Goal: Task Accomplishment & Management: Use online tool/utility

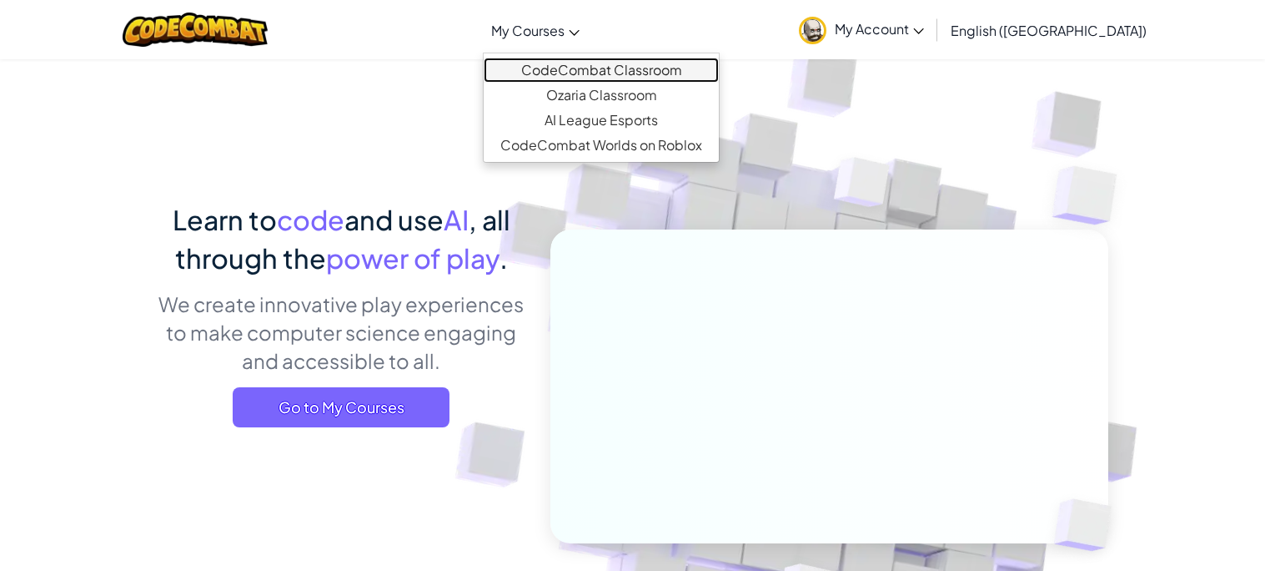
click at [618, 76] on link "CodeCombat Classroom" at bounding box center [601, 70] width 235 height 25
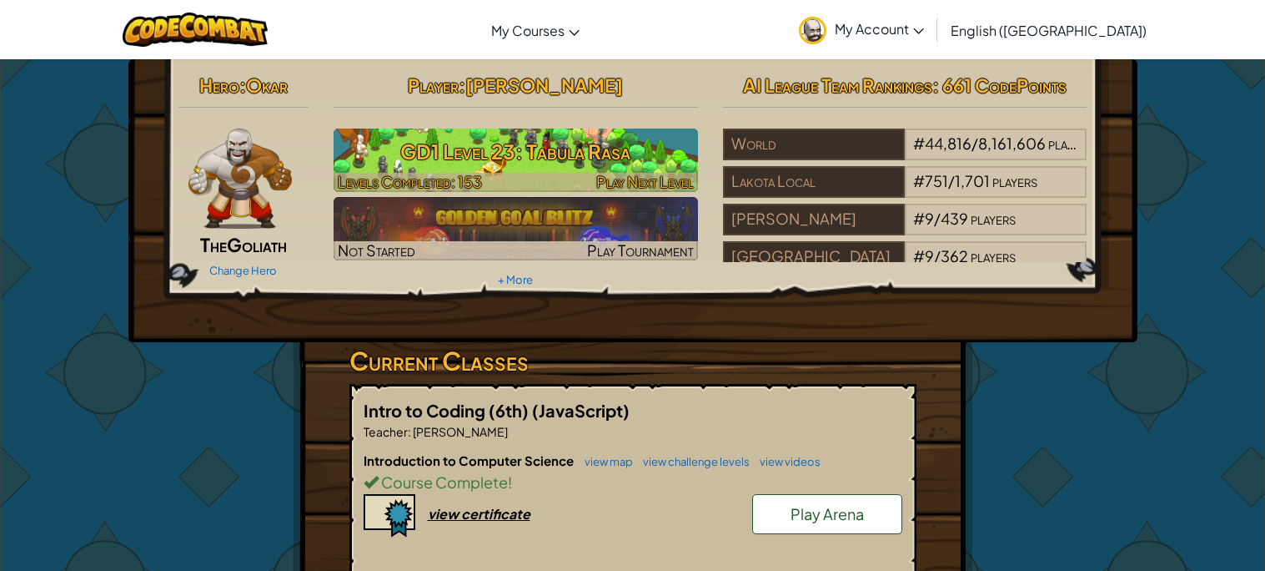
click at [582, 138] on h3 "GD1 Level 23: Tabula Rasa" at bounding box center [516, 152] width 365 height 38
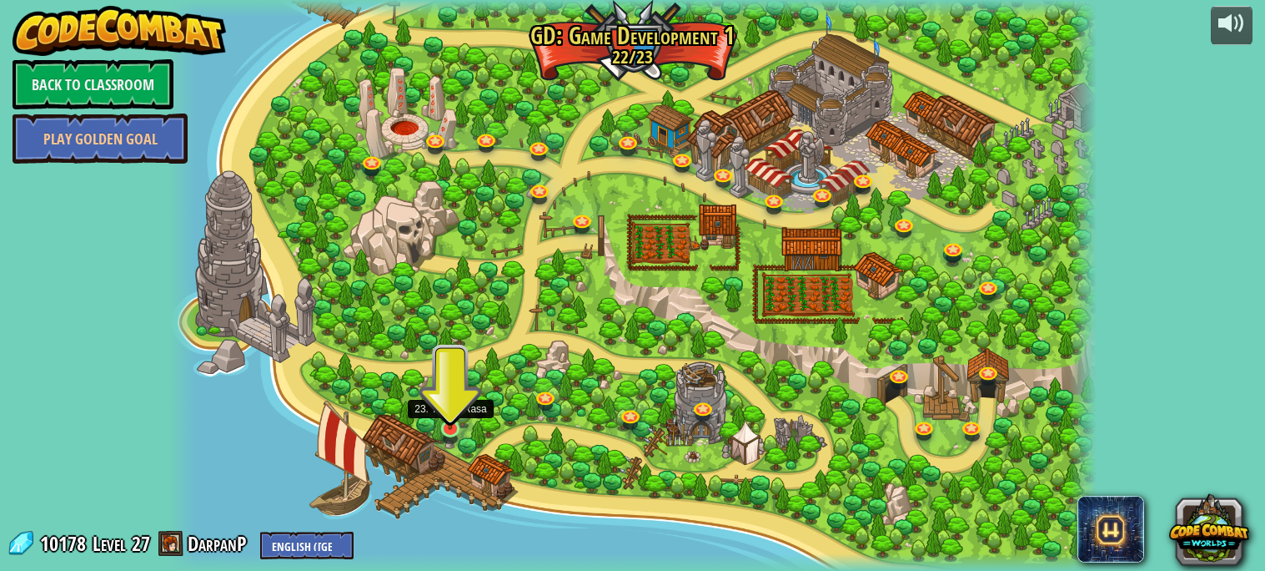
click at [450, 418] on img at bounding box center [450, 403] width 23 height 53
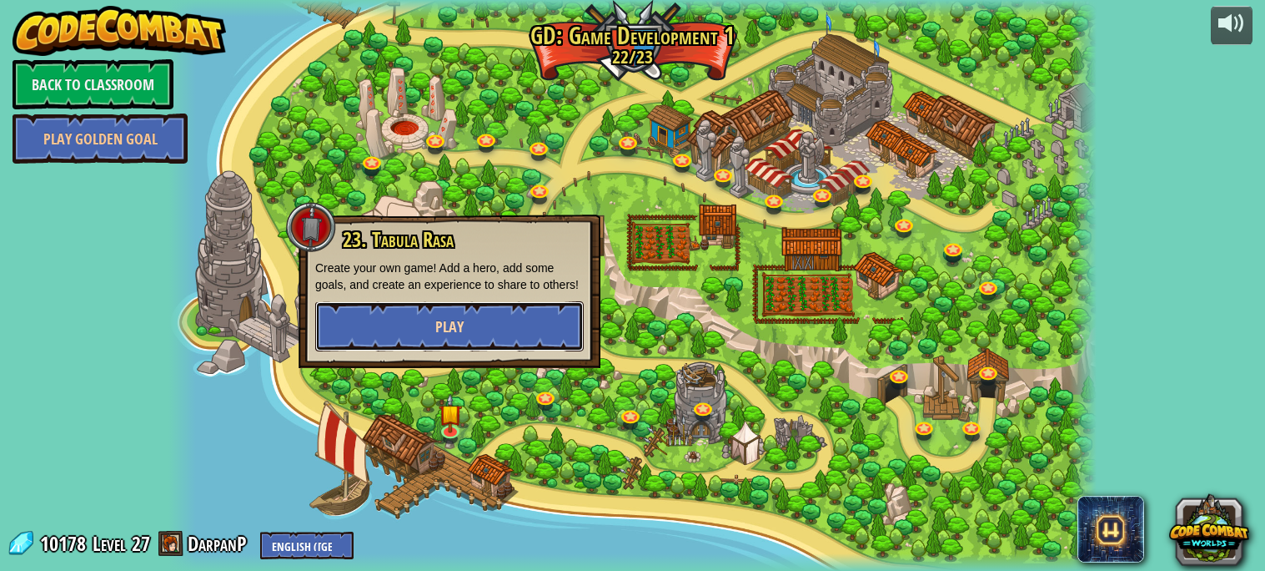
click at [398, 340] on button "Play" at bounding box center [449, 326] width 269 height 50
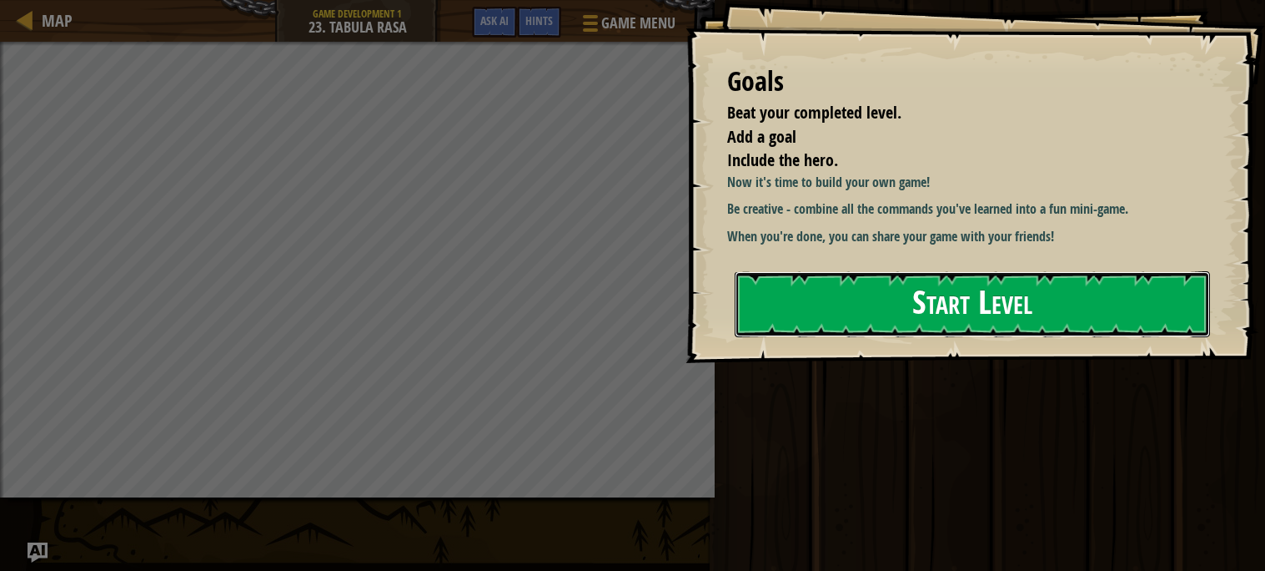
click at [819, 314] on button "Start Level" at bounding box center [972, 304] width 475 height 66
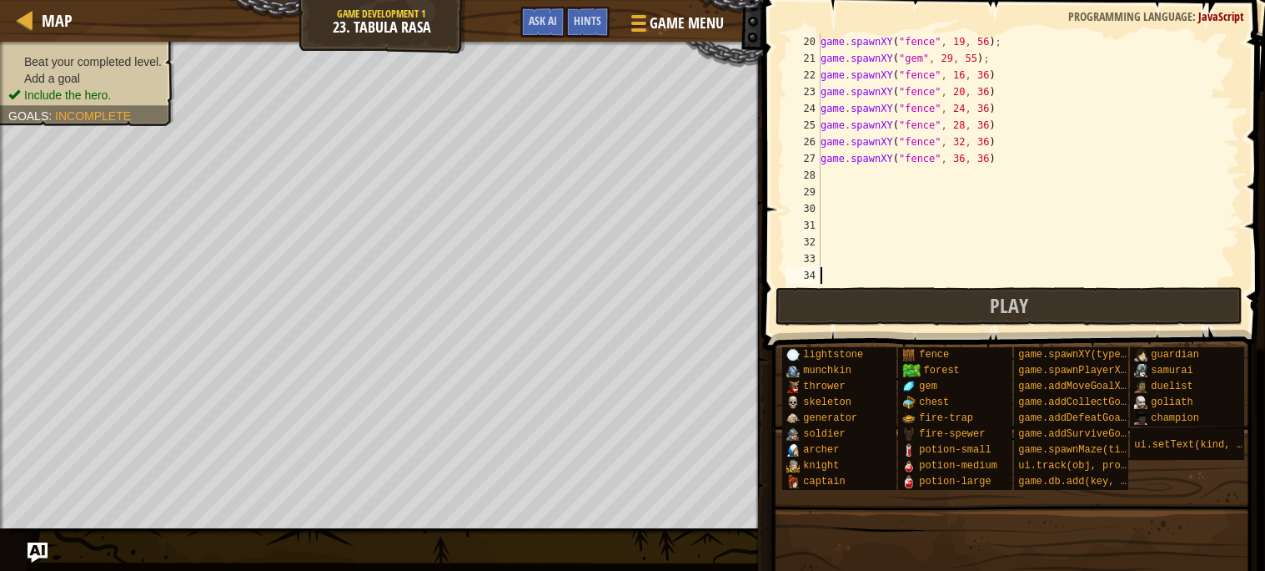
scroll to position [249, 0]
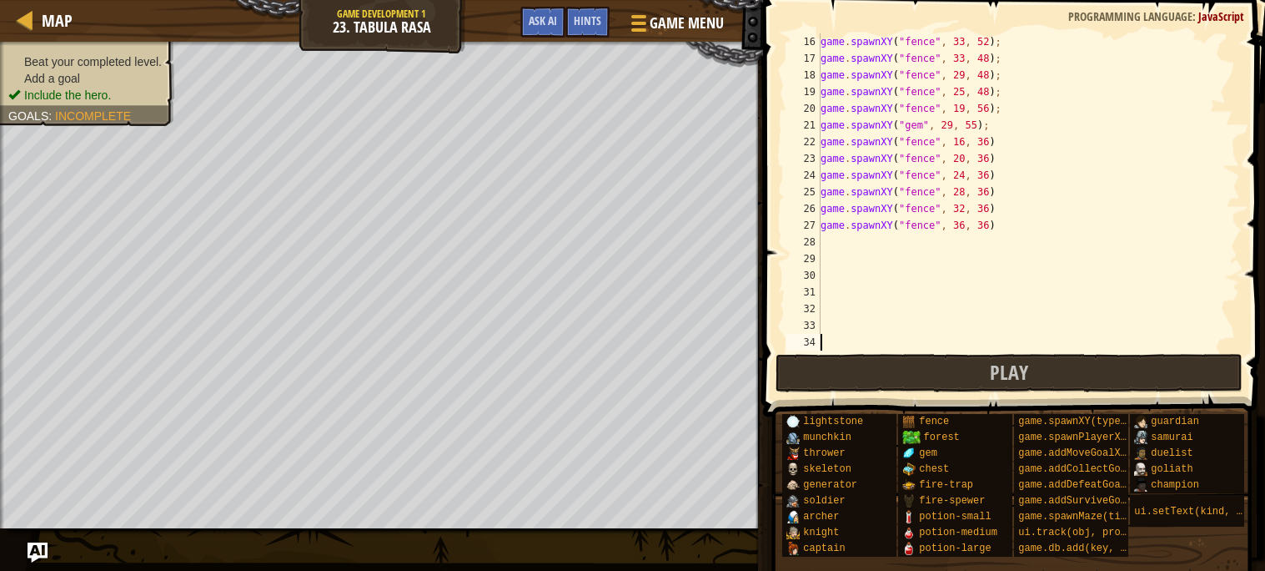
click at [987, 220] on div "game . spawnXY ( "fence" , 33 , 52 ) ; game . spawnXY ( "fence" , 33 , 48 ) ; g…" at bounding box center [1028, 208] width 423 height 350
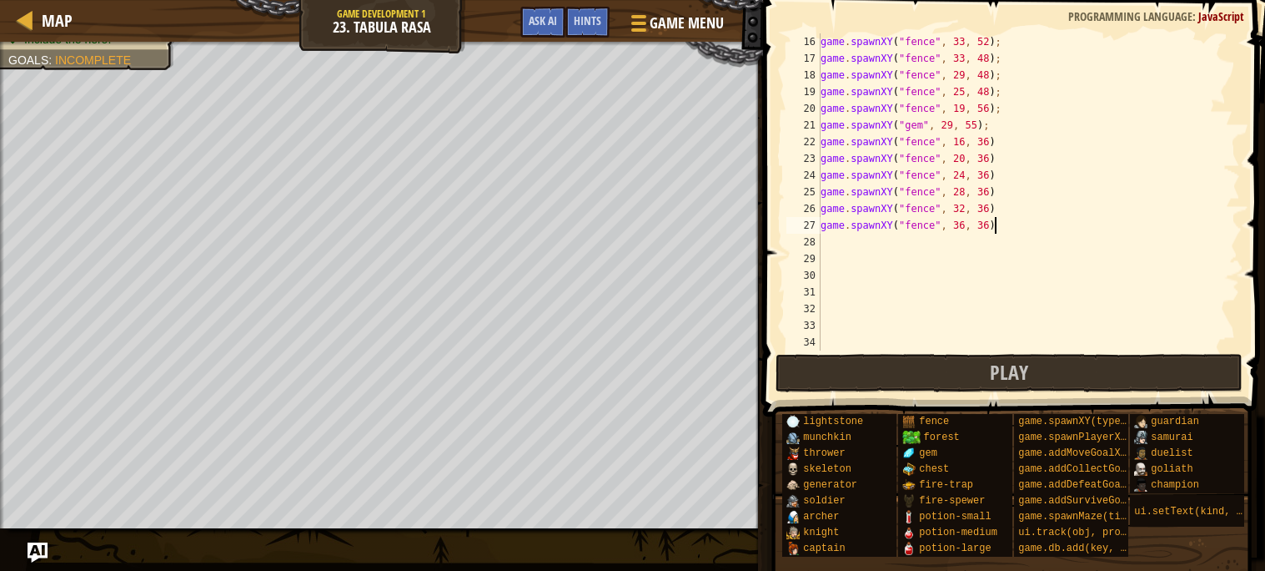
scroll to position [7, 13]
type textarea "game.spawnXY("fence", 16, 36);"
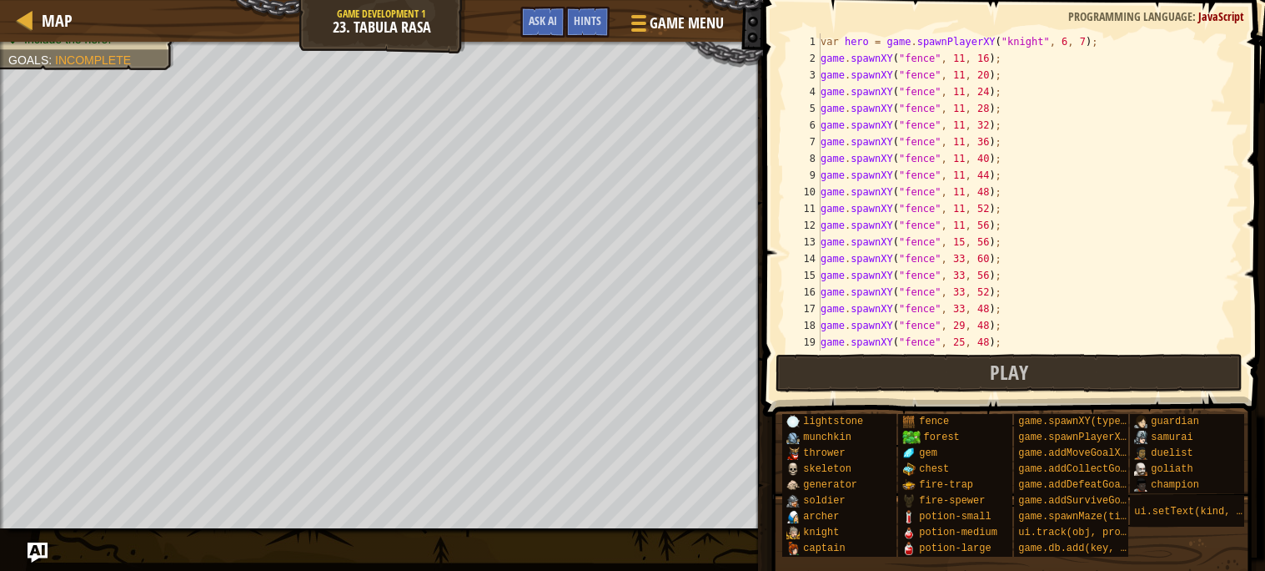
scroll to position [249, 0]
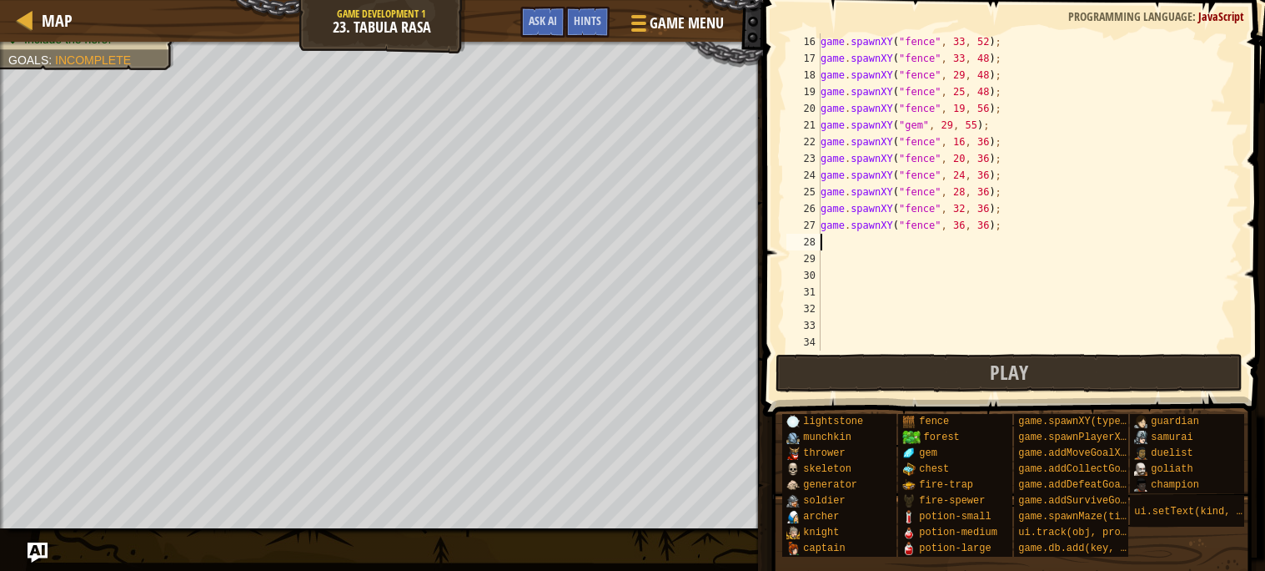
click at [1074, 236] on div "game . spawnXY ( "fence" , 33 , 52 ) ; game . spawnXY ( "fence" , 33 , 48 ) ; g…" at bounding box center [1028, 208] width 423 height 350
type textarea "game.spawnXY("fence", 40, 36);"
click at [963, 257] on div "game . spawnXY ( "fence" , 33 , 52 ) ; game . spawnXY ( "fence" , 33 , 48 ) ; g…" at bounding box center [1028, 208] width 423 height 350
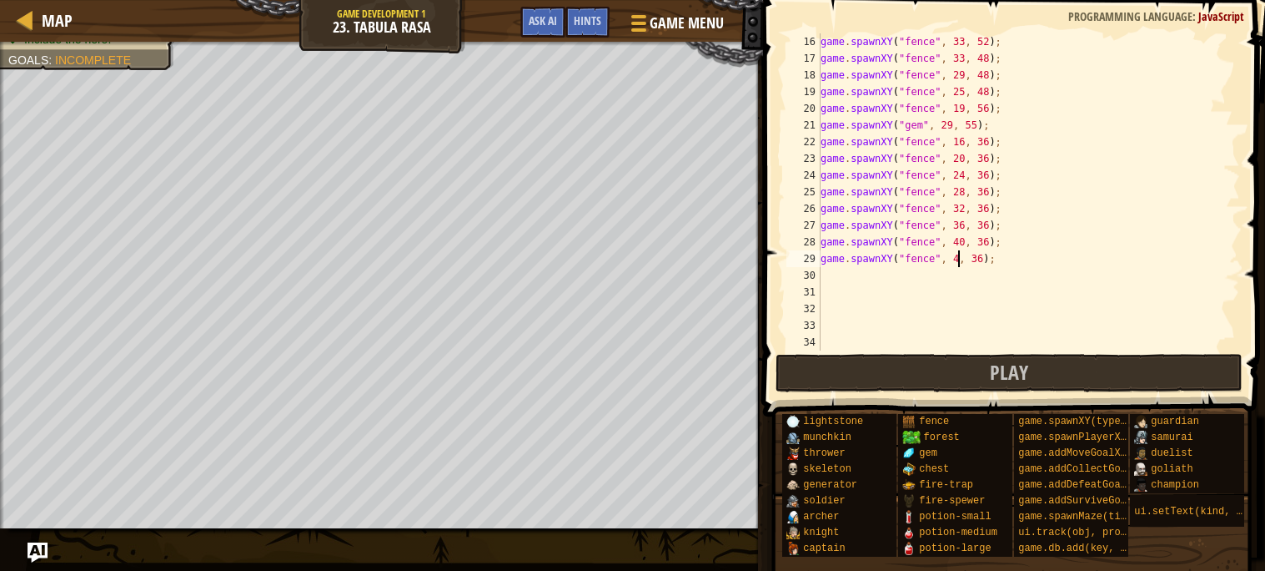
click at [983, 259] on div "game . spawnXY ( "fence" , 33 , 52 ) ; game . spawnXY ( "fence" , 33 , 48 ) ; g…" at bounding box center [1028, 208] width 423 height 350
click at [958, 258] on div "game . spawnXY ( "fence" , 33 , 52 ) ; game . spawnXY ( "fence" , 33 , 48 ) ; g…" at bounding box center [1028, 208] width 423 height 350
click at [992, 259] on div "game . spawnXY ( "fence" , 33 , 52 ) ; game . spawnXY ( "fence" , 33 , 48 ) ; g…" at bounding box center [1028, 208] width 423 height 350
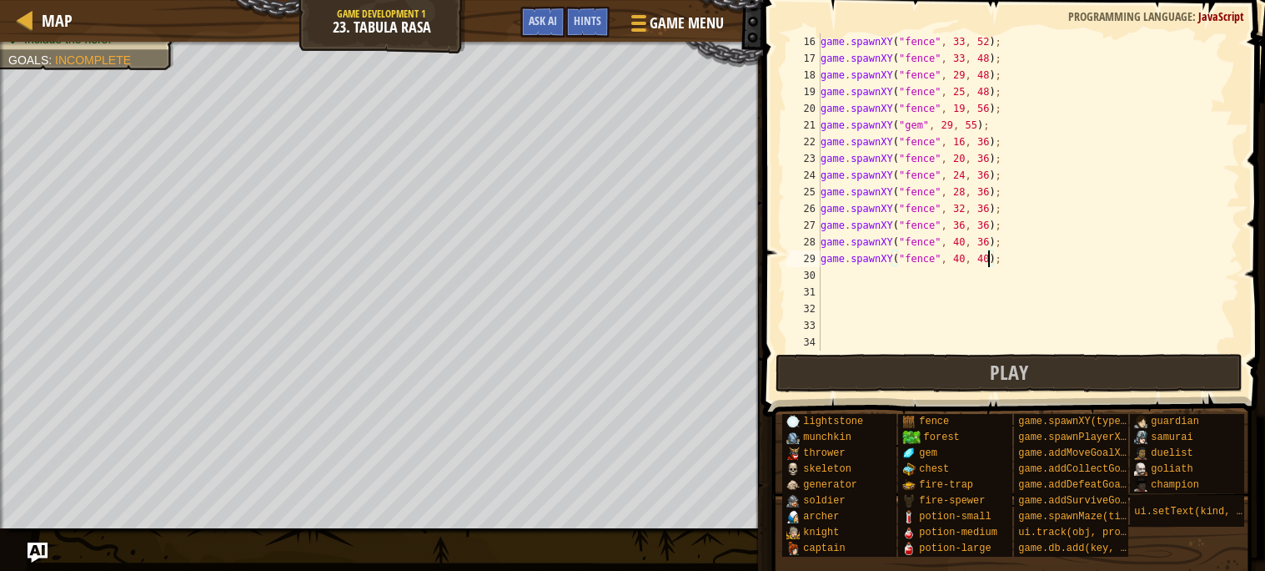
click at [966, 259] on div "game . spawnXY ( "fence" , 33 , 52 ) ; game . spawnXY ( "fence" , 33 , 48 ) ; g…" at bounding box center [1028, 208] width 423 height 350
type textarea "game.spawnXY("fence", 40, 40);"
click at [1053, 267] on div "game . spawnXY ( "fence" , 33 , 52 ) ; game . spawnXY ( "fence" , 33 , 48 ) ; g…" at bounding box center [1028, 208] width 423 height 350
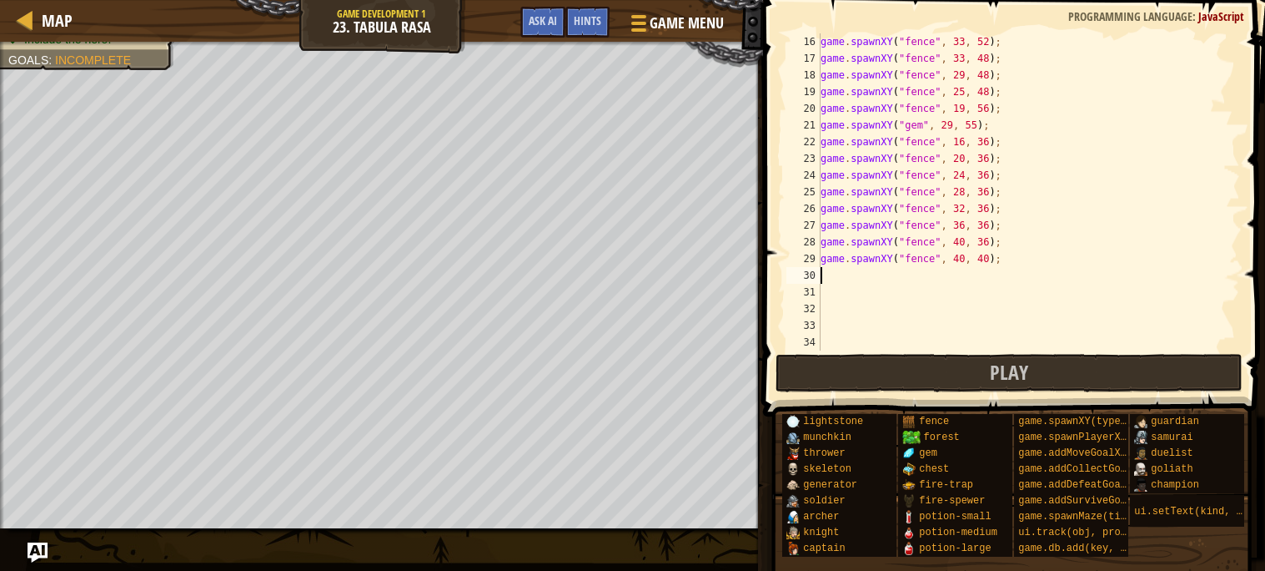
click at [967, 259] on div "game . spawnXY ( "fence" , 33 , 52 ) ; game . spawnXY ( "fence" , 33 , 48 ) ; g…" at bounding box center [1028, 208] width 423 height 350
click at [990, 255] on div "game . spawnXY ( "fence" , 33 , 52 ) ; game . spawnXY ( "fence" , 33 , 48 ) ; g…" at bounding box center [1028, 208] width 423 height 350
type textarea "game.spawnXY("fence", 44, 36);"
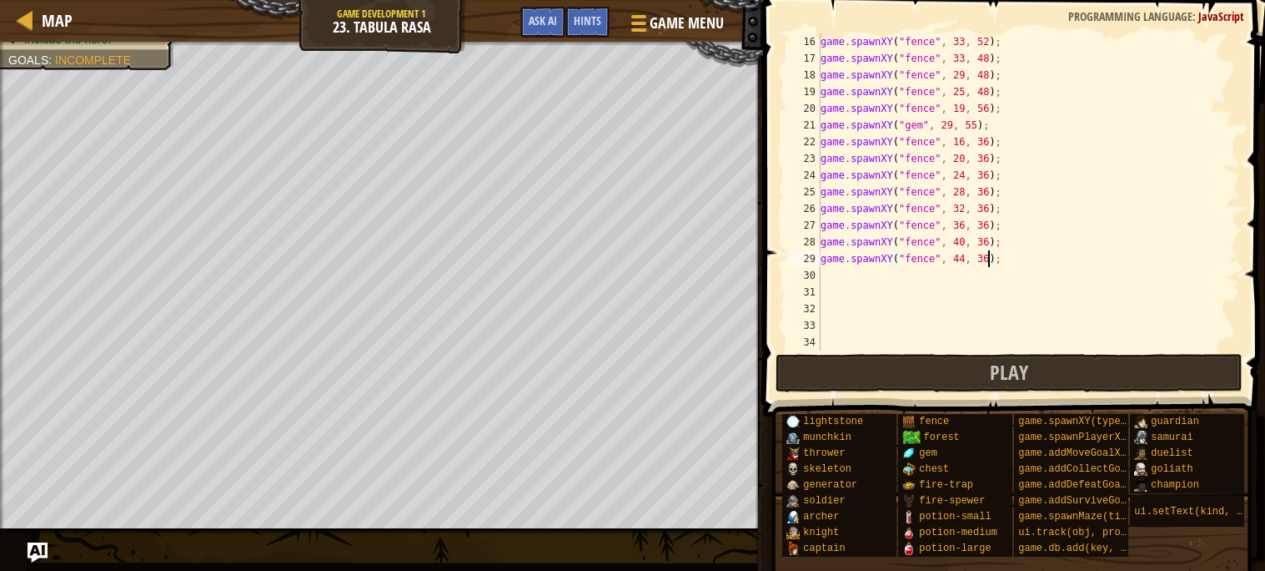
click at [955, 274] on div "game . spawnXY ( "fence" , 33 , 52 ) ; game . spawnXY ( "fence" , 33 , 48 ) ; g…" at bounding box center [1028, 208] width 423 height 350
type textarea "game.spawnXY("fence", 44, 40);"
type textarea "game.spawnXY("fence", 44, 44);"
click at [964, 292] on div "game . spawnXY ( "fence" , 33 , 52 ) ; game . spawnXY ( "fence" , 33 , 48 ) ; g…" at bounding box center [1028, 208] width 423 height 350
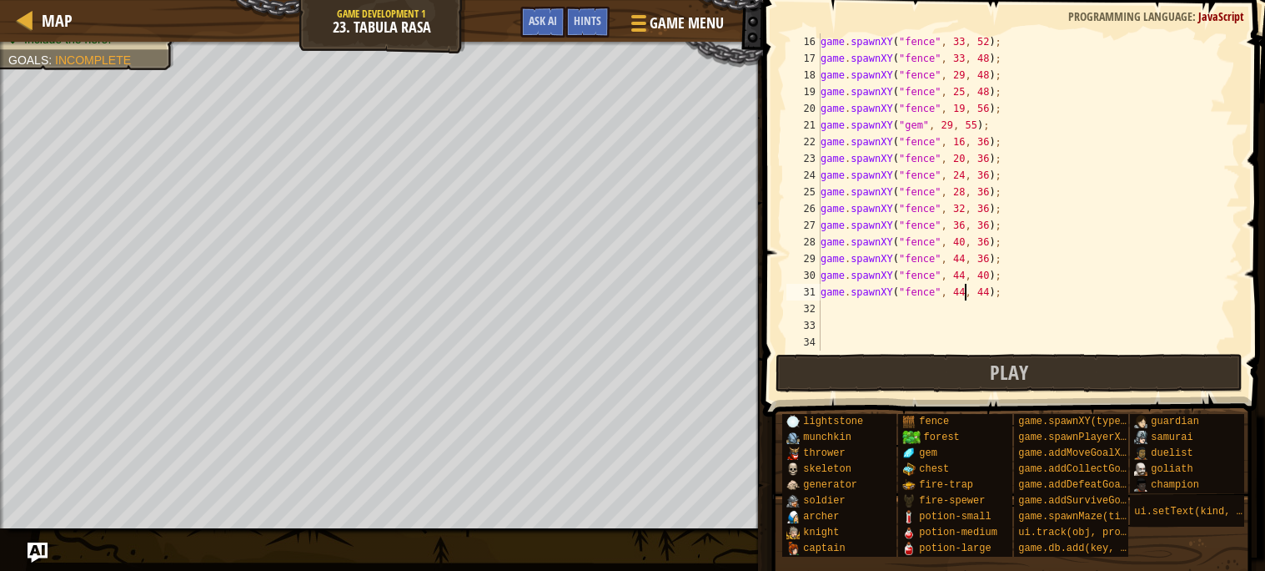
click at [988, 294] on div "game . spawnXY ( "fence" , 33 , 52 ) ; game . spawnXY ( "fence" , 33 , 48 ) ; g…" at bounding box center [1028, 208] width 423 height 350
type textarea "game.spawnXY("fence", 44, 44);"
click at [978, 308] on div "game . spawnXY ( "fence" , 33 , 52 ) ; game . spawnXY ( "fence" , 33 , 48 ) ; g…" at bounding box center [1028, 208] width 423 height 350
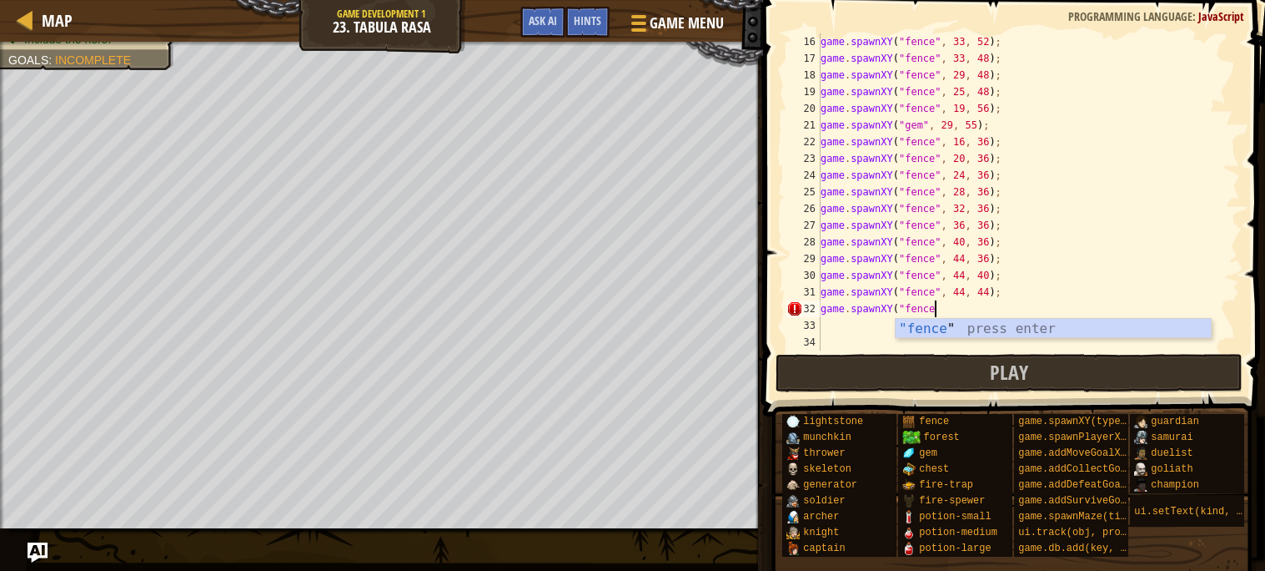
scroll to position [7, 8]
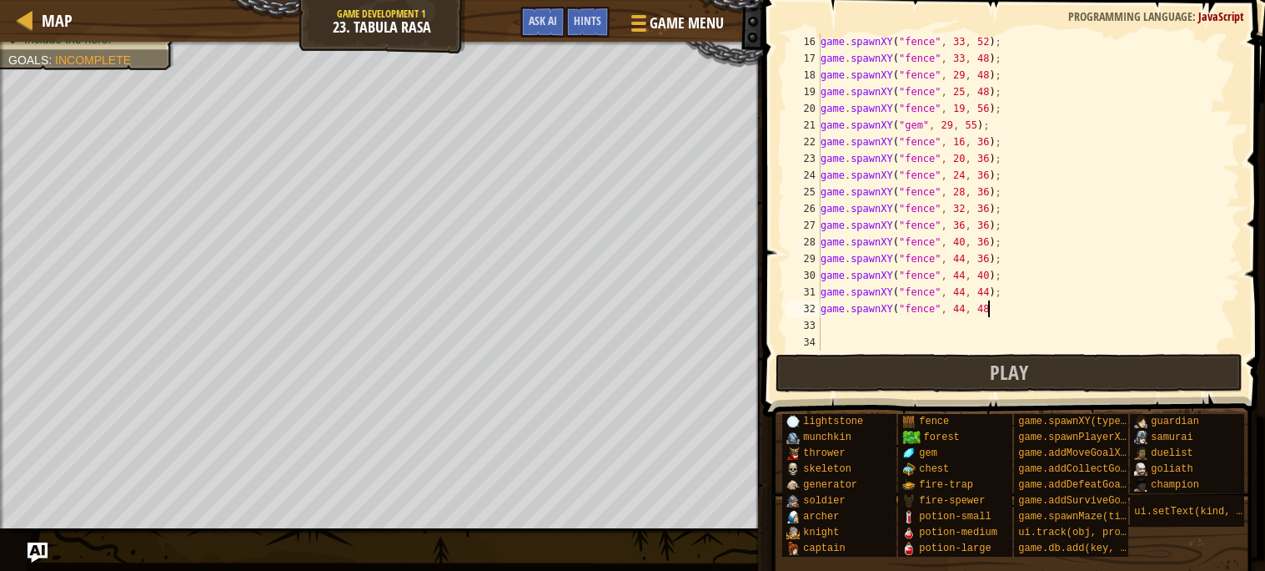
type textarea "game.spawnXY("fence", 44, 48)"
type textarea "game.spawnXY("fence", 44, 48);"
click at [988, 328] on div "game . spawnXY ( "fence" , 33 , 52 ) ; game . spawnXY ( "fence" , 33 , 48 ) ; g…" at bounding box center [1028, 208] width 423 height 350
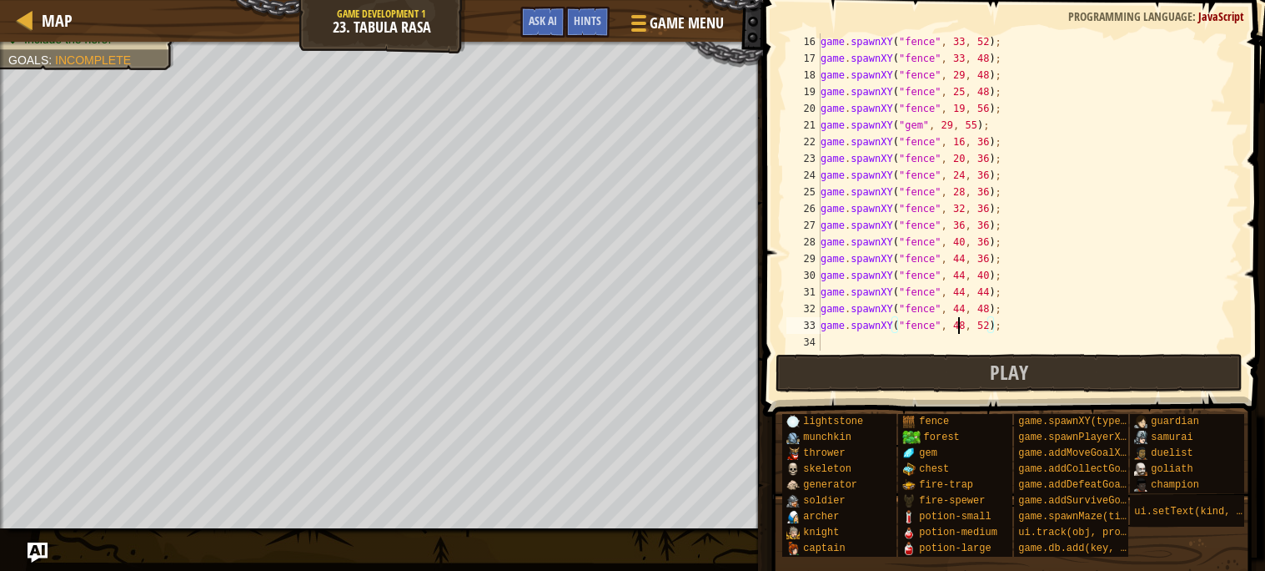
click at [962, 323] on div "game . spawnXY ( "fence" , 33 , 52 ) ; game . spawnXY ( "fence" , 33 , 48 ) ; g…" at bounding box center [1028, 208] width 423 height 350
type textarea "game.spawnXY("fence", 44, 52);"
click at [943, 335] on div "game . spawnXY ( "fence" , 33 , 52 ) ; game . spawnXY ( "fence" , 33 , 48 ) ; g…" at bounding box center [1028, 208] width 423 height 350
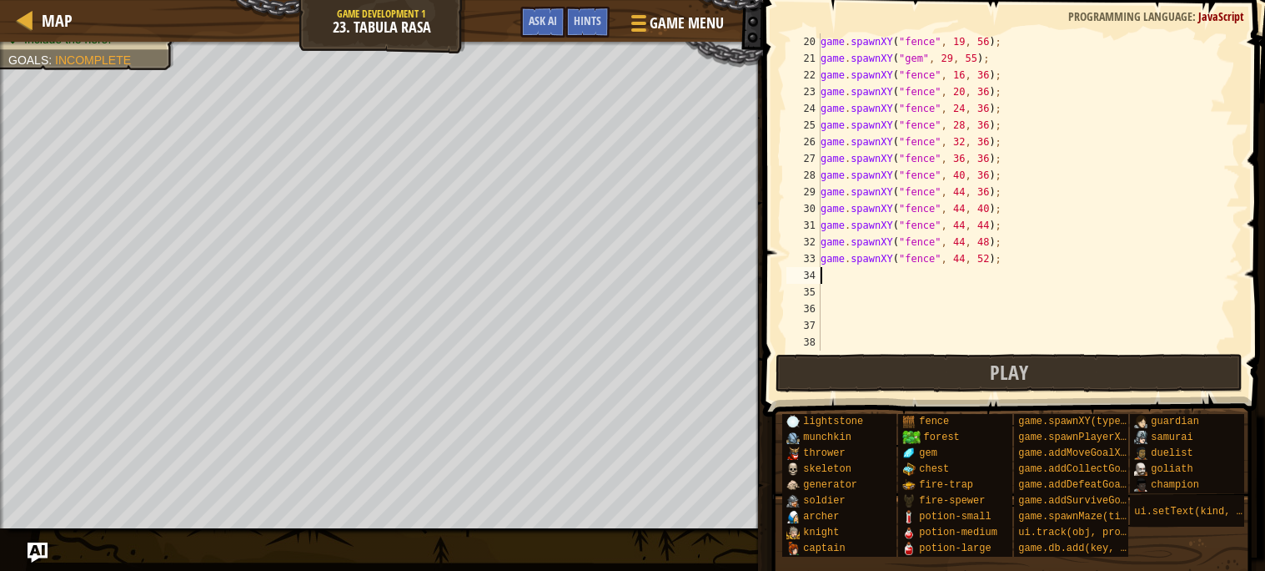
click at [913, 345] on div "game . spawnXY ( "fence" , 19 , 56 ) ; game . spawnXY ( "gem" , 29 , 55 ) ; gam…" at bounding box center [1028, 208] width 423 height 350
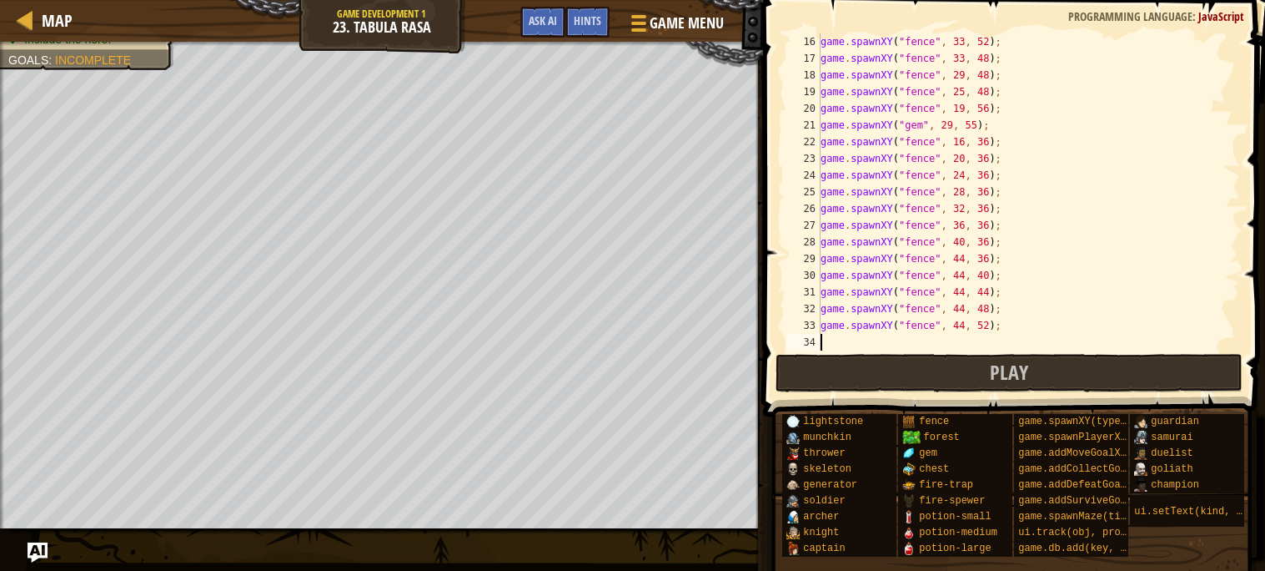
type textarea "game.spawnXY("fence", 44, 52);"
click at [908, 289] on div "game . spawnXY ( "fence" , 33 , 52 ) ; game . spawnXY ( "fence" , 33 , 48 ) ; g…" at bounding box center [1028, 208] width 423 height 350
type textarea "game.spawnXY("fence", 44, 44);"
click at [857, 335] on div "game . spawnXY ( "fence" , 33 , 52 ) ; game . spawnXY ( "fence" , 33 , 48 ) ; g…" at bounding box center [1028, 208] width 423 height 350
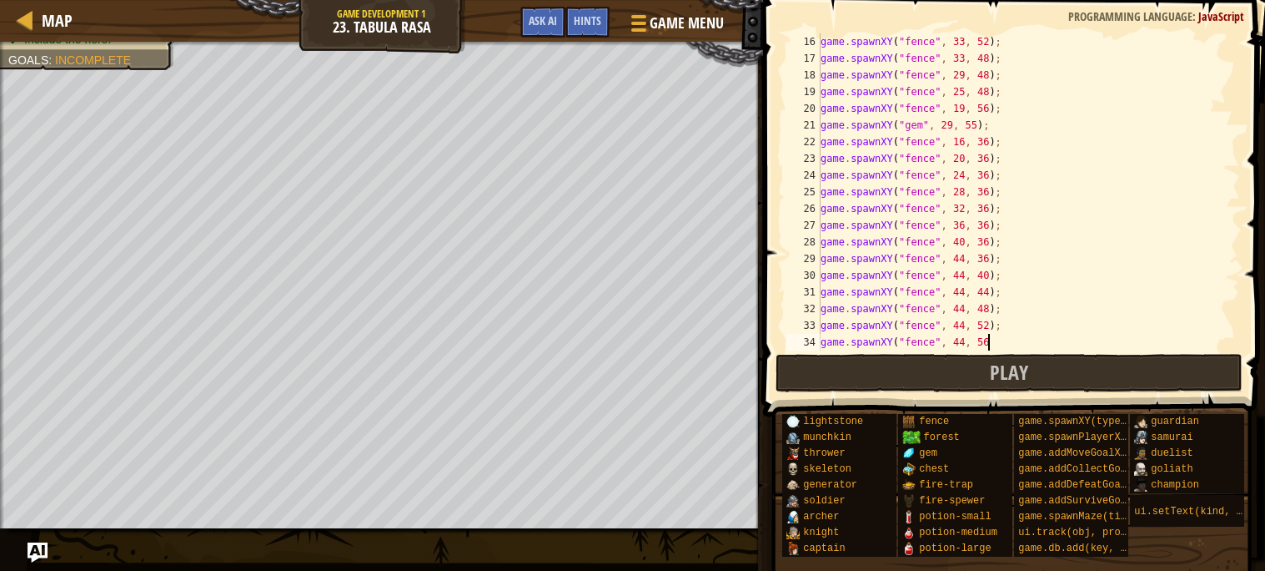
scroll to position [7, 13]
click at [988, 342] on div "game . spawnXY ( "fence" , 33 , 52 ) ; game . spawnXY ( "fence" , 33 , 48 ) ; g…" at bounding box center [1028, 208] width 423 height 350
click at [958, 339] on div "game . spawnXY ( "fence" , 33 , 52 ) ; game . spawnXY ( "fence" , 33 , 48 ) ; g…" at bounding box center [1028, 208] width 423 height 350
click at [958, 339] on div "game . spawnXY ( "fence" , 33 , 52 ) ; game . spawnXY ( "fence" , 33 , 48 ) ; g…" at bounding box center [1028, 191] width 423 height 317
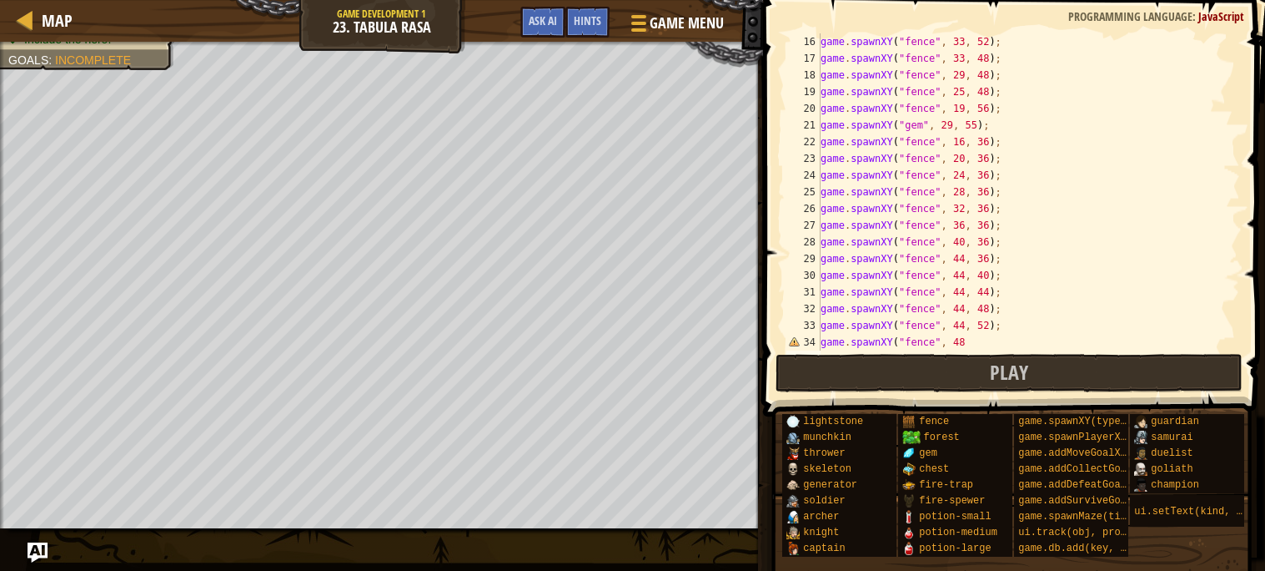
scroll to position [7, 2]
type textarea "game.spawnXY("fence", 48, 52);"
click at [949, 345] on div "game . spawnXY ( "fence" , 33 , 48 ) ; game . spawnXY ( "fence" , 29 , 48 ) ; g…" at bounding box center [1028, 208] width 423 height 350
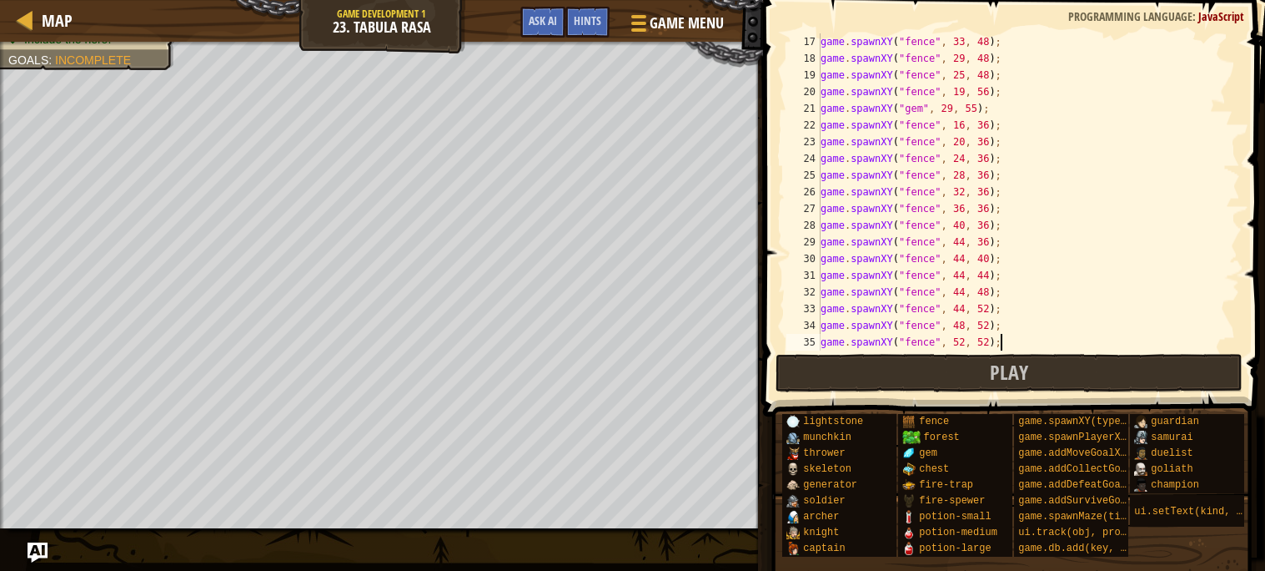
type textarea "game.spawnXY("fence", 52, 52);"
type textarea "game.spawnXY("fence", 56, 52);"
type textarea "game.spawnXY("fence", 56, 48);"
type textarea "game.spawnXY("fence", 56, 44);"
click at [1032, 340] on div "game . spawnXY ( "fence" , 19 , 56 ) ; game . spawnXY ( "gem" , 29 , 55 ) ; gam…" at bounding box center [1028, 208] width 423 height 350
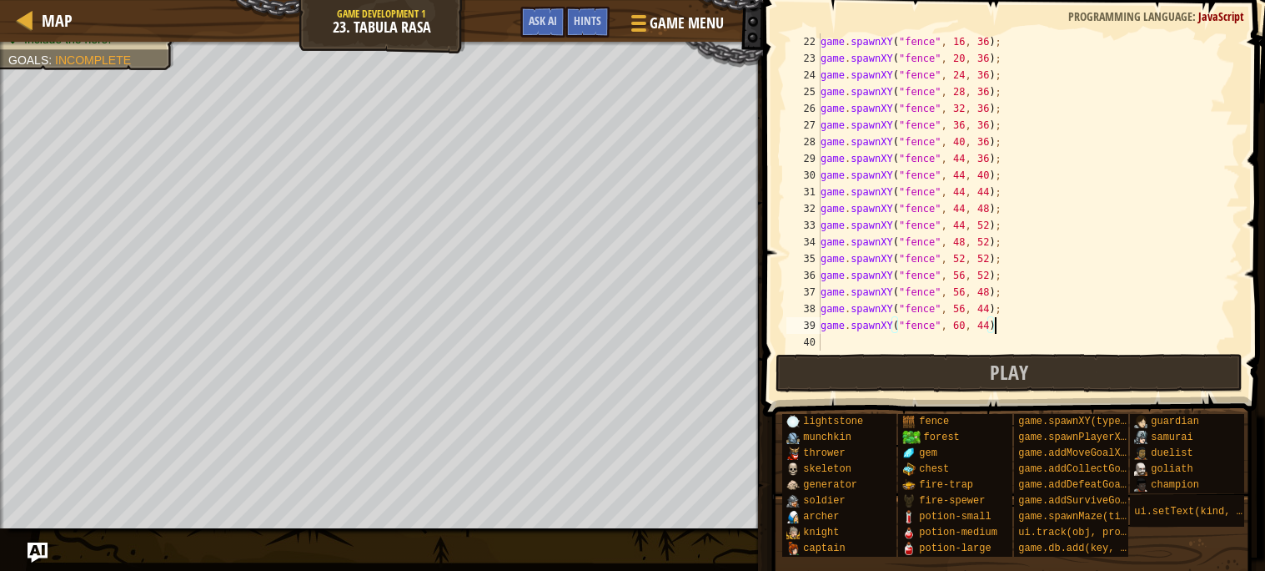
type textarea "game.spawnXY("fence", 60, 44);"
click at [1027, 345] on div "game . spawnXY ( "fence" , 16 , 36 ) ; game . spawnXY ( "fence" , 20 , 36 ) ; g…" at bounding box center [1028, 208] width 423 height 350
type textarea "game.spawnXY("fire-spewer", 74, 58);"
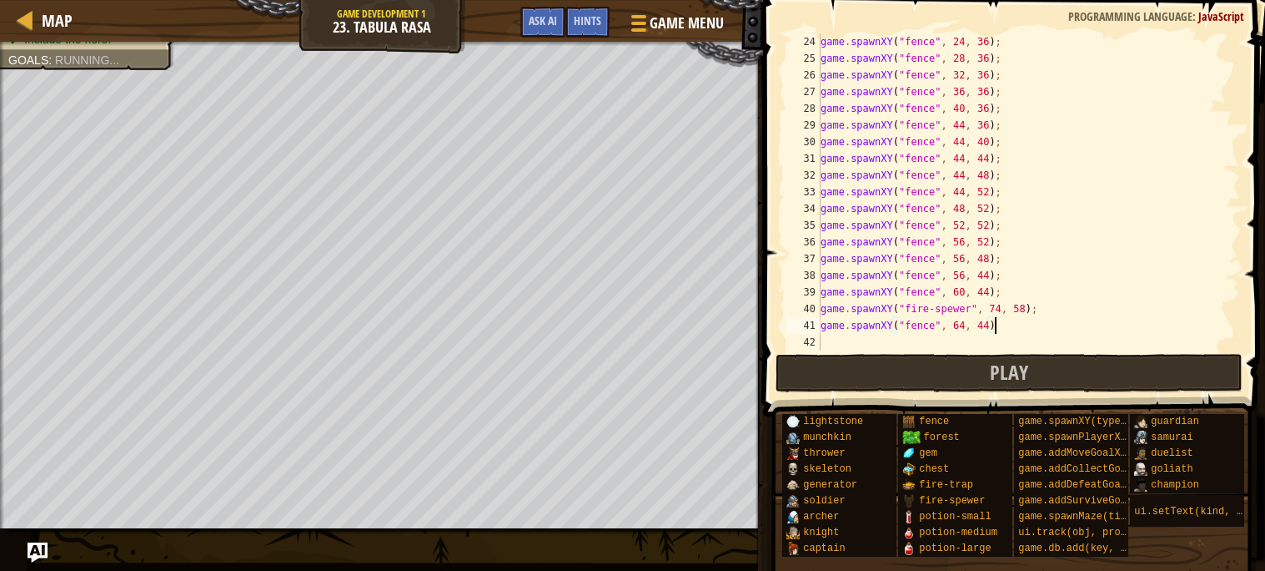
type textarea "game.spawnXY("fence", 64, 44);"
type textarea "game.spawnXY("gem", 50, 47);"
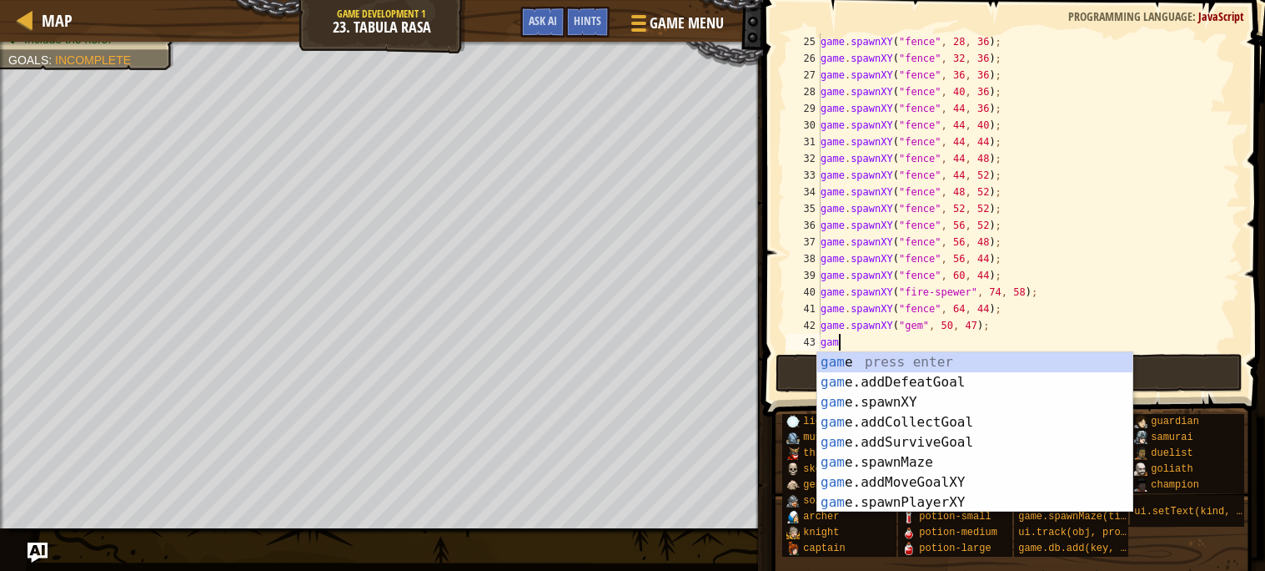
scroll to position [7, 0]
type textarea "g"
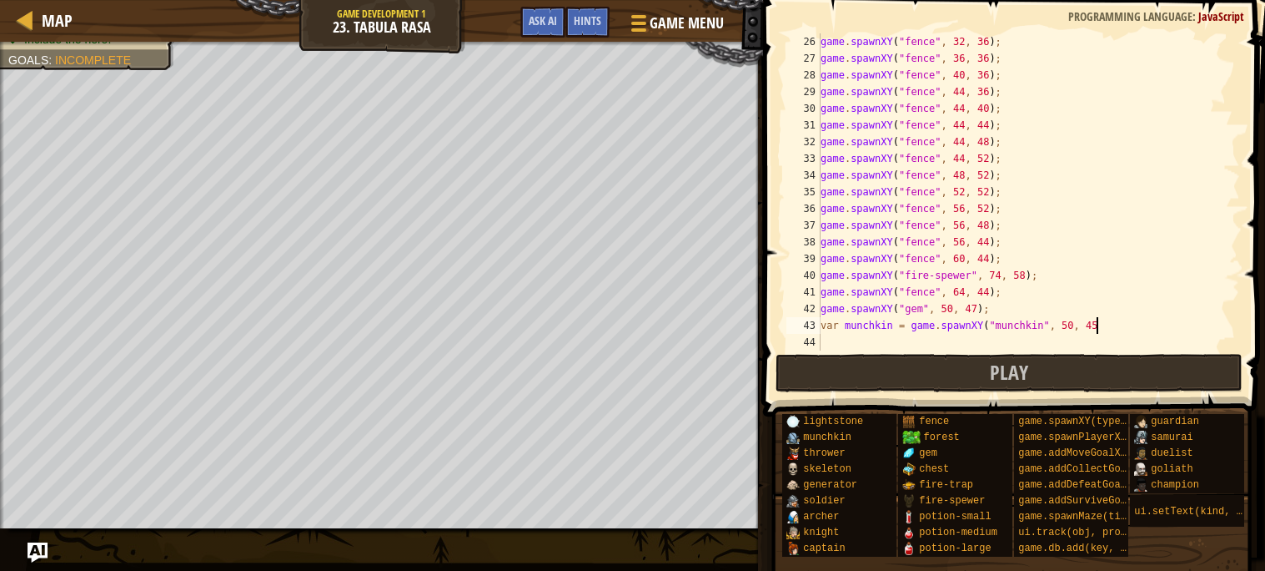
scroll to position [7, 22]
click at [1095, 329] on div "game . spawnXY ( "fence" , 32 , 36 ) ; game . spawnXY ( "fence" , 36 , 36 ) ; g…" at bounding box center [1028, 208] width 423 height 350
type textarea "var munchkin = game.spawnXY("munchkin", 50, 43);"
click at [1065, 342] on div "game . spawnXY ( "fence" , 32 , 36 ) ; game . spawnXY ( "fence" , 36 , 36 ) ; g…" at bounding box center [1028, 208] width 423 height 350
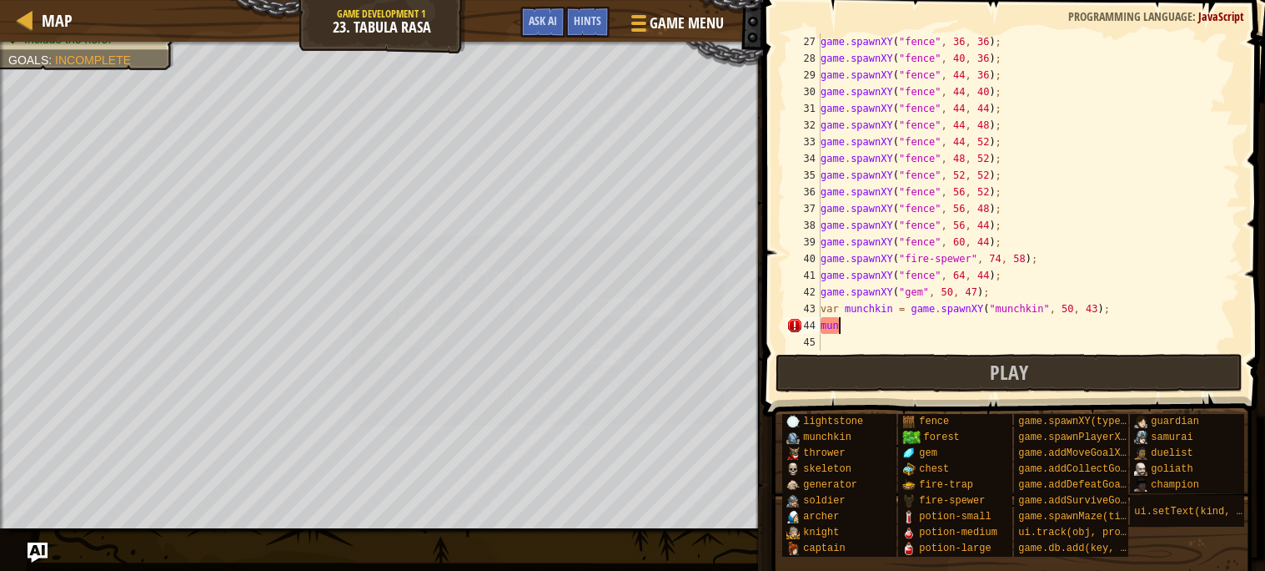
scroll to position [7, 0]
type textarea "m"
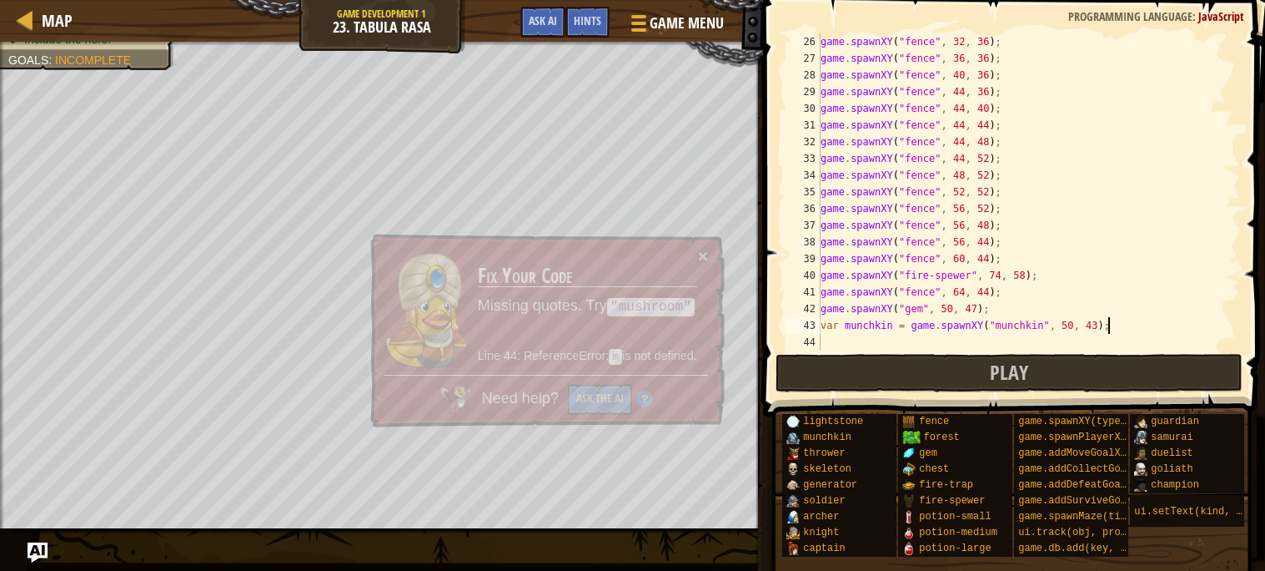
scroll to position [416, 0]
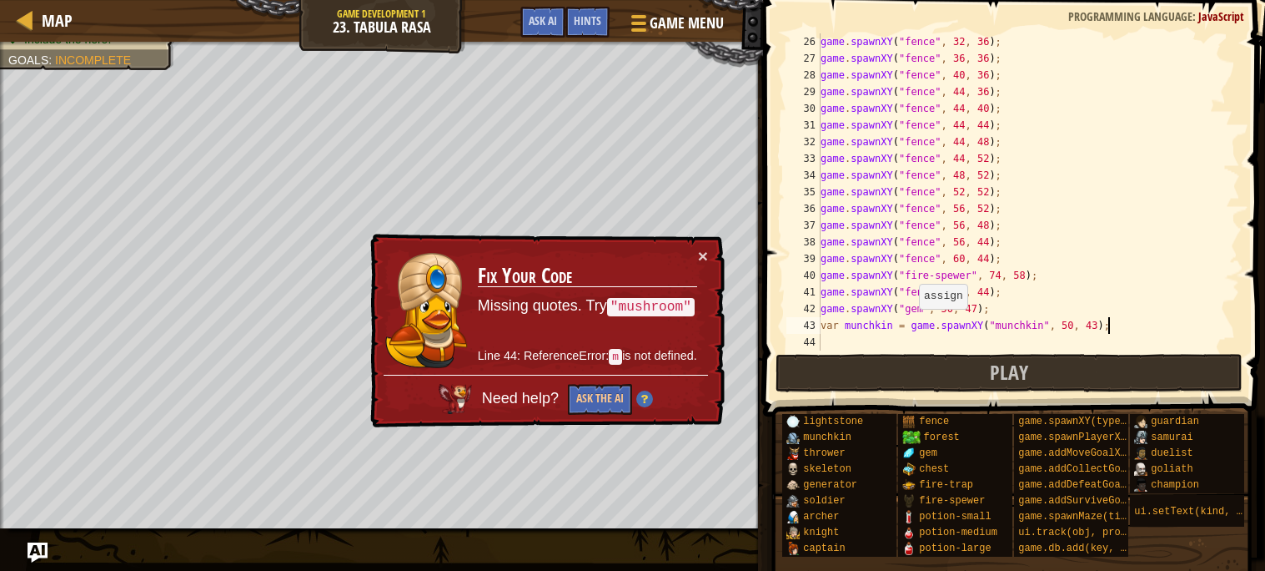
click at [912, 324] on div "game . spawnXY ( "fence" , 32 , 36 ) ; game . spawnXY ( "fence" , 36 , 36 ) ; g…" at bounding box center [1028, 208] width 423 height 350
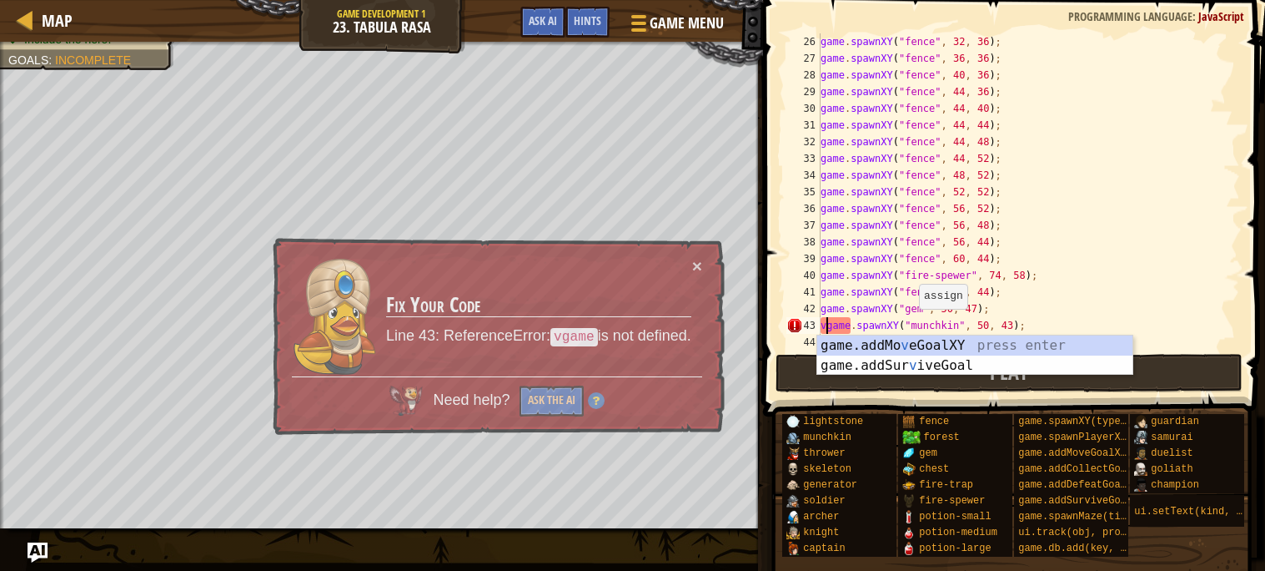
type textarea "game.spawnXY("munchkin", 50, 43);"
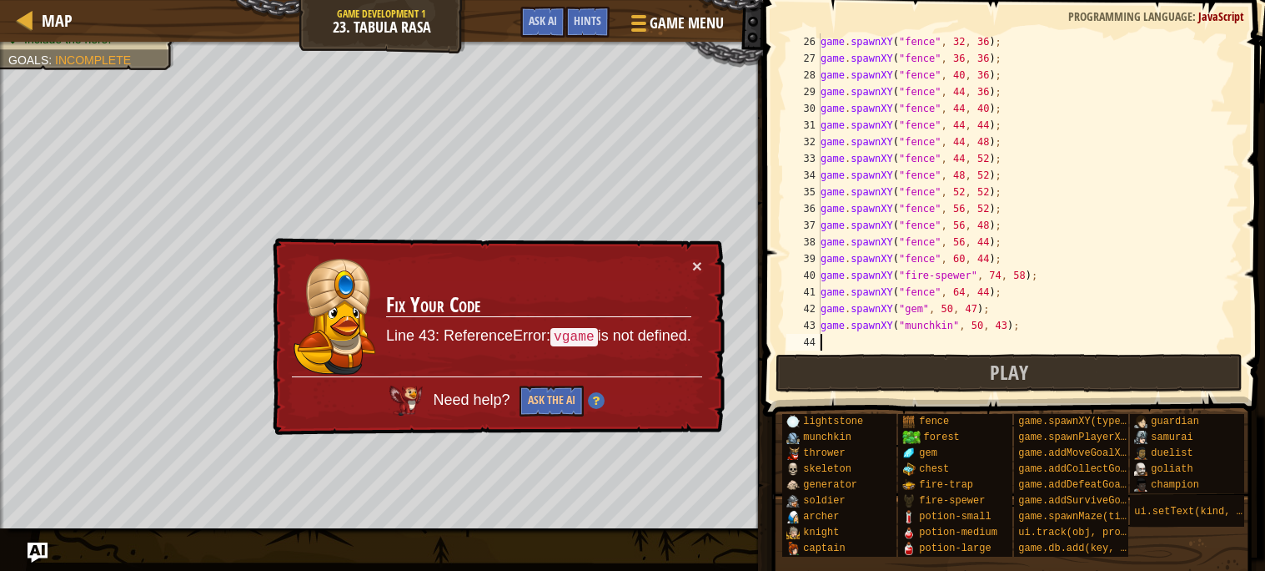
click at [909, 345] on div "game . spawnXY ( "fence" , 32 , 36 ) ; game . spawnXY ( "fence" , 36 , 36 ) ; g…" at bounding box center [1028, 208] width 423 height 350
click at [822, 324] on div "game . spawnXY ( "fence" , 32 , 36 ) ; game . spawnXY ( "fence" , 36 , 36 ) ; g…" at bounding box center [1028, 208] width 423 height 350
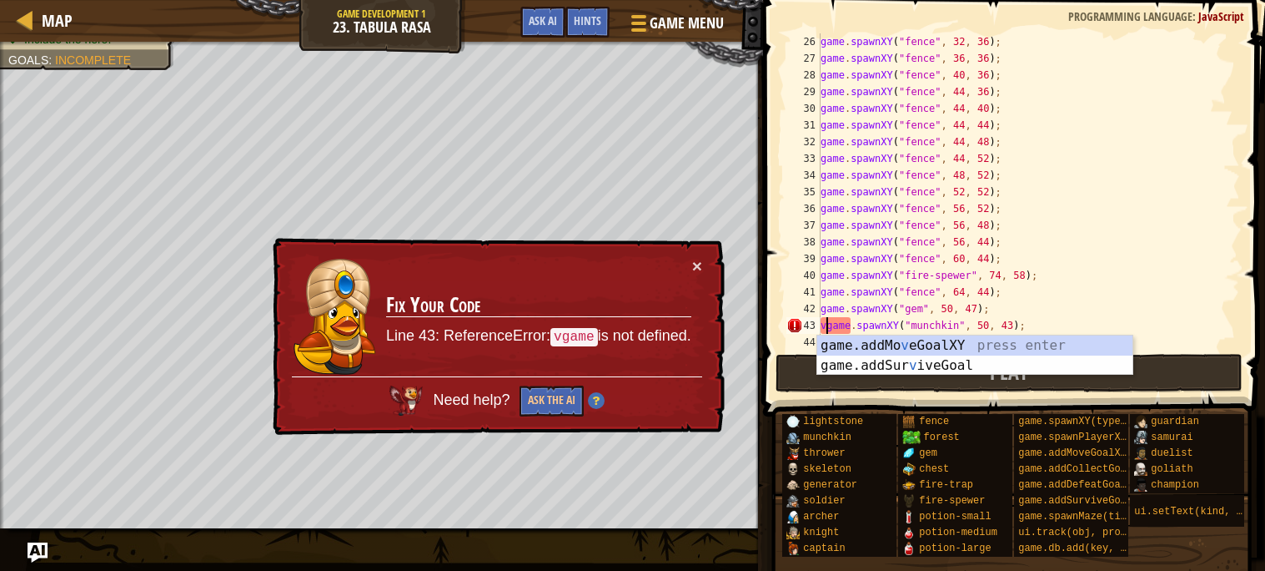
type textarea "game.spawnXY("munchkin", 50, 43);"
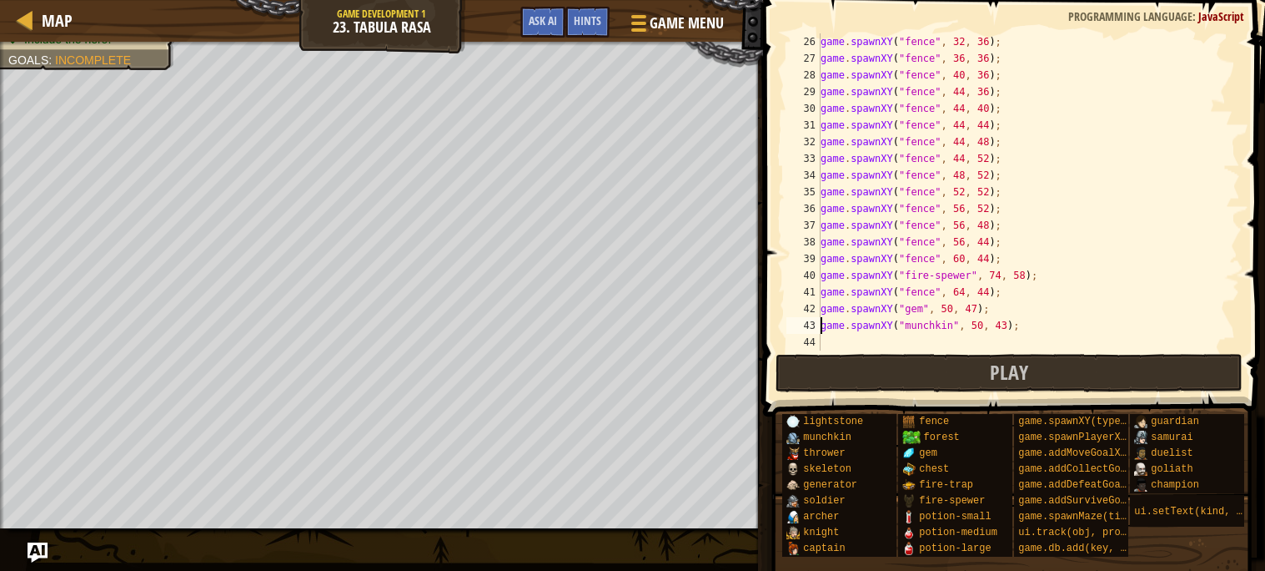
click at [962, 340] on div "game . spawnXY ( "fence" , 32 , 36 ) ; game . spawnXY ( "fence" , 36 , 36 ) ; g…" at bounding box center [1028, 208] width 423 height 350
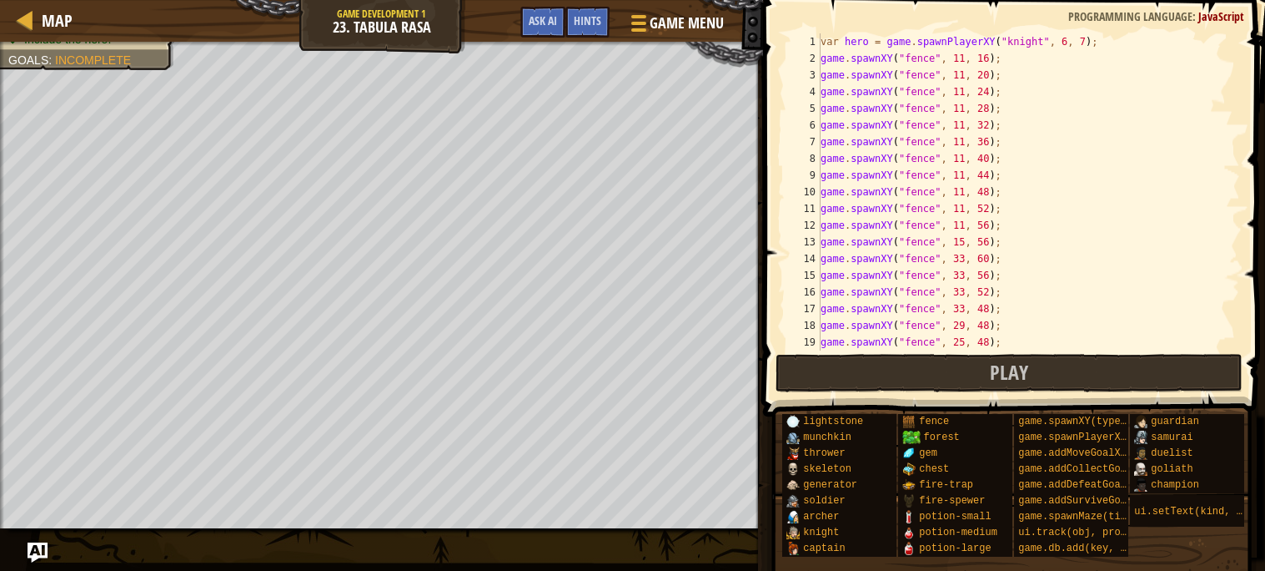
click at [1109, 43] on div "var hero = game . spawnPlayerXY ( "knight" , 6 , 7 ) ; game . spawnXY ( "fence"…" at bounding box center [1028, 208] width 423 height 350
type textarea "var hero = game.spawnPlayerXY("knight", 6, 7);"
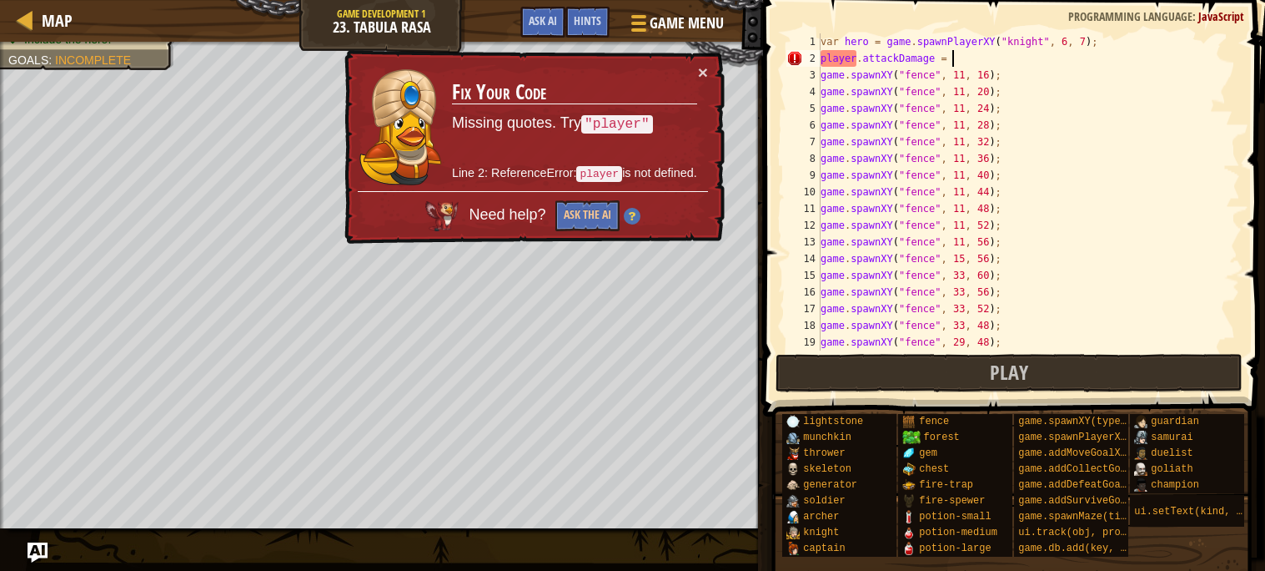
type textarea "player.attackDamage = 0"
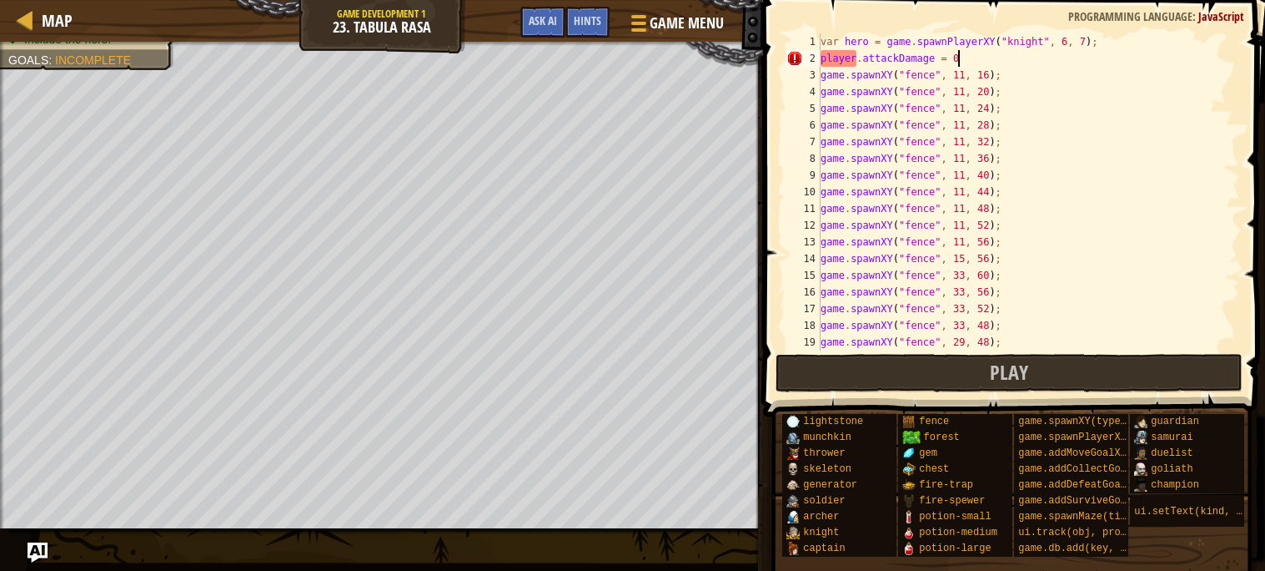
scroll to position [7, 0]
type textarea "g"
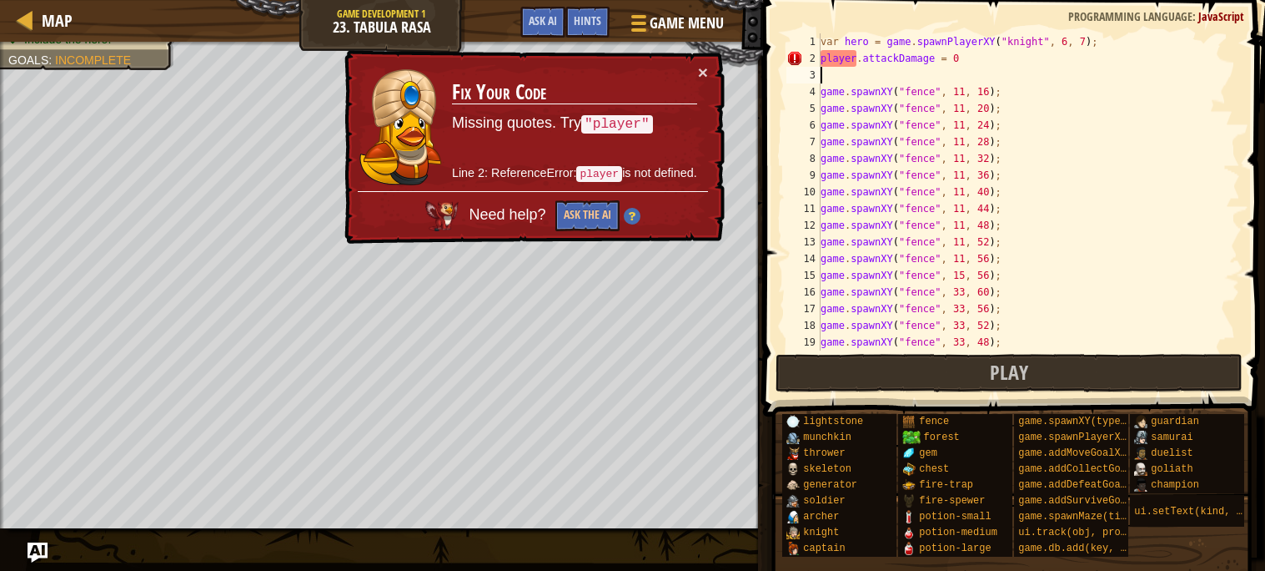
click at [863, 44] on div "var hero = game . spawnPlayerXY ( "knight" , 6 , 7 ) ; player . attackDamage = …" at bounding box center [1028, 208] width 423 height 350
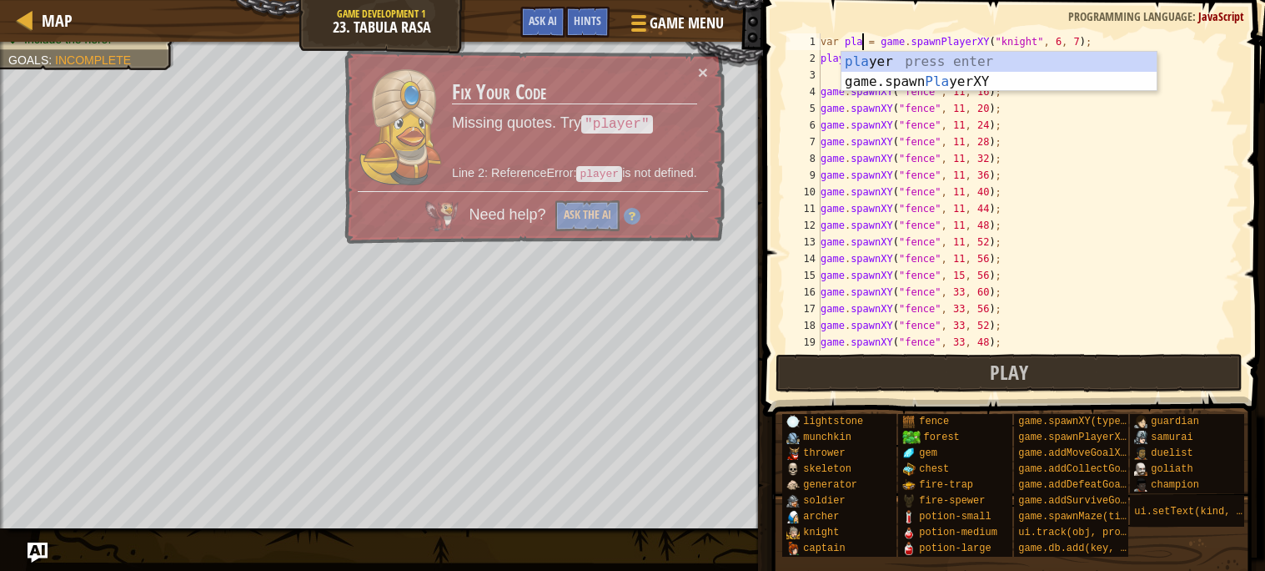
scroll to position [7, 4]
type textarea "var player = game.spawnPlayerXY("knight", 6, 7);"
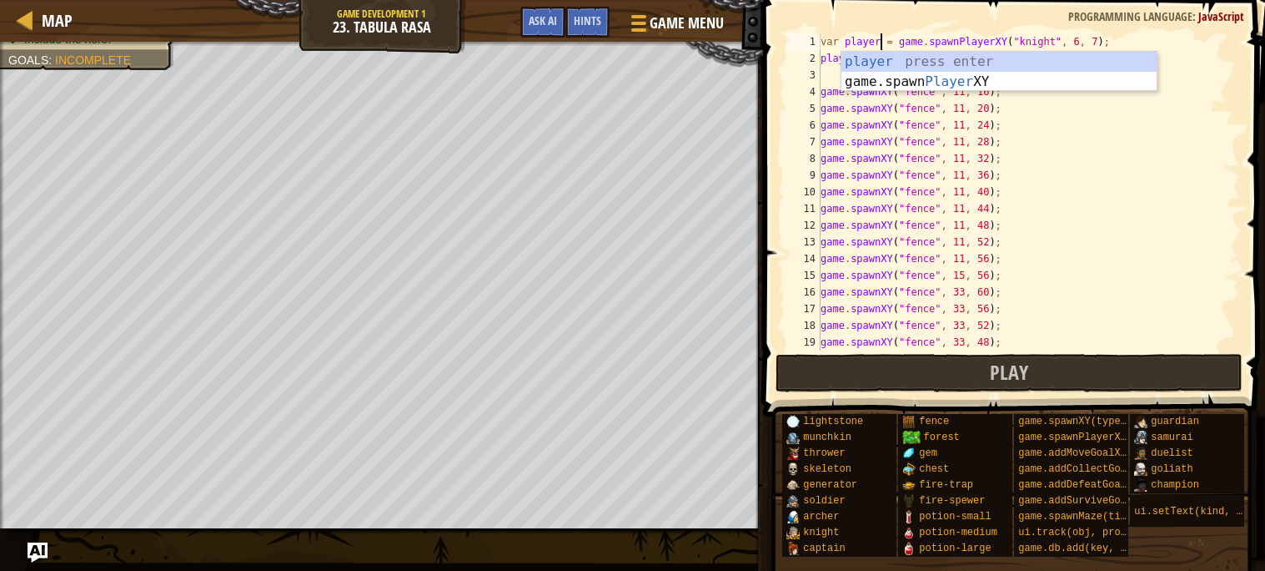
click at [829, 75] on div "var player = game . spawnPlayerXY ( "knight" , 6 , 7 ) ; player . attackDamage …" at bounding box center [1028, 208] width 423 height 350
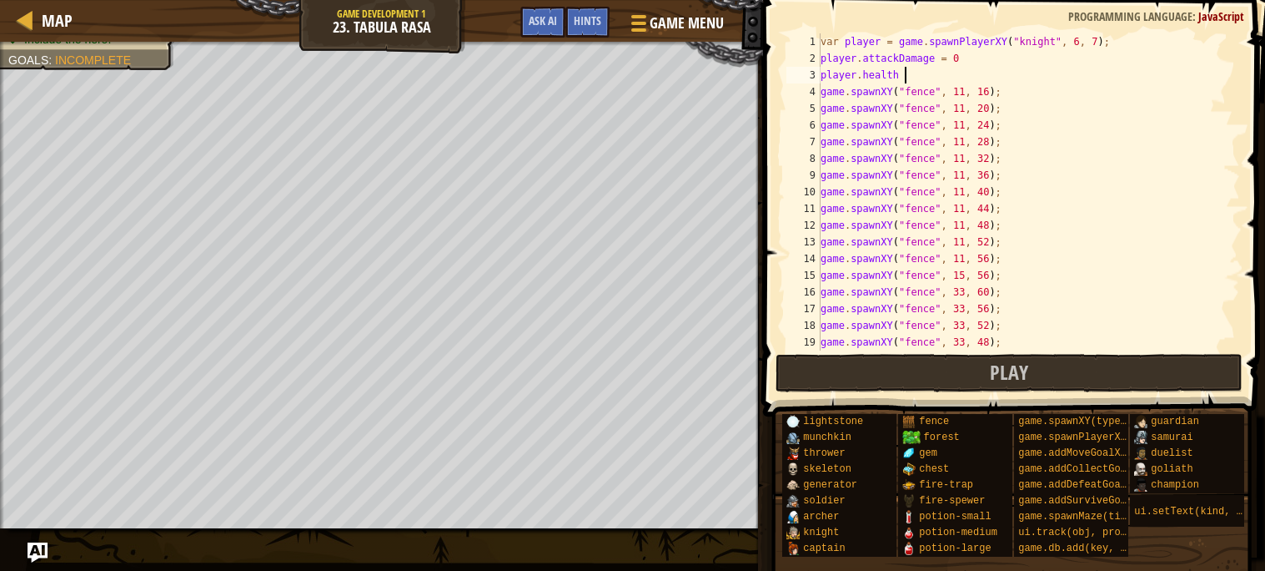
scroll to position [7, 6]
type textarea "[DOMAIN_NAME] = 1"
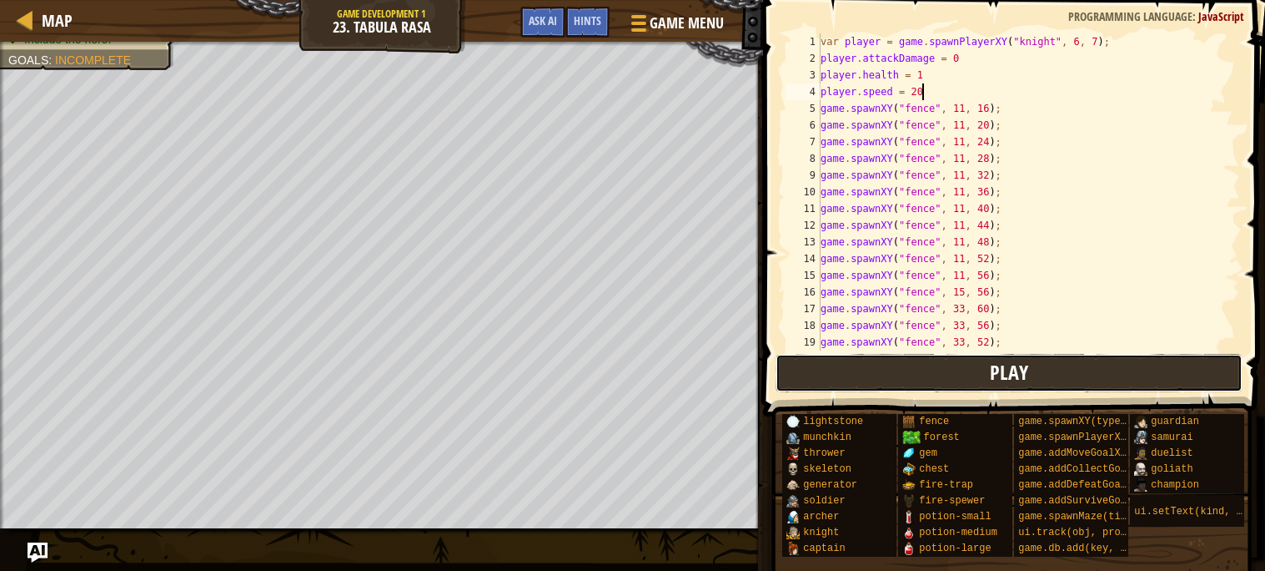
click at [1009, 371] on span "Play" at bounding box center [1009, 372] width 38 height 27
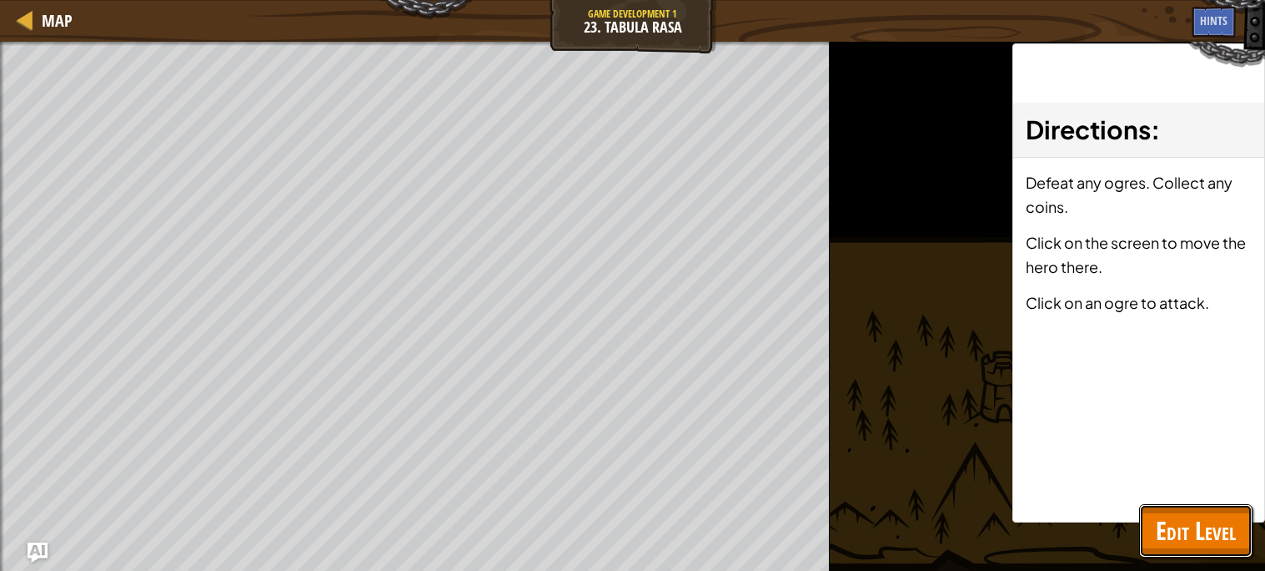
click at [1220, 532] on span "Edit Level" at bounding box center [1196, 530] width 80 height 34
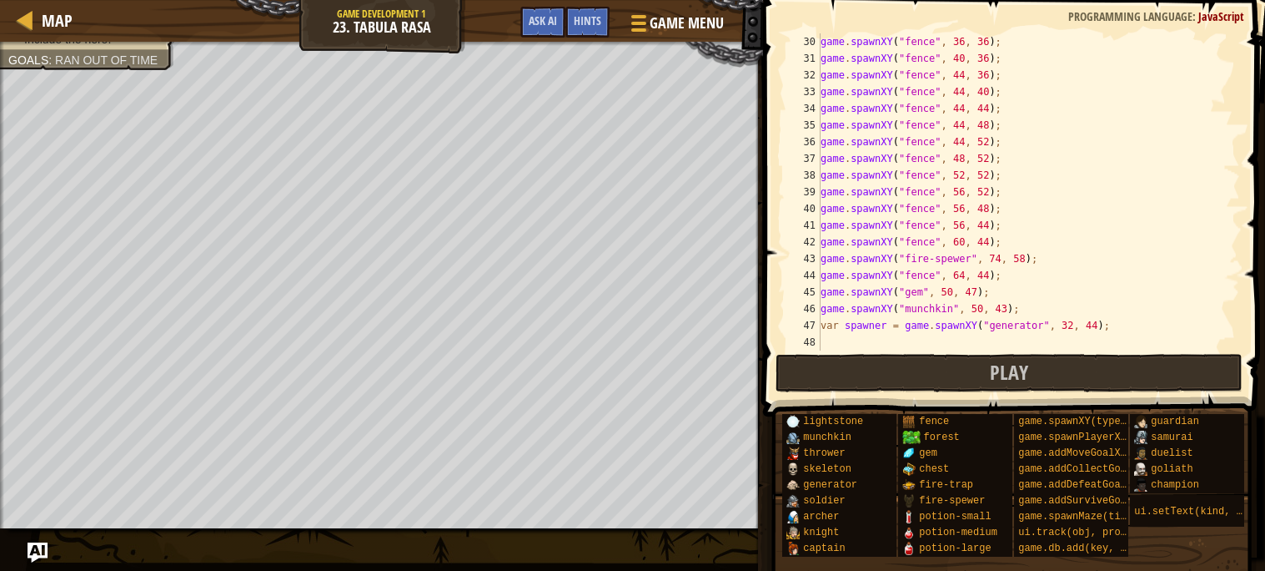
scroll to position [483, 0]
click at [818, 308] on div "46" at bounding box center [804, 308] width 34 height 17
click at [822, 308] on div "game . spawnXY ( "fence" , 36 , 36 ) ; game . spawnXY ( "fence" , 40 , 36 ) ; g…" at bounding box center [1028, 208] width 423 height 350
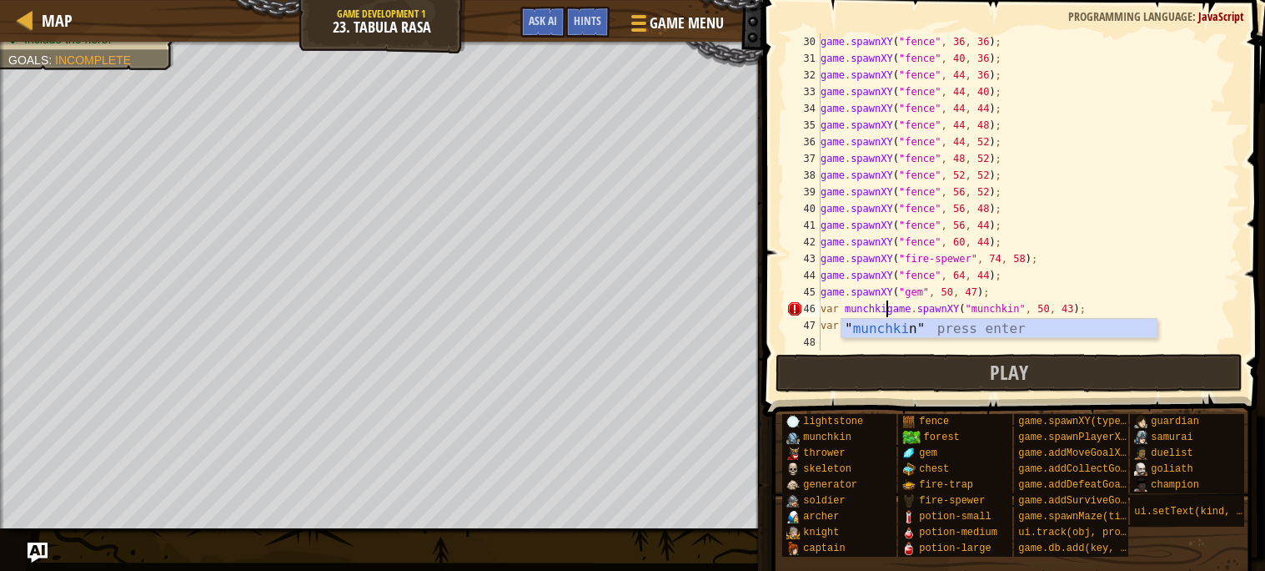
scroll to position [7, 6]
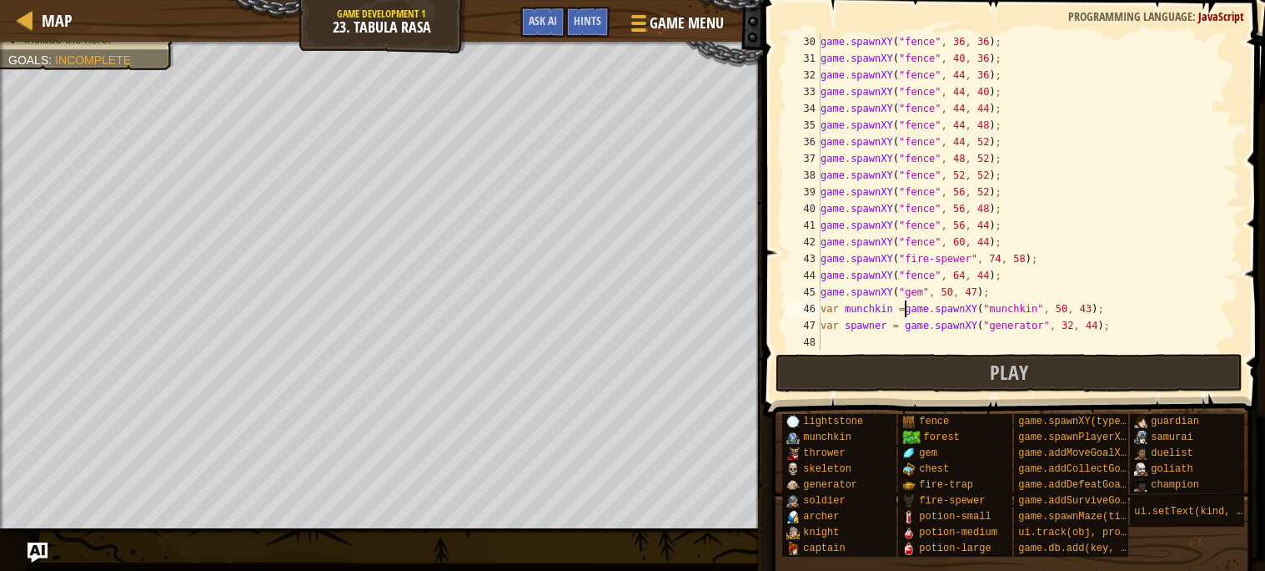
type textarea "var munchkin = game.spawnXY("munchkin", 50, 43);"
click at [1128, 302] on div "game . spawnXY ( "fence" , 36 , 36 ) ; game . spawnXY ( "fence" , 40 , 36 ) ; g…" at bounding box center [1028, 208] width 423 height 350
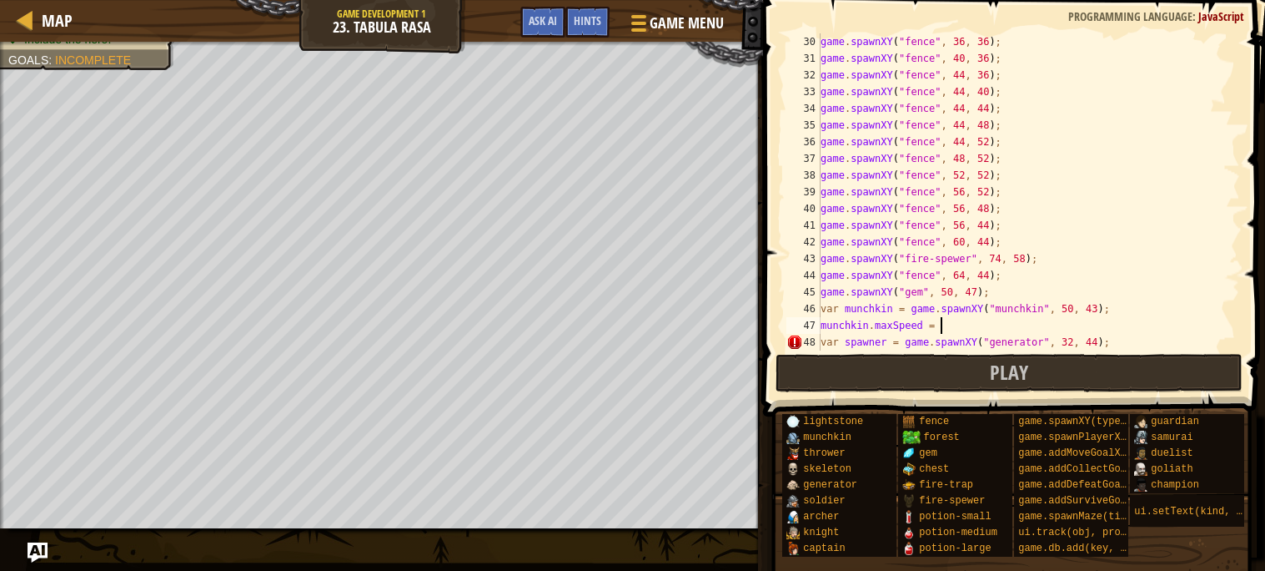
scroll to position [7, 10]
type textarea "munchkin.maxSpeed = 10"
click at [1067, 357] on button "Play" at bounding box center [1010, 373] width 468 height 38
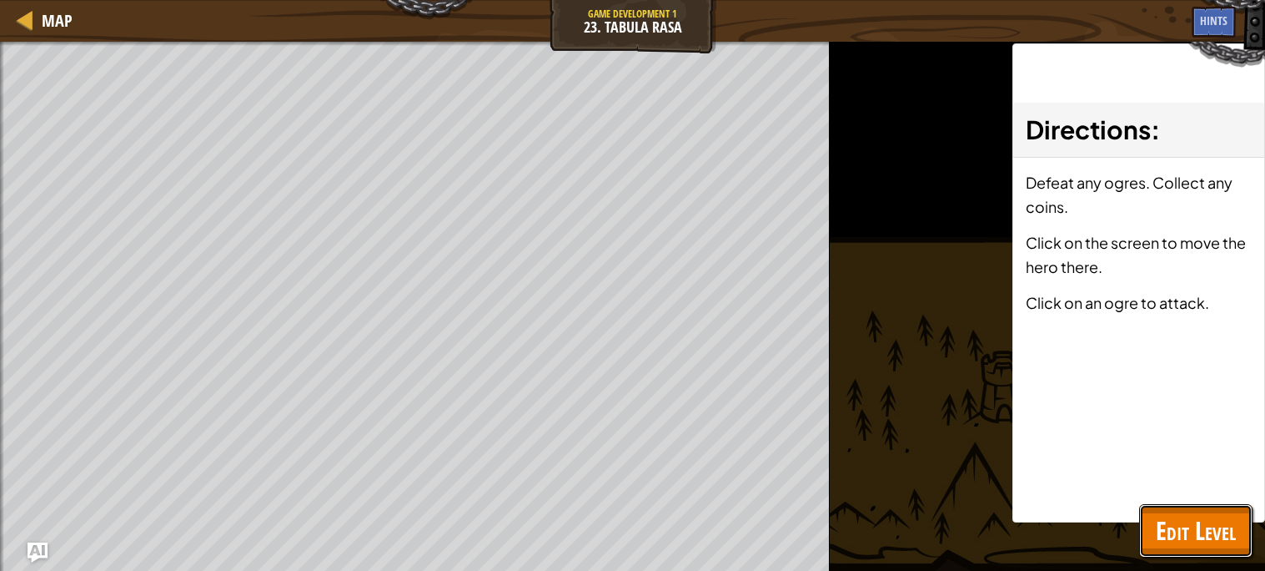
click at [1160, 531] on span "Edit Level" at bounding box center [1196, 530] width 80 height 34
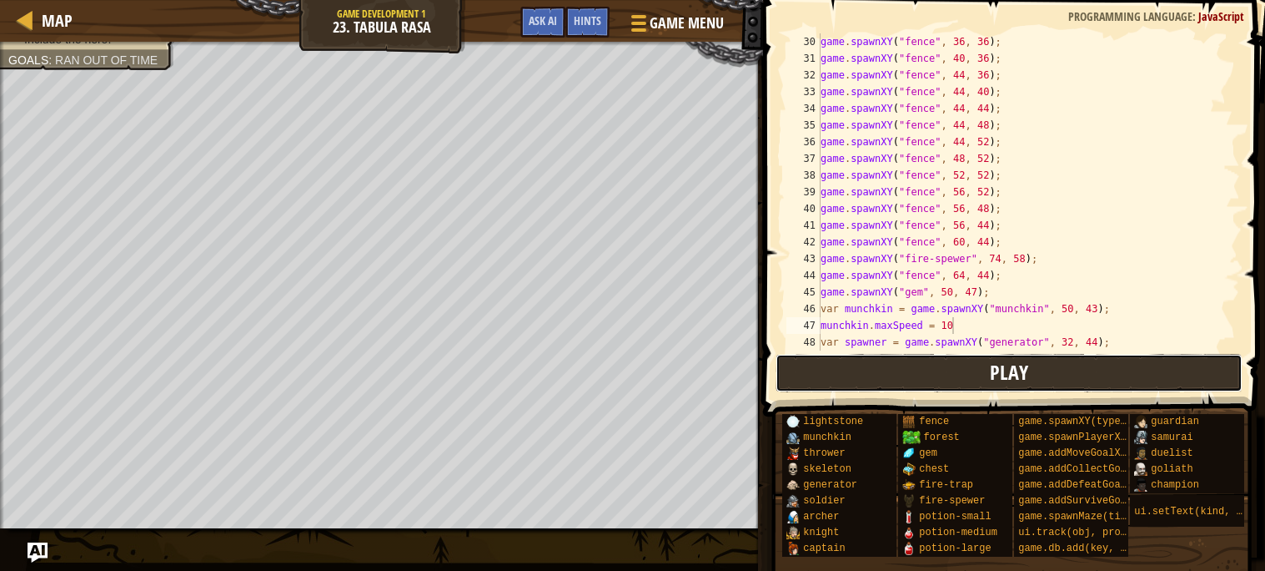
click at [983, 367] on button "Play" at bounding box center [1010, 373] width 468 height 38
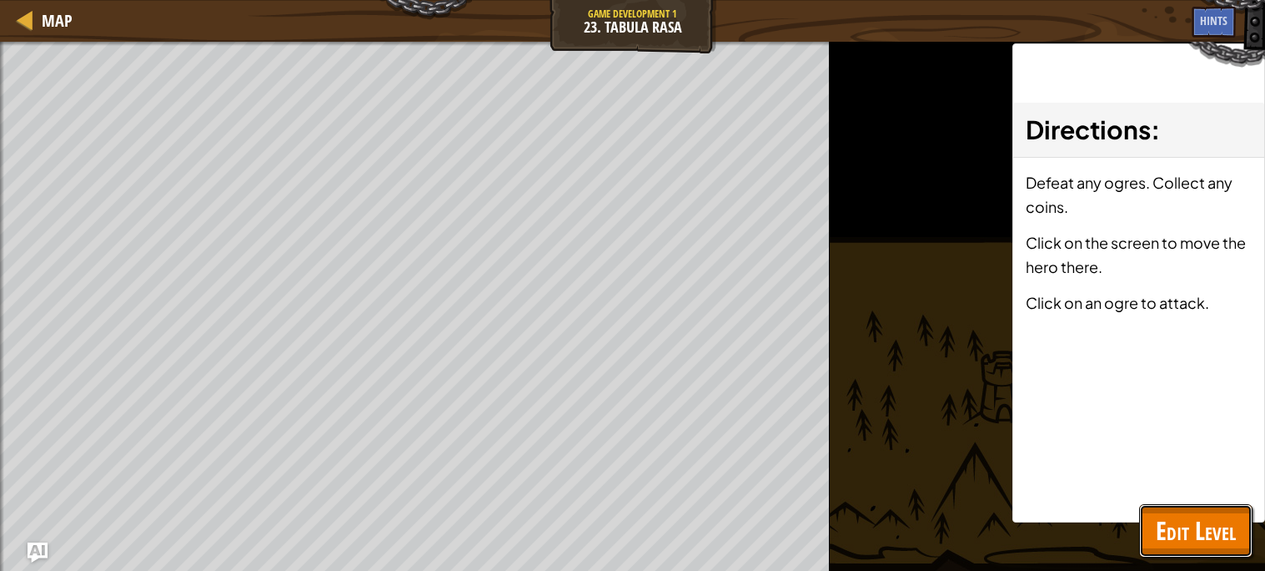
click at [1182, 546] on span "Edit Level" at bounding box center [1196, 530] width 80 height 34
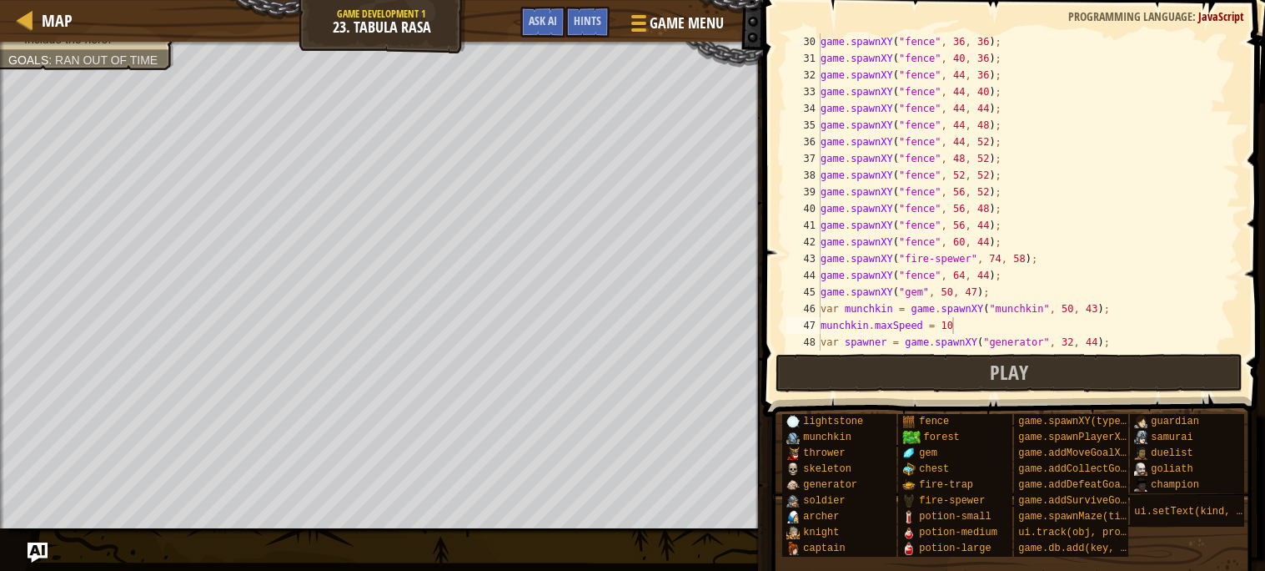
scroll to position [500, 0]
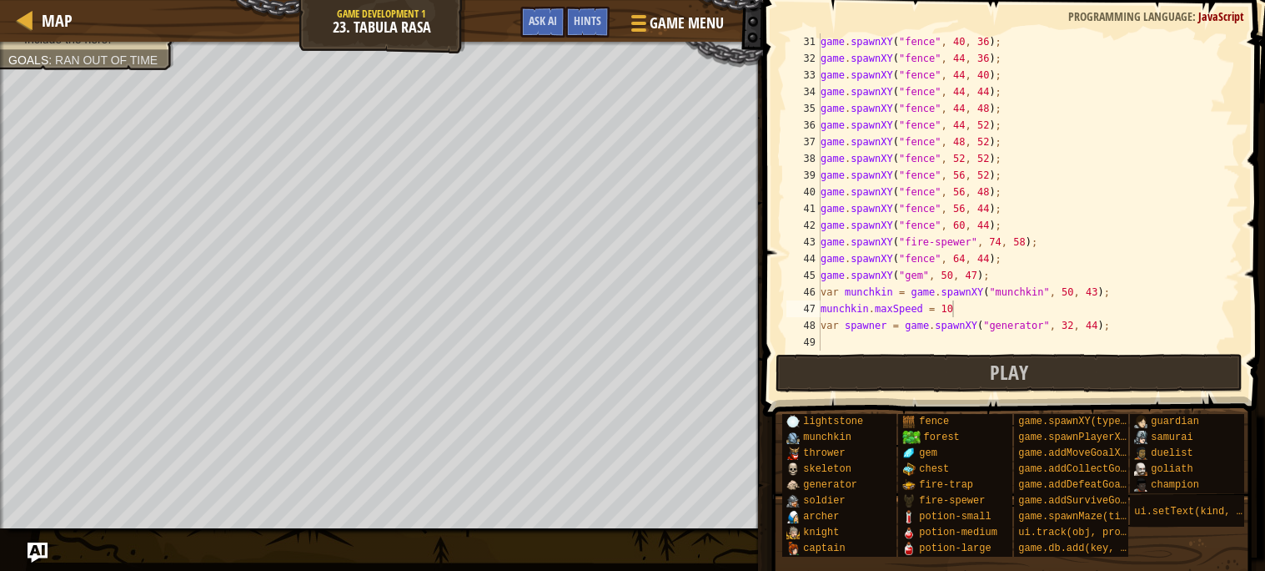
click at [1091, 343] on div "game . spawnXY ( "fence" , 40 , 36 ) ; game . spawnXY ( "fence" , 44 , 36 ) ; g…" at bounding box center [1028, 208] width 423 height 350
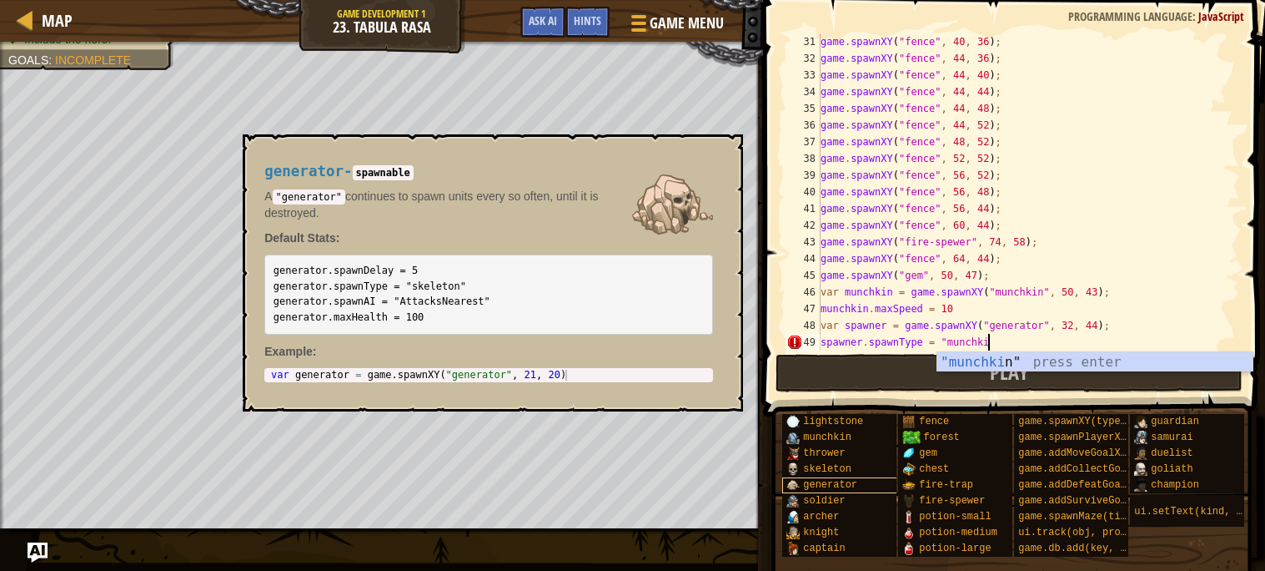
scroll to position [7, 13]
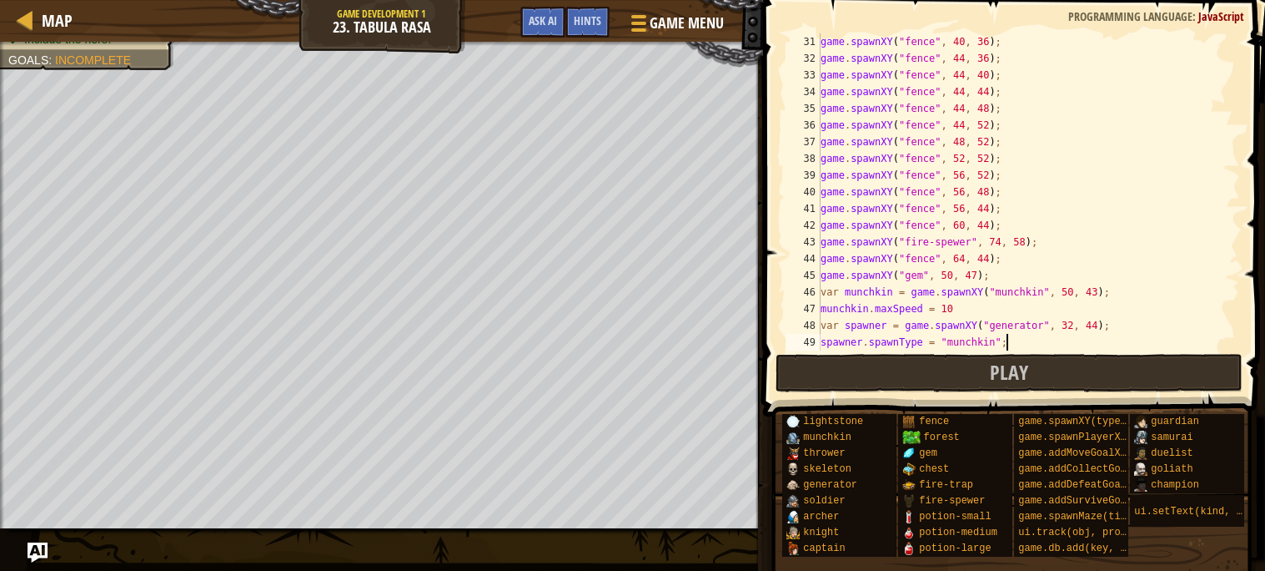
click at [1018, 302] on div "game . spawnXY ( "fence" , 40 , 36 ) ; game . spawnXY ( "fence" , 44 , 36 ) ; g…" at bounding box center [1028, 208] width 423 height 350
click at [1042, 341] on div "game . spawnXY ( "fence" , 40 , 36 ) ; game . spawnXY ( "fence" , 44 , 36 ) ; g…" at bounding box center [1028, 208] width 423 height 350
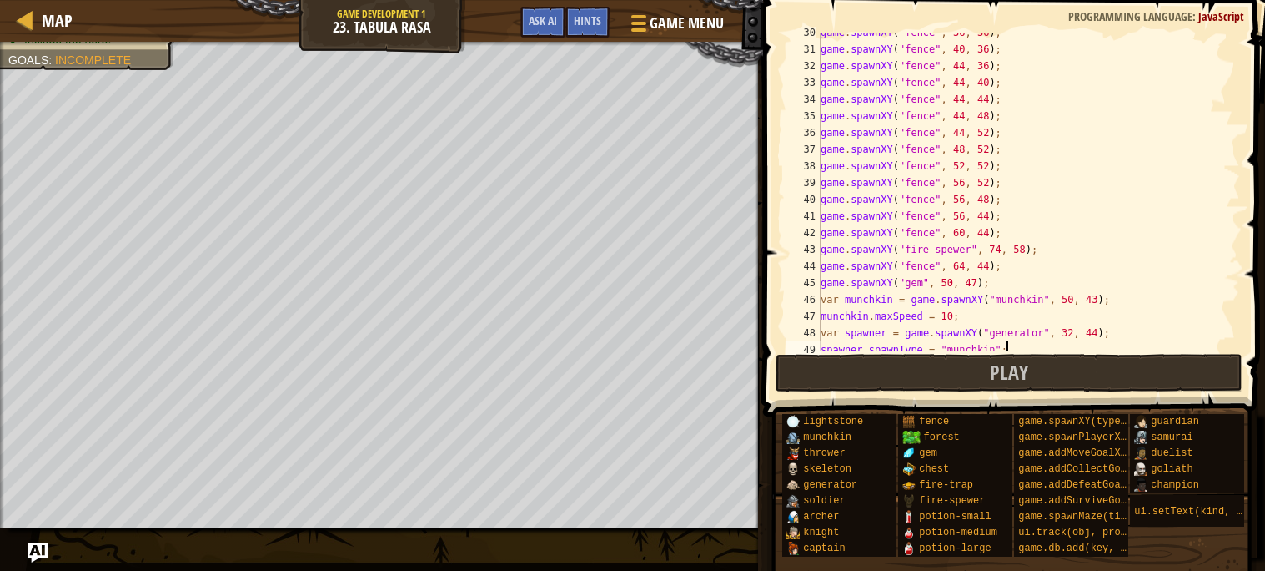
click at [822, 249] on div "game . spawnXY ( "fence" , 36 , 36 ) ; game . spawnXY ( "fence" , 40 , 36 ) ; g…" at bounding box center [1028, 199] width 423 height 350
type textarea "var fireSpewer = game.spawnXY("fire-spewer", 74, 58);"
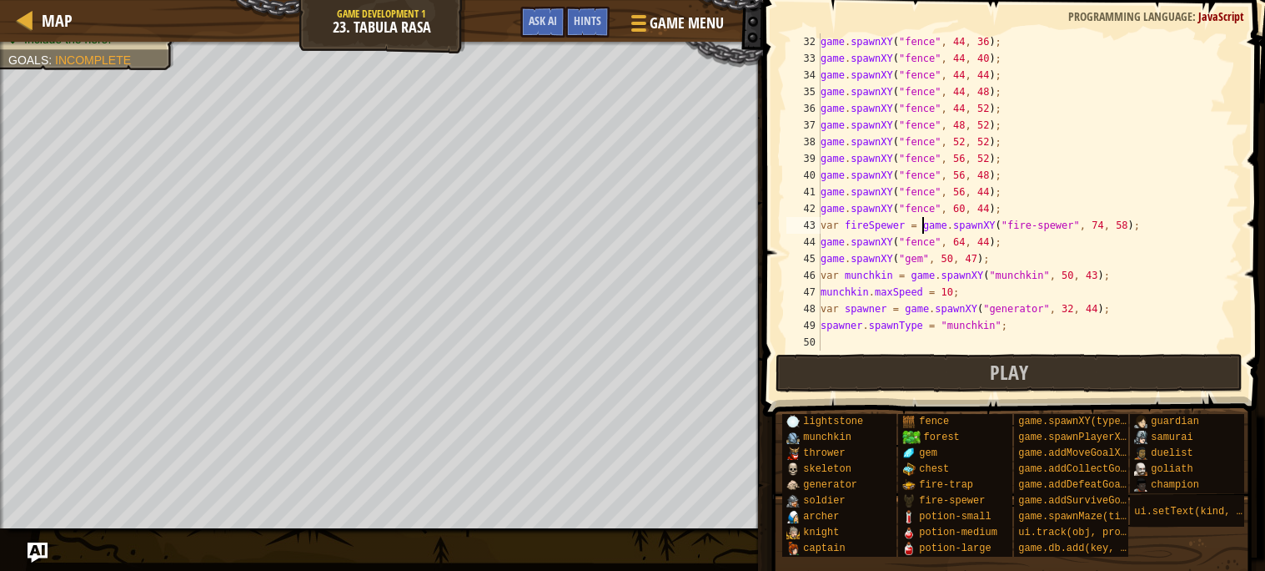
scroll to position [516, 0]
click at [1145, 224] on div "game . spawnXY ( "fence" , 44 , 36 ) ; game . spawnXY ( "fence" , 44 , 40 ) ; g…" at bounding box center [1028, 208] width 423 height 350
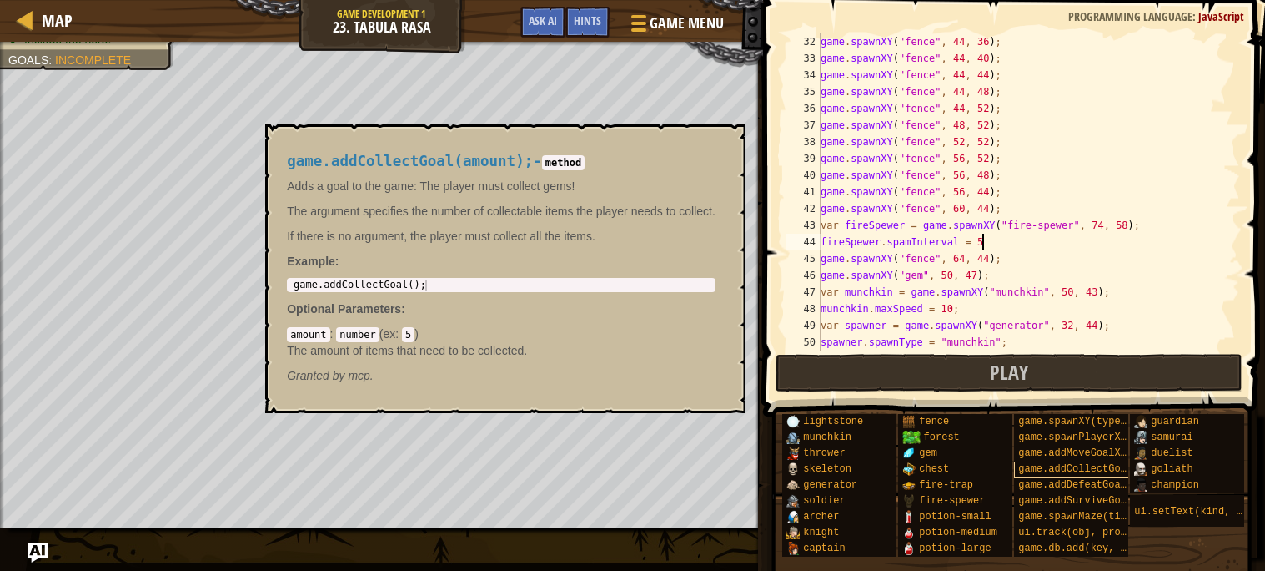
scroll to position [7, 13]
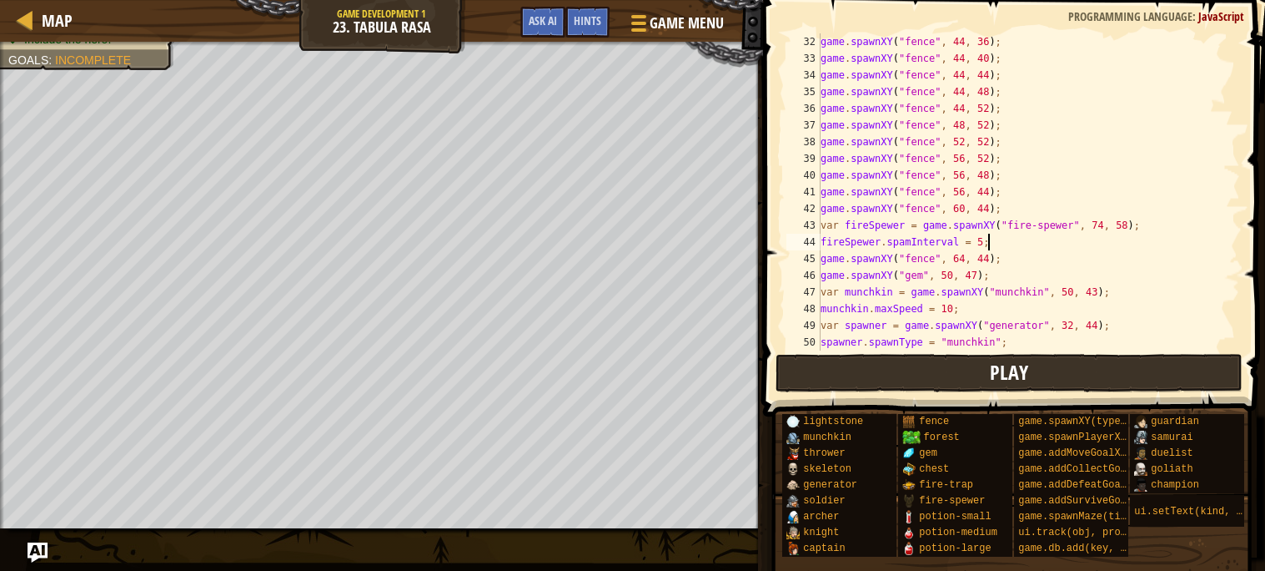
click at [1074, 356] on div "fireSpewer.spamInterval = 5; 32 33 34 35 36 37 38 39 40 41 42 43 44 45 46 47 48…" at bounding box center [1011, 240] width 507 height 465
click at [1074, 356] on button "Play" at bounding box center [1010, 373] width 468 height 38
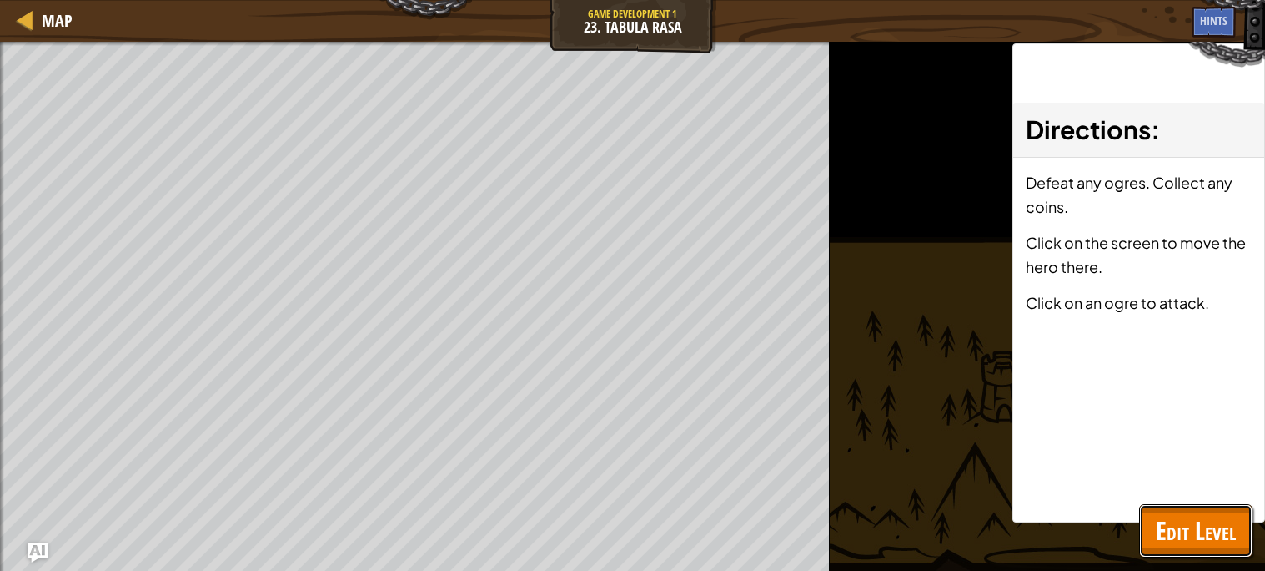
click at [1181, 519] on span "Edit Level" at bounding box center [1196, 530] width 80 height 34
click at [0, 0] on div "lightstone munchkin thrower skeleton generator soldier [PERSON_NAME] [PERSON_NA…" at bounding box center [0, 0] width 0 height 0
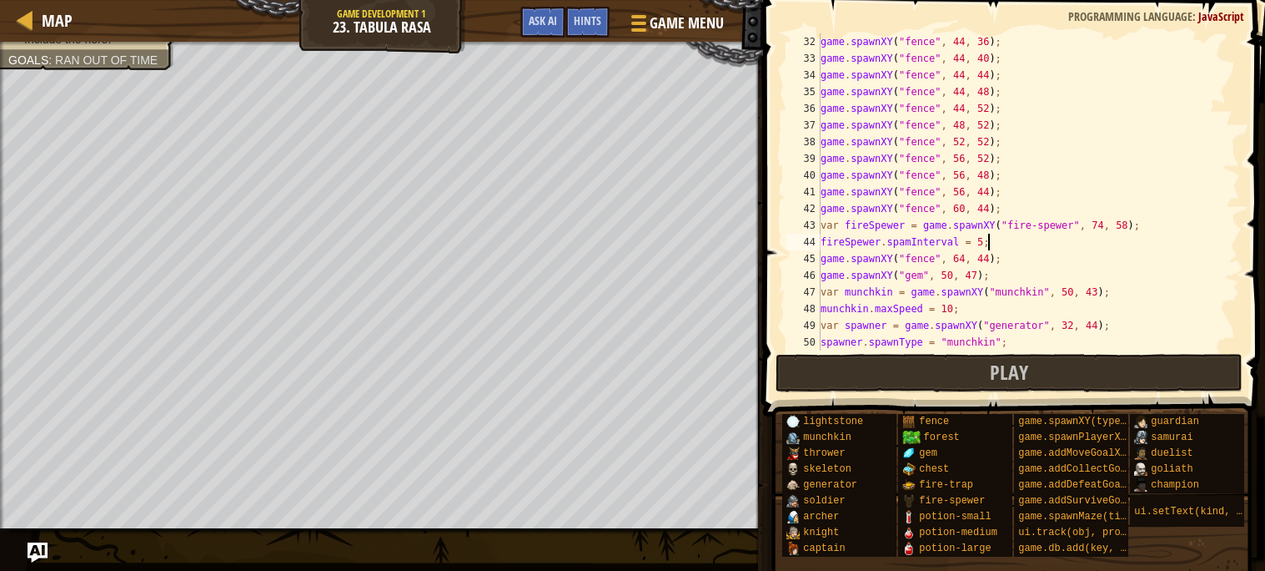
scroll to position [7, 12]
type textarea "fireSpewer.spamInterval = 1;"
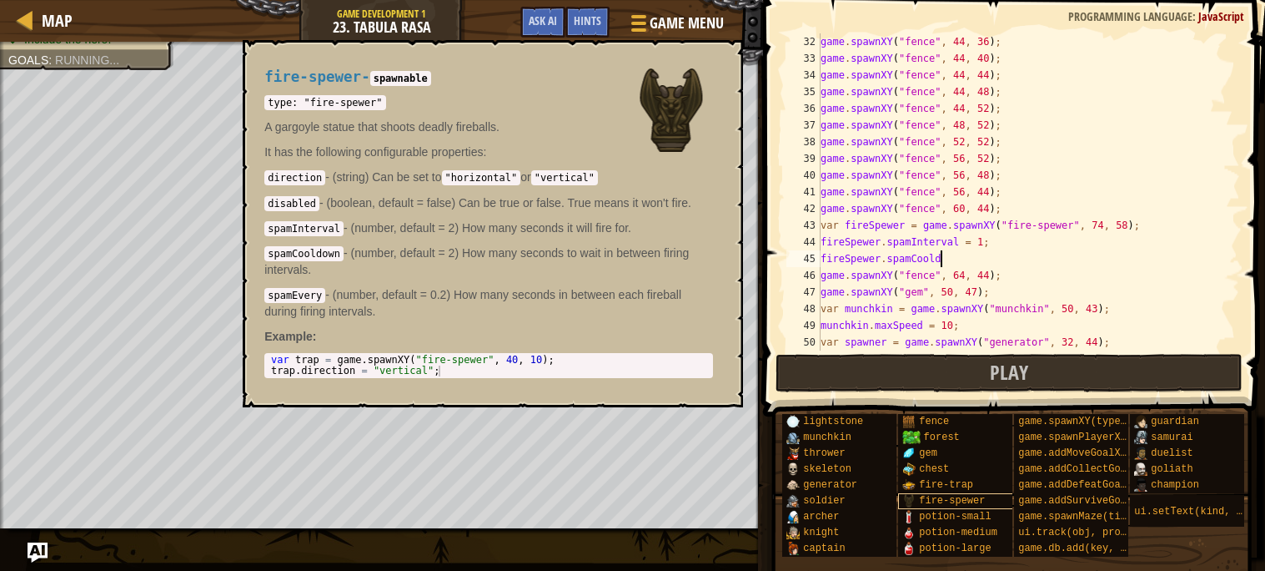
scroll to position [7, 10]
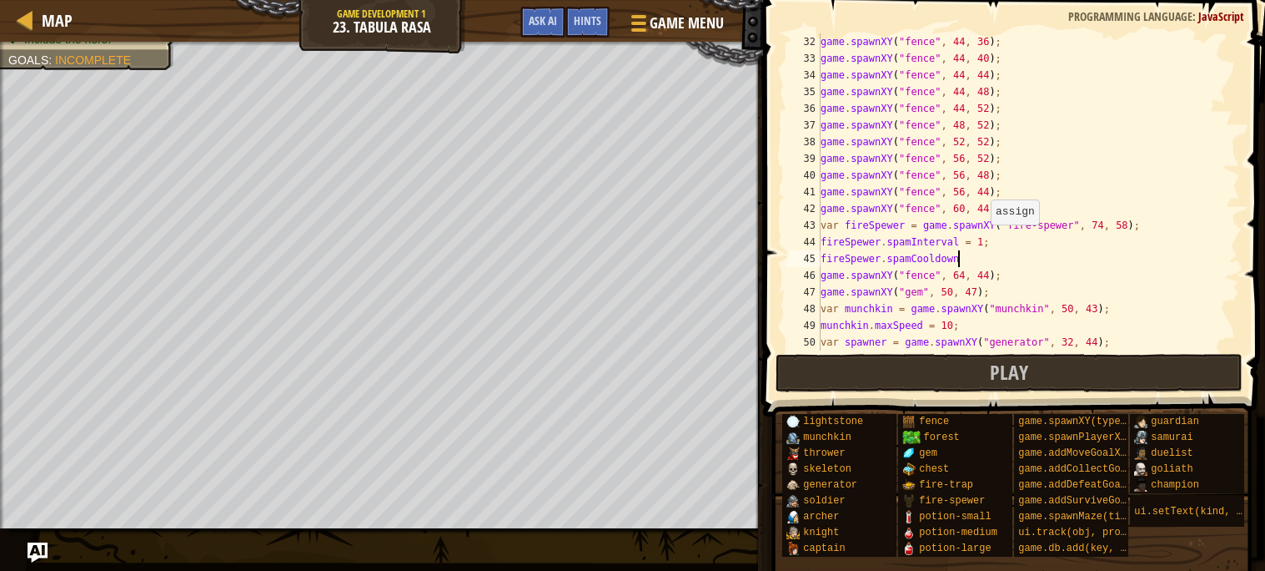
click at [983, 241] on div "game . spawnXY ( "fence" , 44 , 36 ) ; game . spawnXY ( "fence" , 44 , 40 ) ; g…" at bounding box center [1028, 208] width 423 height 350
click at [975, 254] on div "game . spawnXY ( "fence" , 44 , 36 ) ; game . spawnXY ( "fence" , 44 , 40 ) ; g…" at bounding box center [1028, 208] width 423 height 350
type textarea "fireSpewer.spamCooldown = 5;"
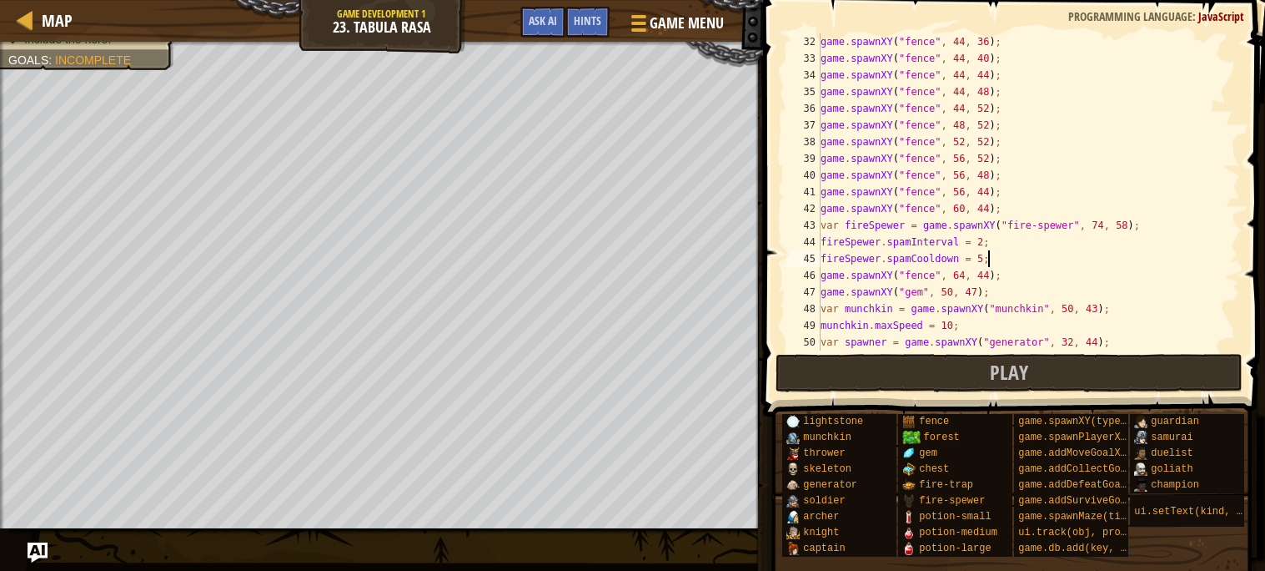
scroll to position [550, 0]
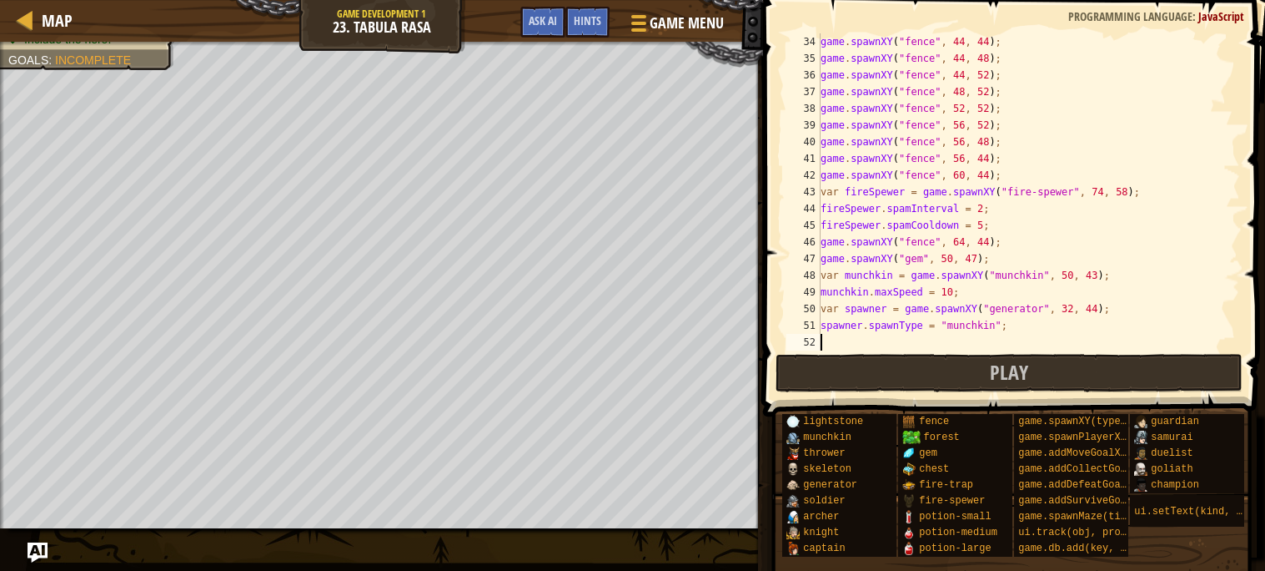
click at [990, 340] on div "game . spawnXY ( "fence" , 44 , 44 ) ; game . spawnXY ( "fence" , 44 , 48 ) ; g…" at bounding box center [1028, 208] width 423 height 350
type textarea "game.spawnXY("fire-trap", 64, 50);"
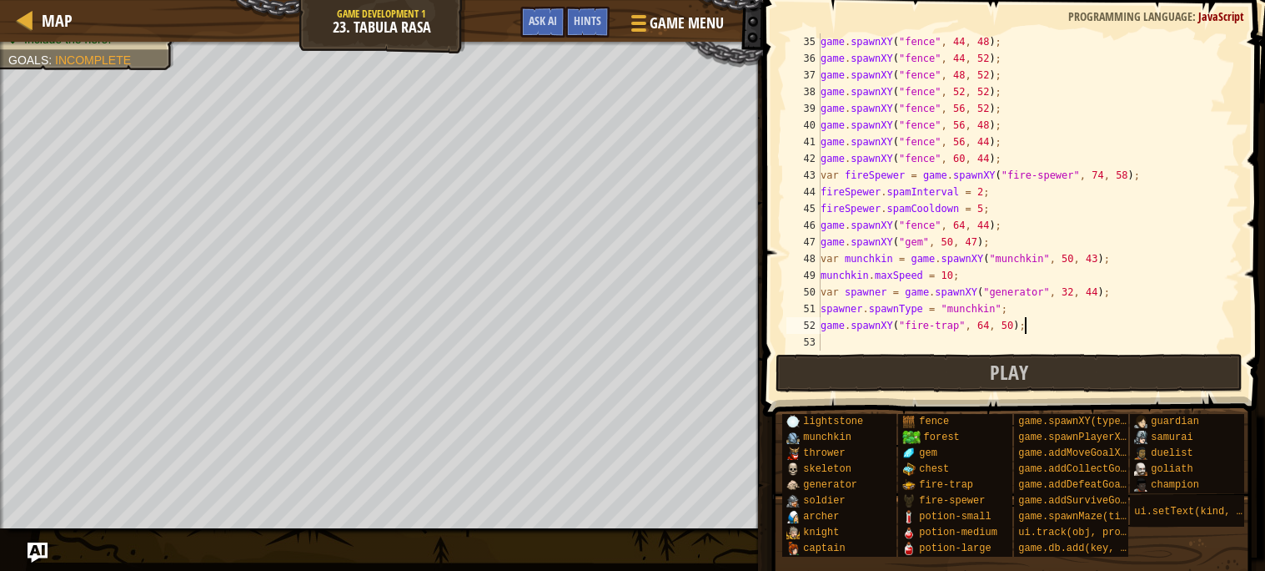
click at [978, 340] on div "game . spawnXY ( "fence" , 44 , 48 ) ; game . spawnXY ( "fence" , 44 , 52 ) ; g…" at bounding box center [1028, 208] width 423 height 350
type textarea "game.spawnXY("fence", 24, 0);"
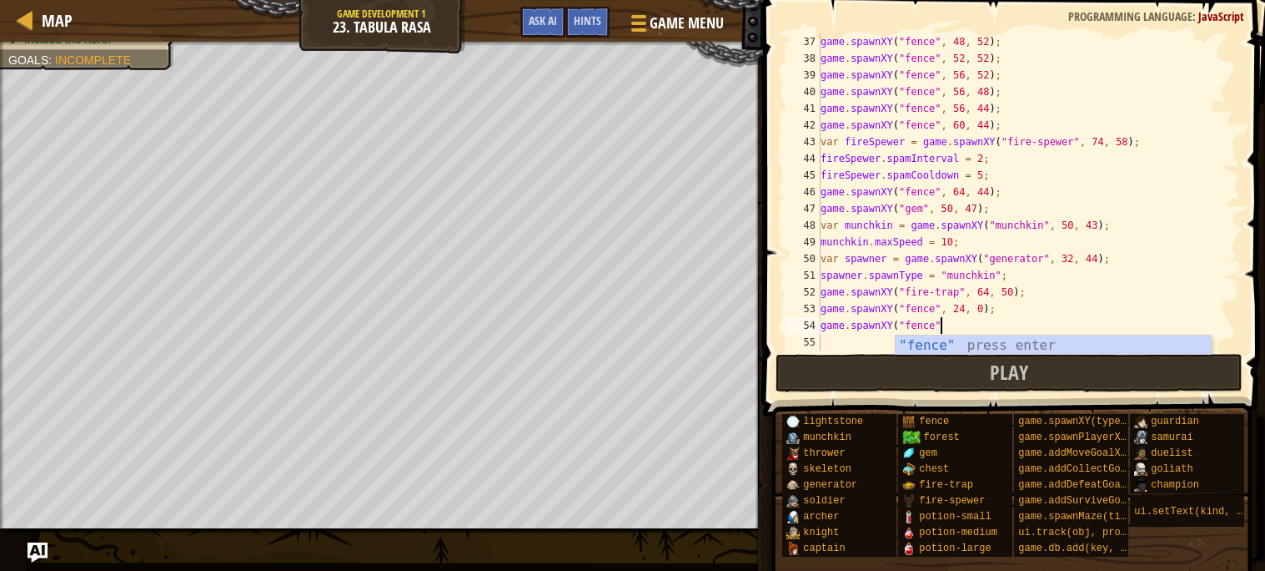
scroll to position [7, 9]
type textarea "game.spawnXY("fence", 24, 4);"
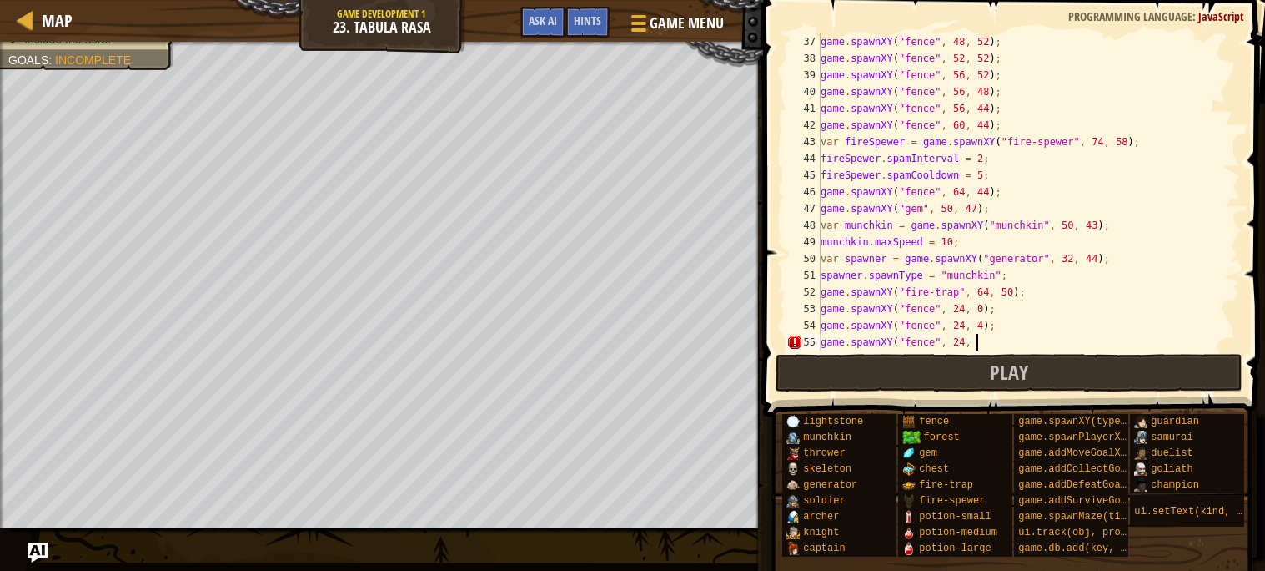
scroll to position [7, 12]
type textarea "game.spawnXY("fence", 24, 8);"
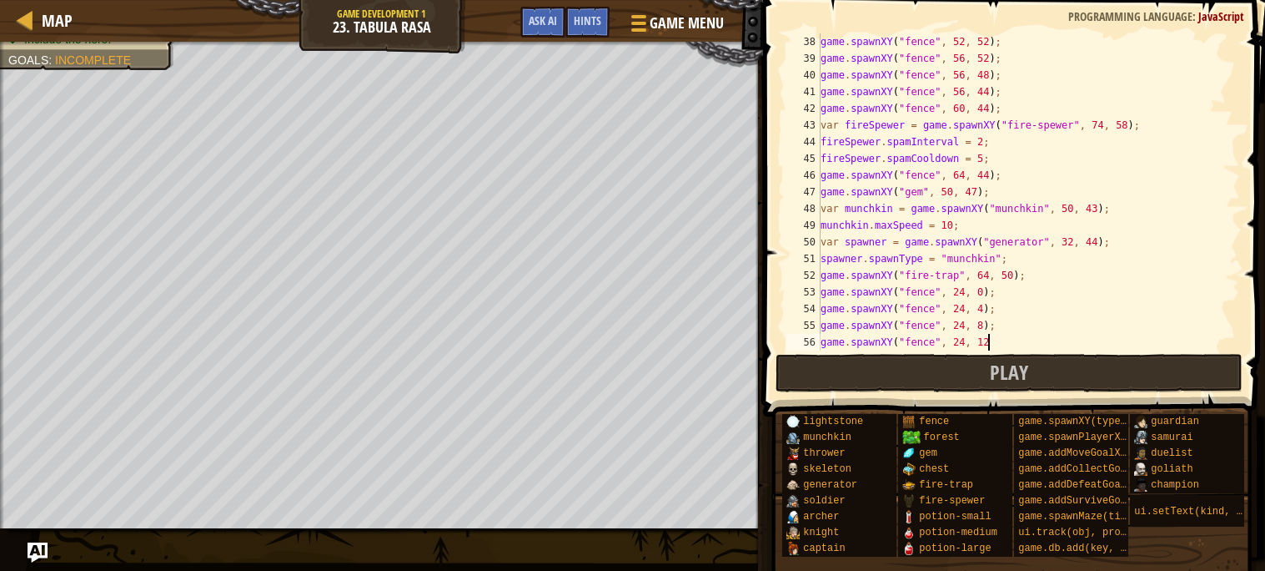
scroll to position [7, 13]
type textarea "game.spawnXY("fence", 24, 12);"
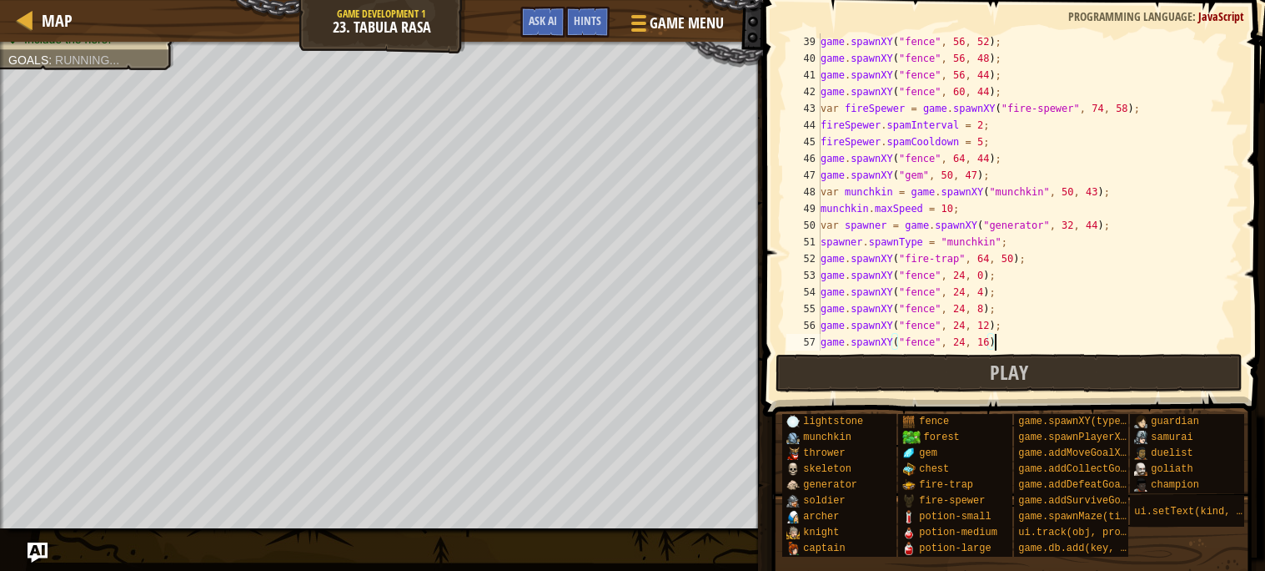
type textarea "game.spawnXY("fence", 24, 16);"
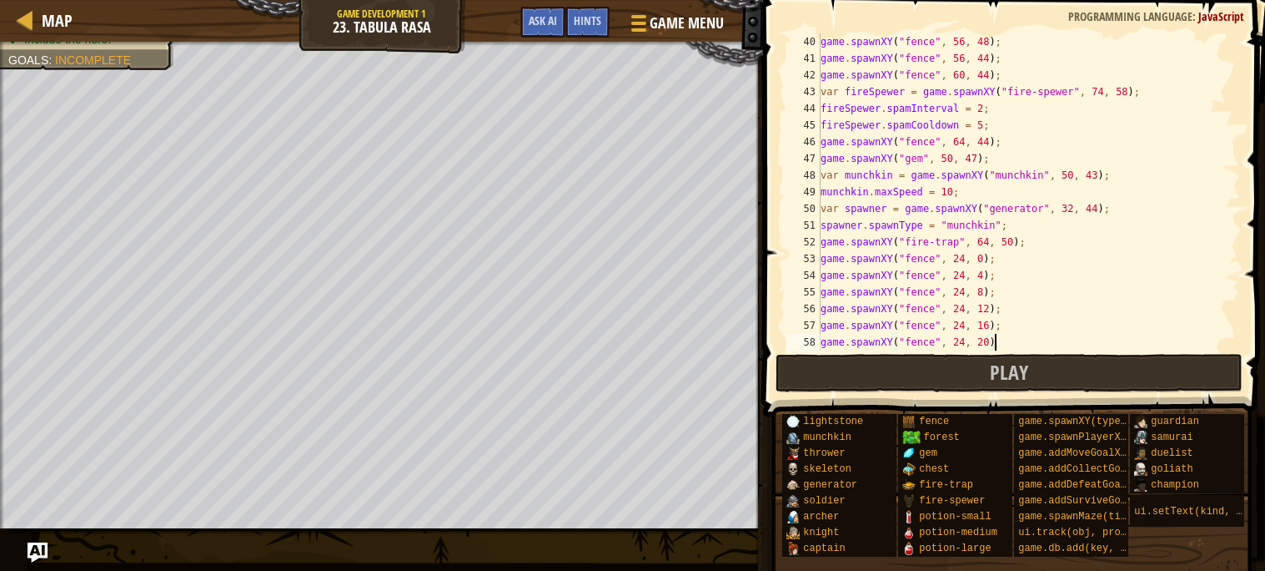
type textarea "game.spawnXY("fence", 24, 20);"
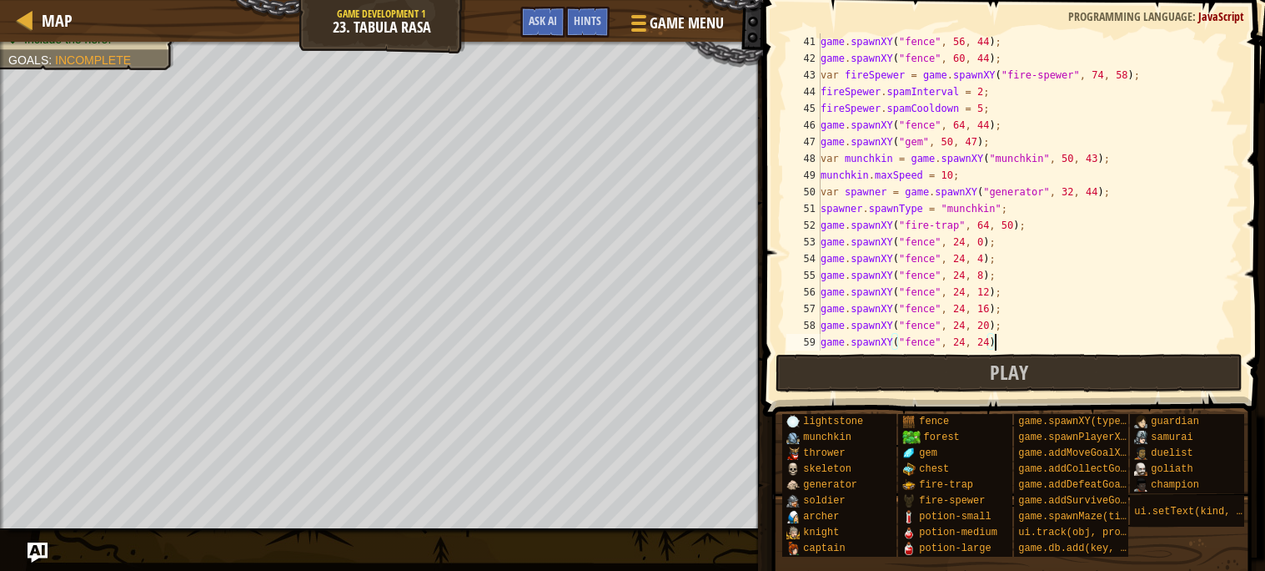
type textarea "game.spawnXY("fence", 24, 24)."
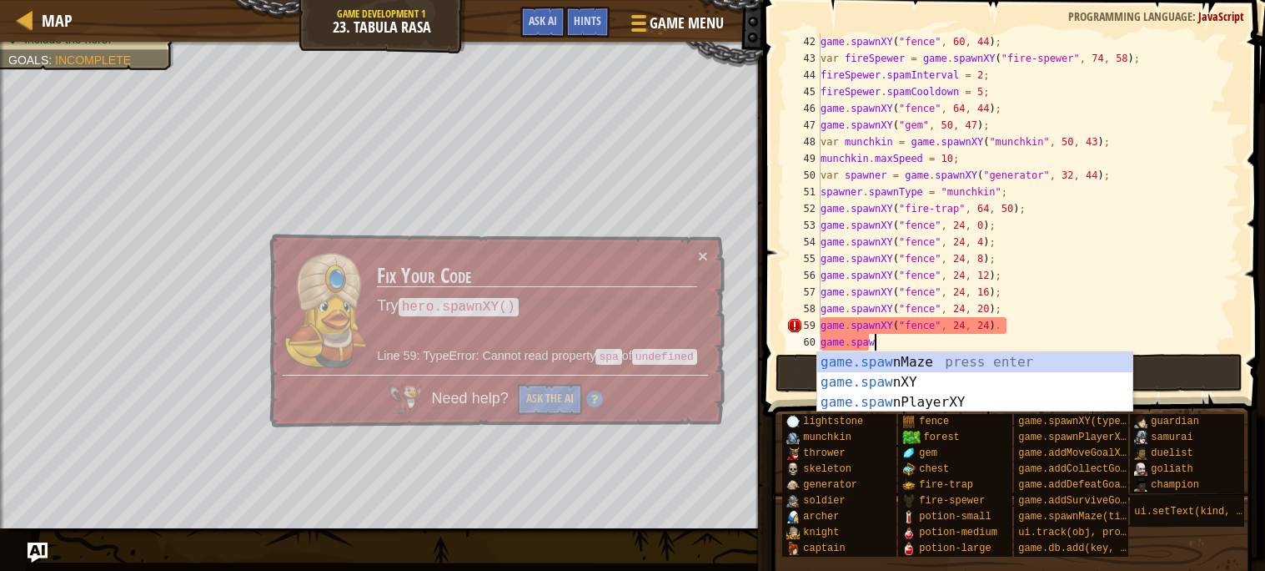
scroll to position [7, 3]
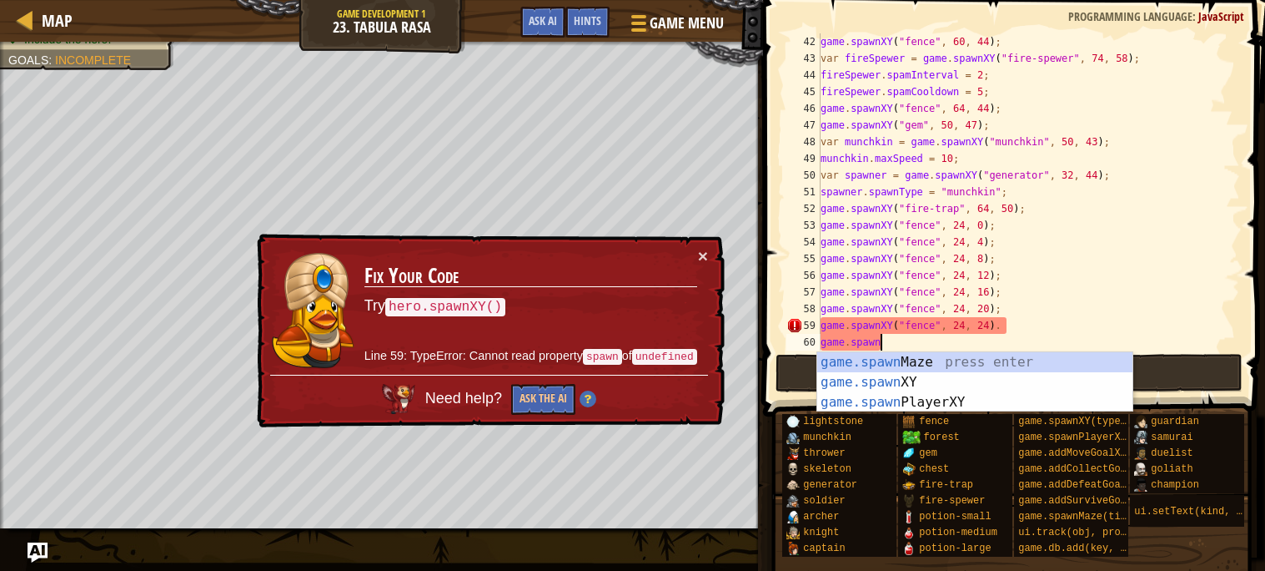
click at [1026, 324] on div "game . spawnXY ( "fence" , 60 , 44 ) ; var fireSpewer = game . spawnXY ( "fire-…" at bounding box center [1028, 208] width 423 height 350
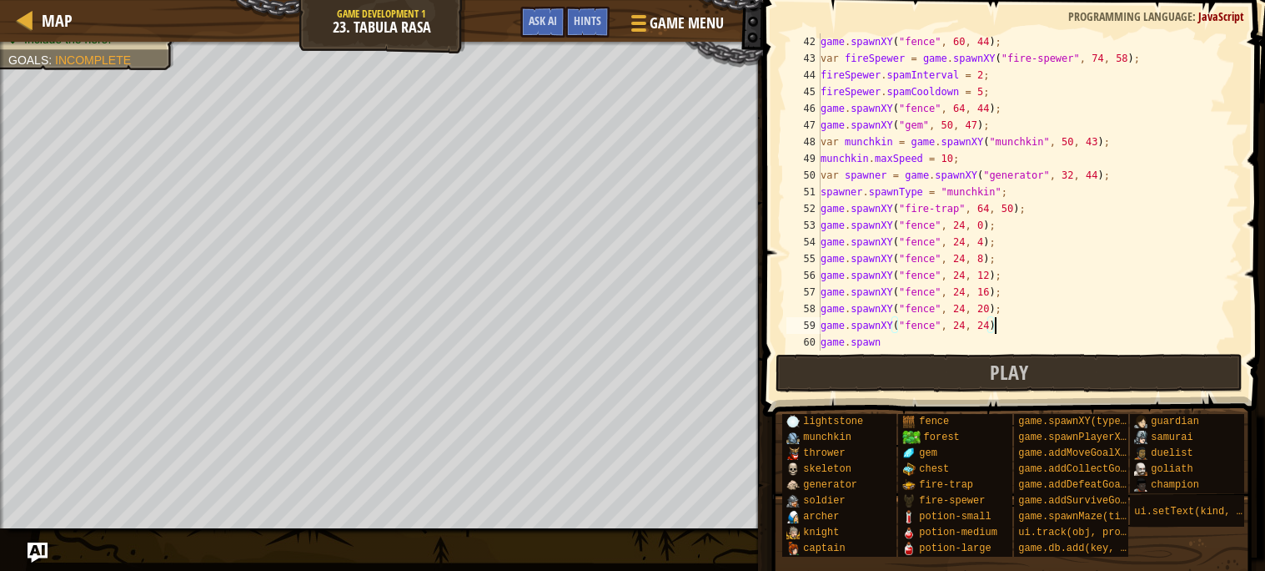
scroll to position [7, 13]
click at [992, 340] on div "game . spawnXY ( "fence" , 60 , 44 ) ; var fireSpewer = game . spawnXY ( "fire-…" at bounding box center [1028, 208] width 423 height 350
type textarea "game.spawnXY("fence", 28, 24);"
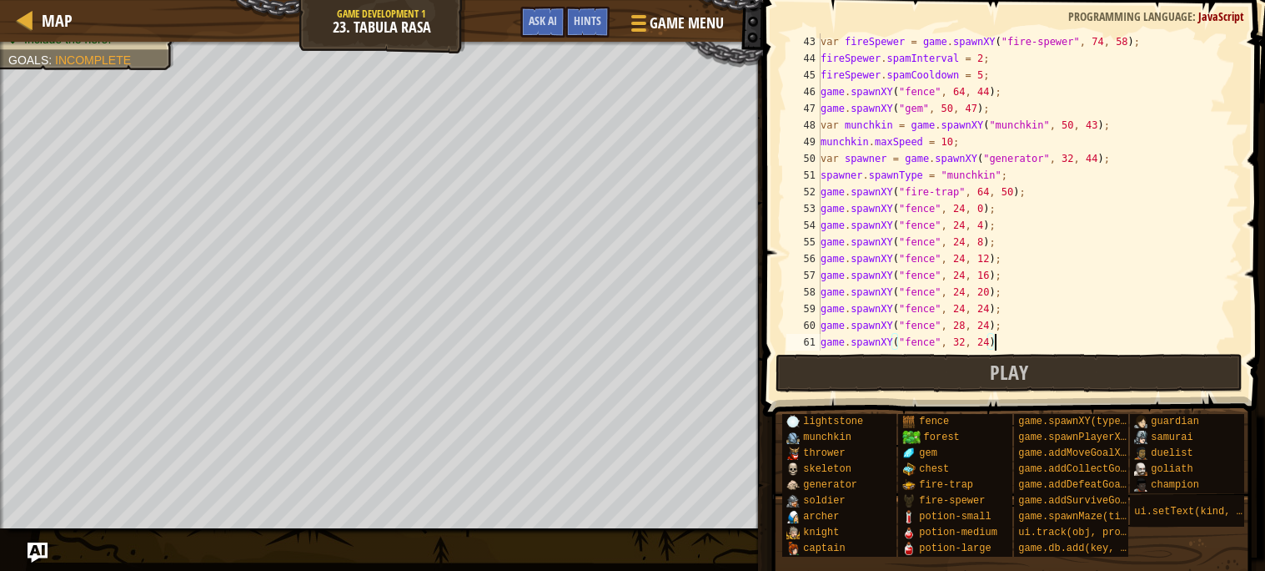
type textarea "game.spawnXY("fence", 32, 24);"
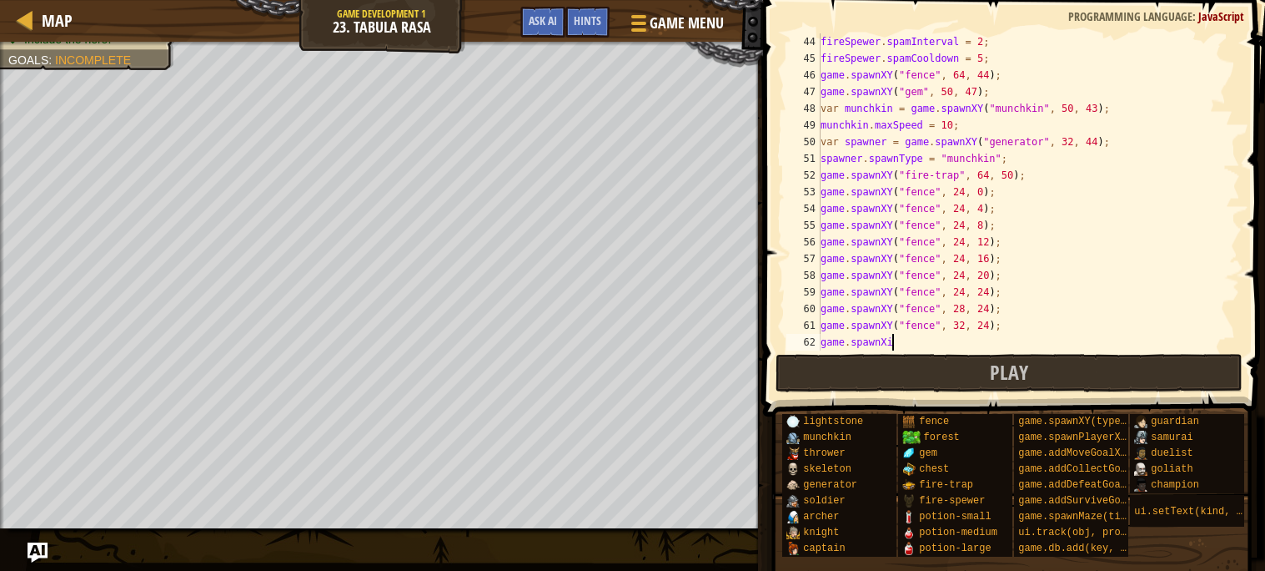
scroll to position [7, 4]
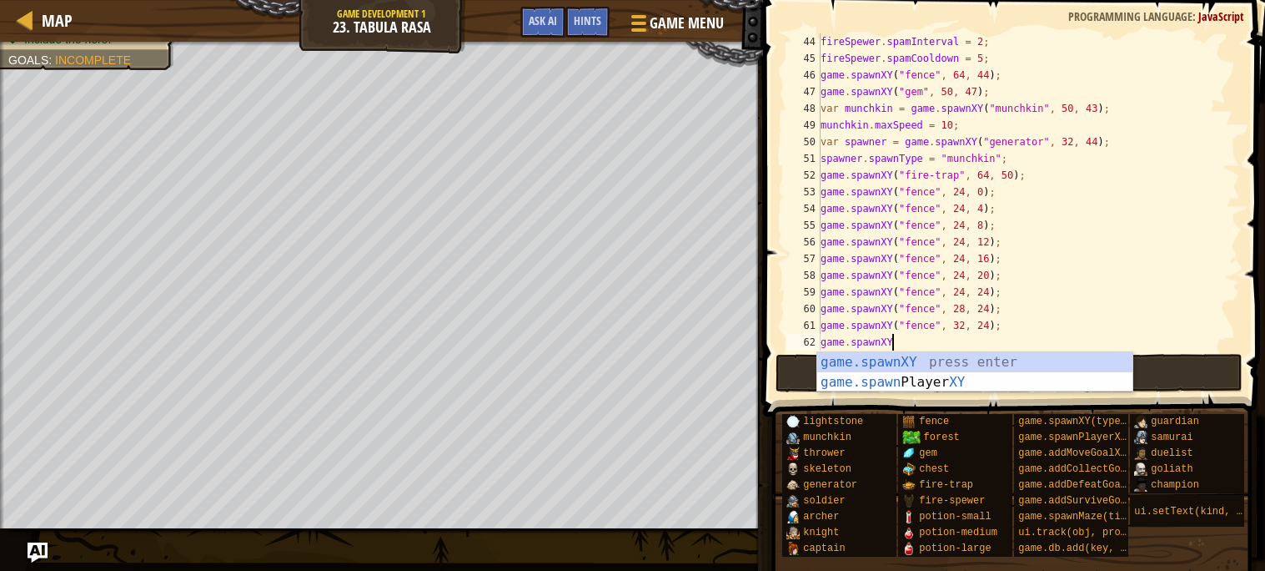
click at [821, 140] on div "fireSpewer . spamInterval = 2 ; fireSpewer . spamCooldown = 5 ; game . spawnXY …" at bounding box center [1028, 208] width 423 height 350
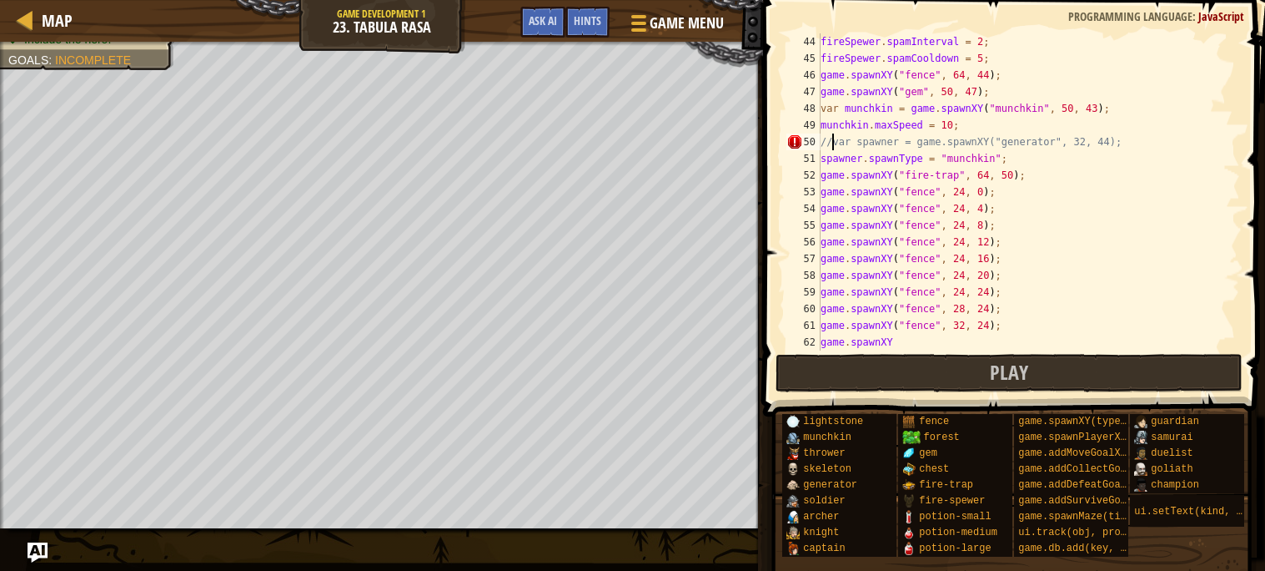
scroll to position [7, 2]
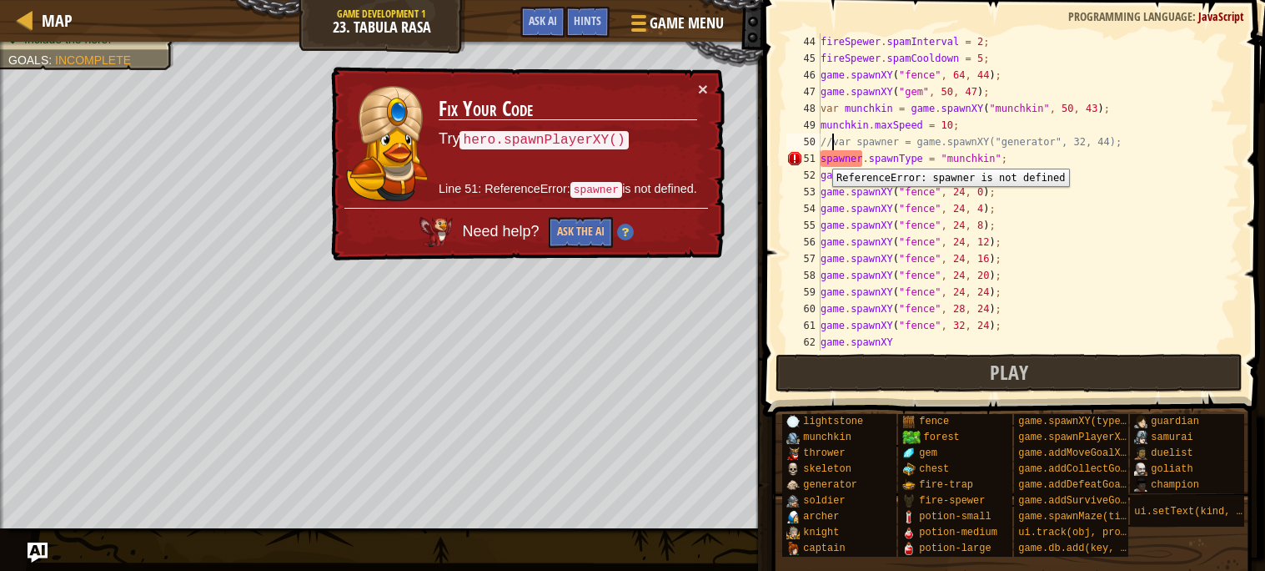
click at [820, 156] on div "51" at bounding box center [804, 158] width 34 height 17
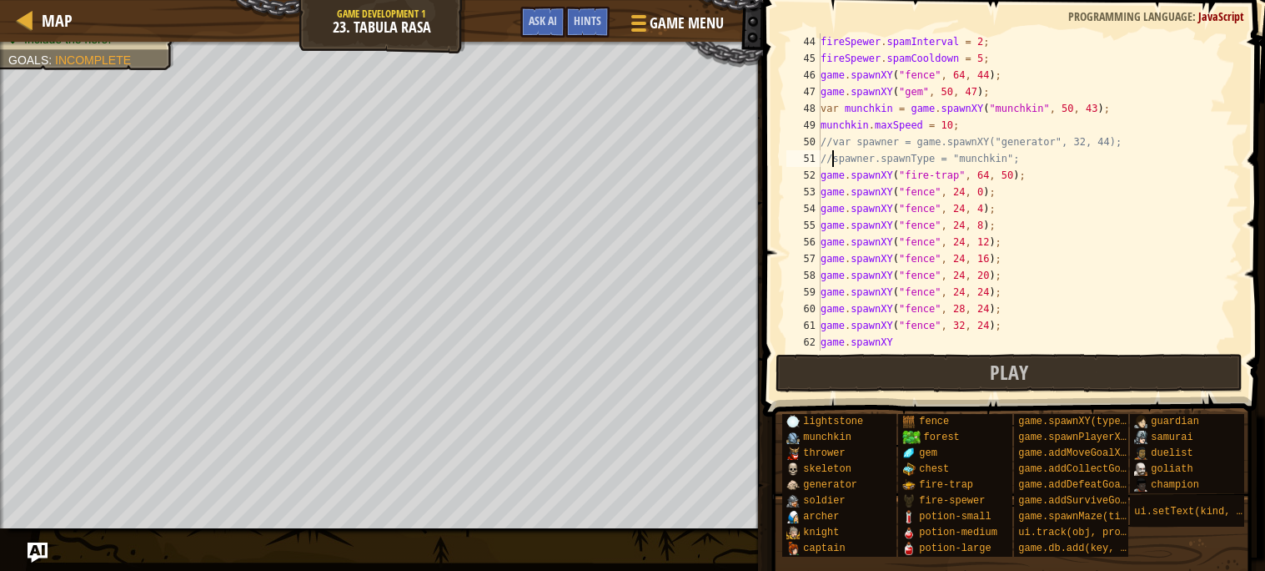
click at [1128, 143] on div "fireSpewer . spamInterval = 2 ; fireSpewer . spamCooldown = 5 ; game . spawnXY …" at bounding box center [1028, 208] width 423 height 350
click at [1076, 125] on div "fireSpewer . spamInterval = 2 ; fireSpewer . spamCooldown = 5 ; game . spawnXY …" at bounding box center [1028, 208] width 423 height 350
type textarea "munchkin.maxSpeed = 10;"
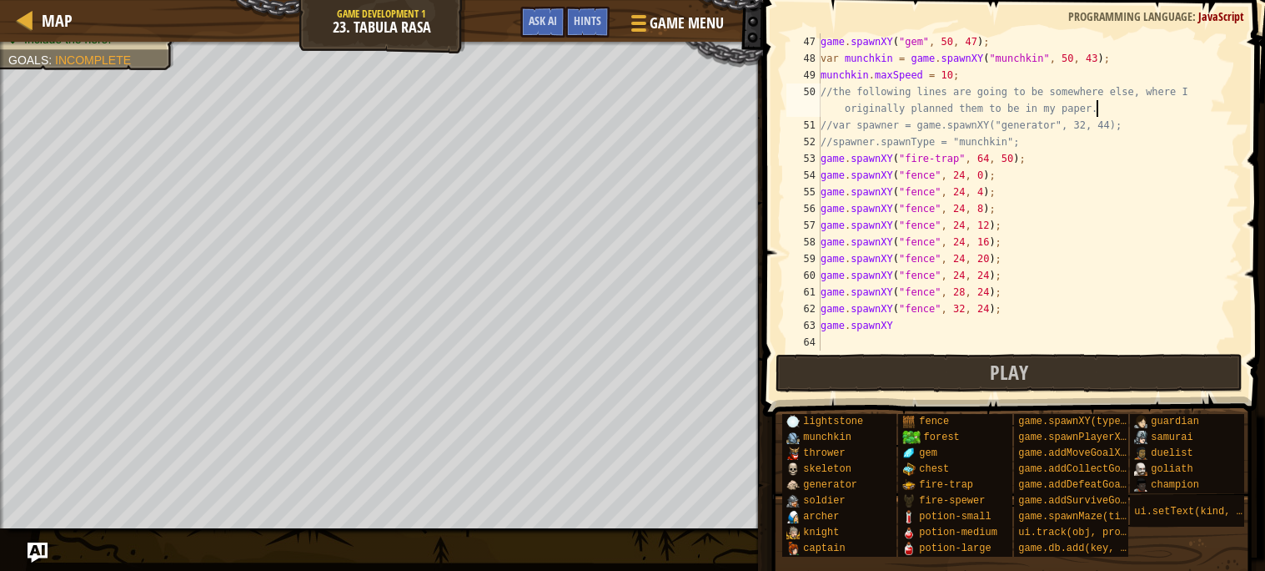
scroll to position [767, 0]
click at [950, 321] on div "game . spawnXY ( "gem" , 50 , 47 ) ; var munchkin = game . spawnXY ( "munchkin"…" at bounding box center [1028, 208] width 423 height 350
click at [988, 324] on div "game . spawnXY ( "gem" , 50 , 47 ) ; var munchkin = game . spawnXY ( "munchkin"…" at bounding box center [1028, 208] width 423 height 350
click at [964, 326] on div "game . spawnXY ( "gem" , 50 , 47 ) ; var munchkin = game . spawnXY ( "munchkin"…" at bounding box center [1028, 208] width 423 height 350
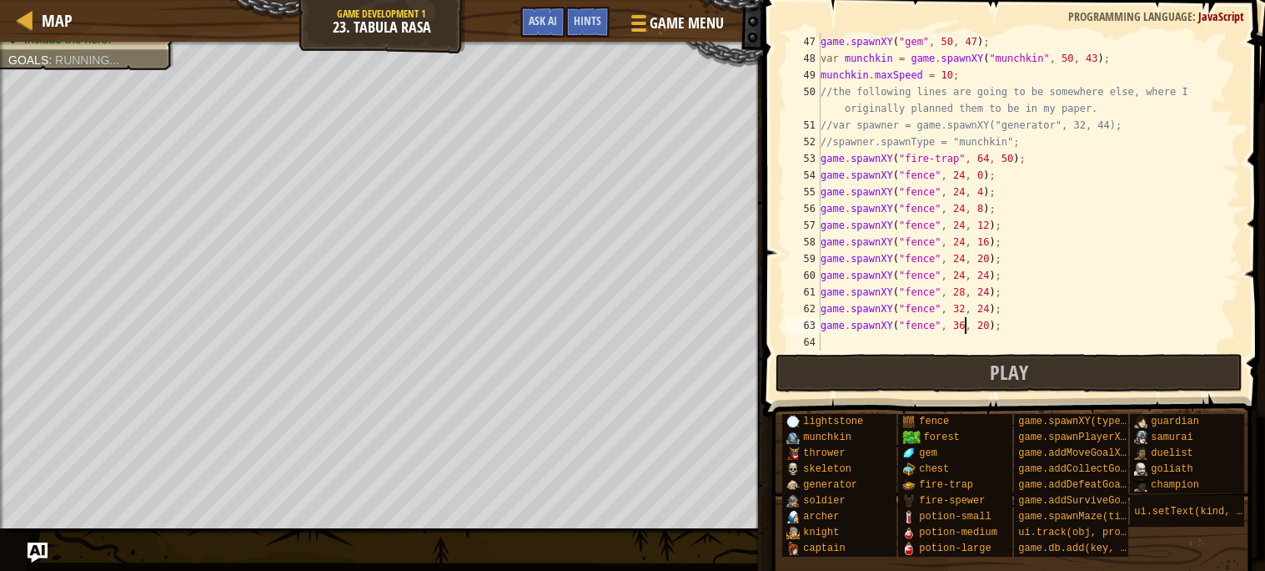
scroll to position [7, 11]
click at [1022, 304] on div "game . spawnXY ( "gem" , 50 , 47 ) ; var munchkin = game . spawnXY ( "munchkin"…" at bounding box center [1028, 208] width 423 height 350
type textarea "game.spawnXY("fence", 32, 24);"
type textarea "game.spawnXY("fence", 36, 24);"
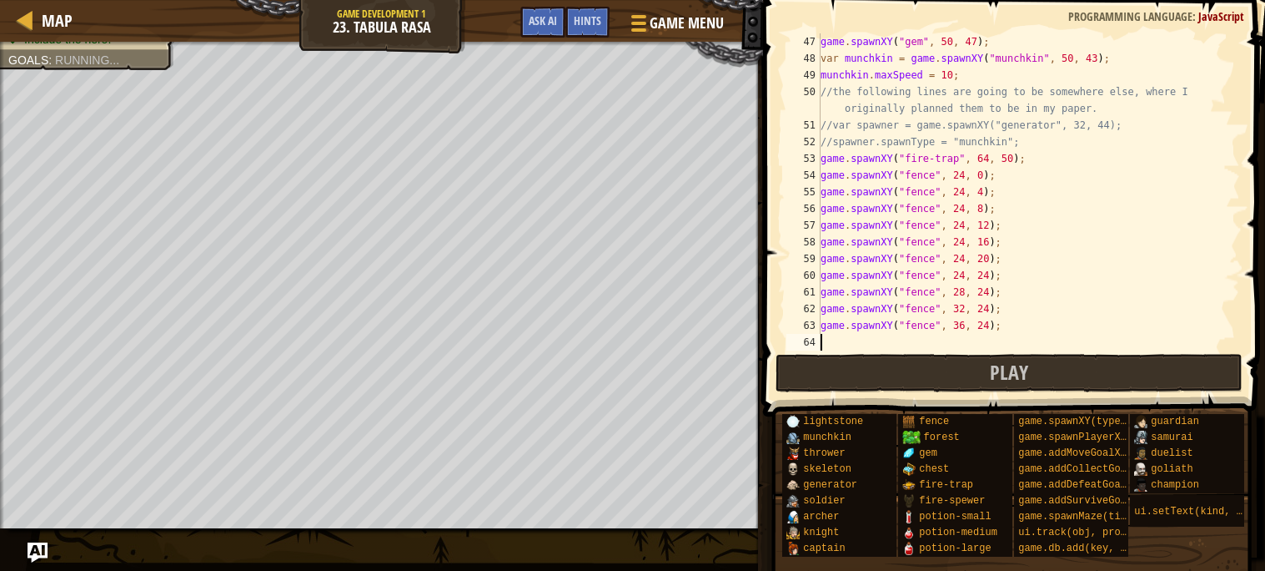
scroll to position [7, 0]
type textarea "game.spawnXY("fence", 36, 24);"
click at [1000, 321] on div "game . spawnXY ( "gem" , 50 , 47 ) ; var munchkin = game . spawnXY ( "munchkin"…" at bounding box center [1028, 208] width 423 height 350
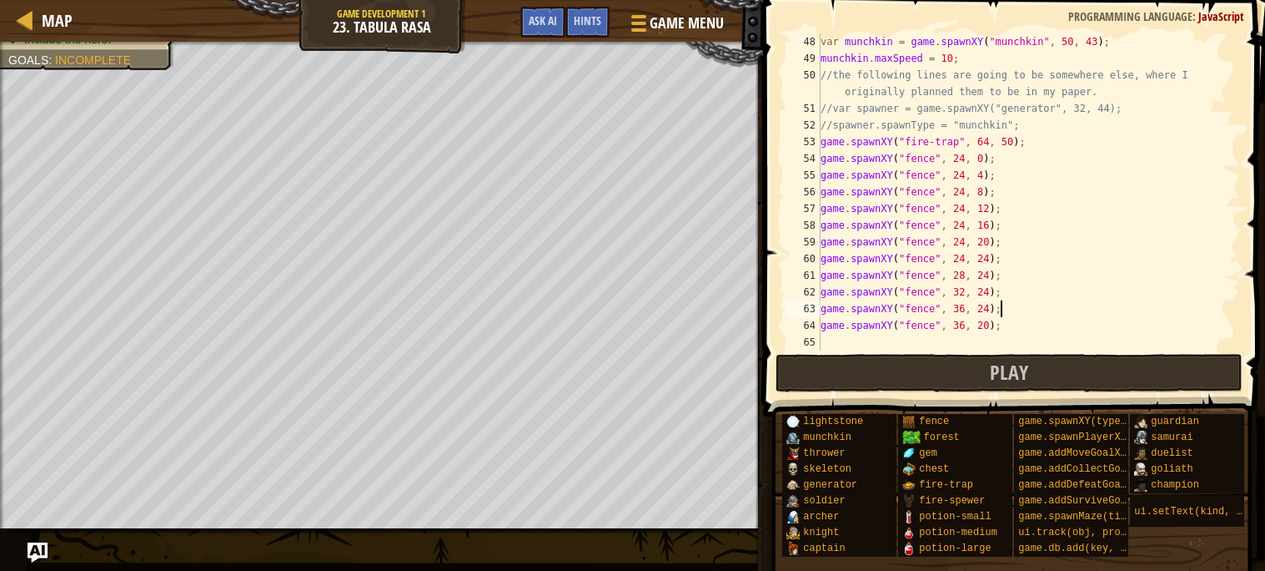
scroll to position [783, 0]
click at [975, 349] on div "var munchkin = game . spawnXY ( "munchkin" , 50 , 43 ) ; [PERSON_NAME] . maxSpe…" at bounding box center [1028, 208] width 423 height 350
type textarea "game.spawnXY("fence", 36, 16);"
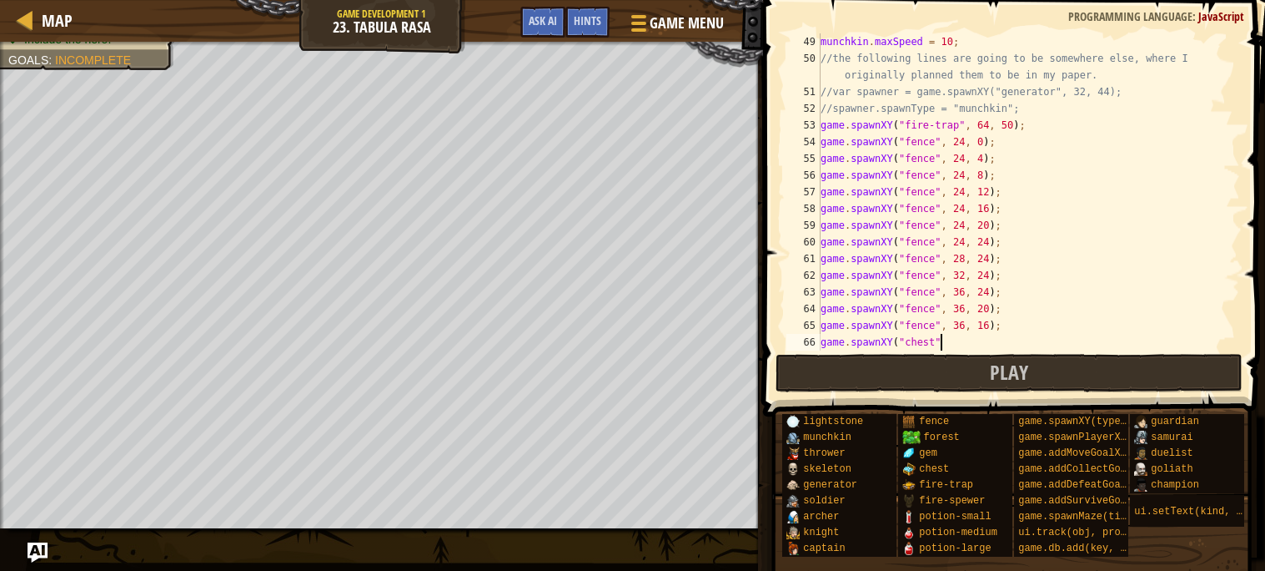
scroll to position [7, 9]
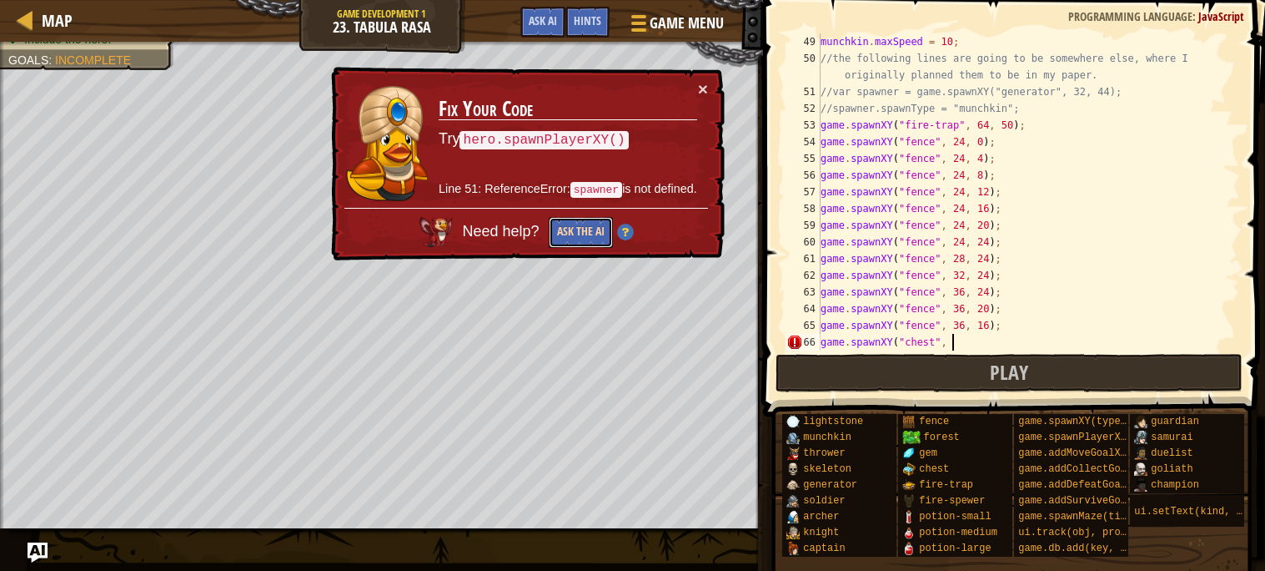
click at [581, 223] on button "Ask the AI" at bounding box center [579, 233] width 65 height 32
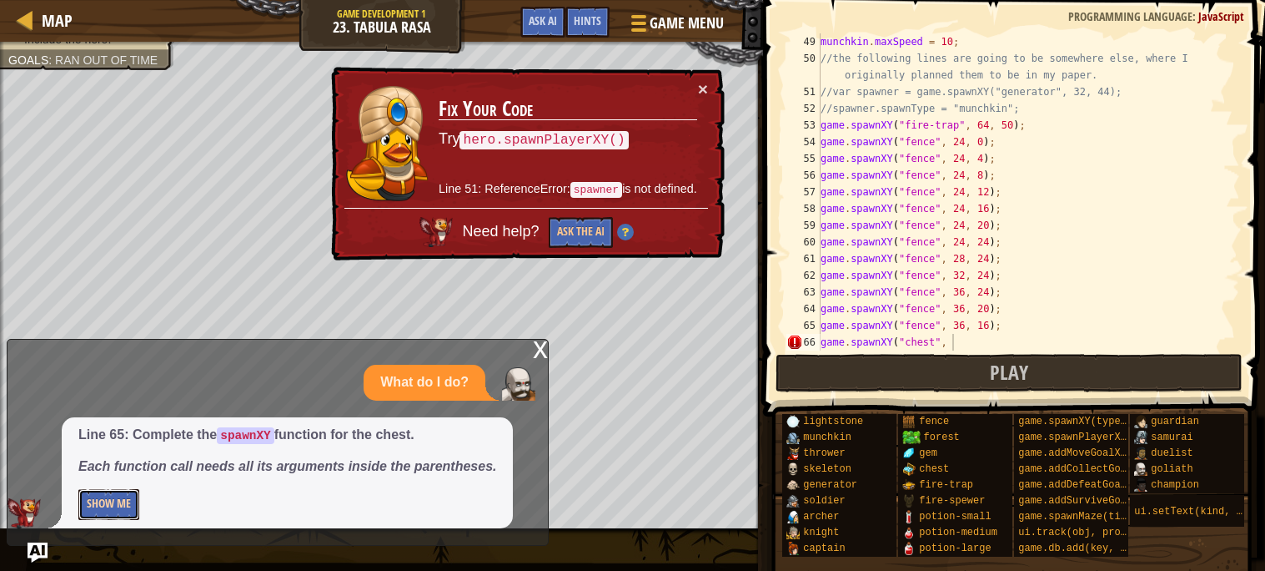
click at [115, 499] on button "Show Me" at bounding box center [108, 504] width 61 height 31
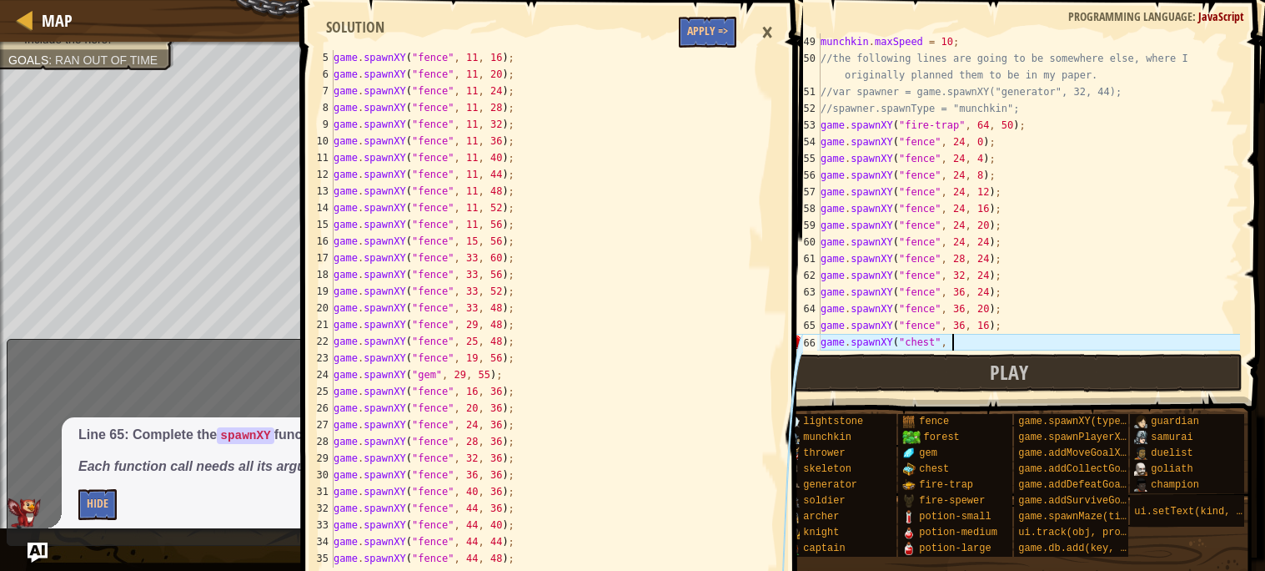
scroll to position [616, 0]
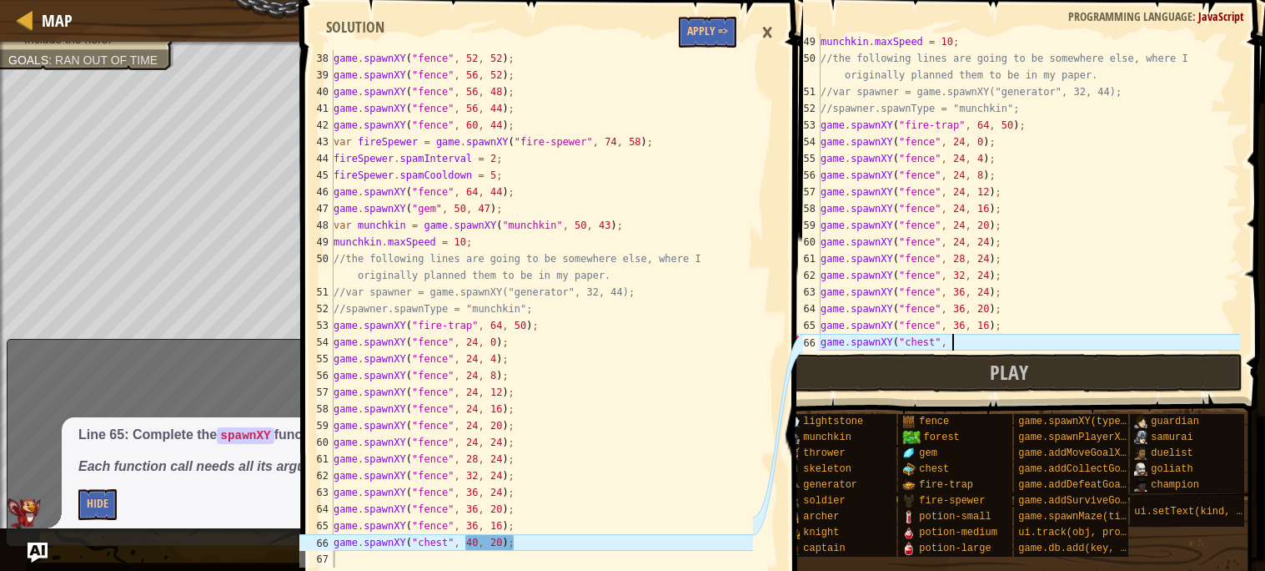
click at [760, 28] on div "×" at bounding box center [767, 32] width 28 height 38
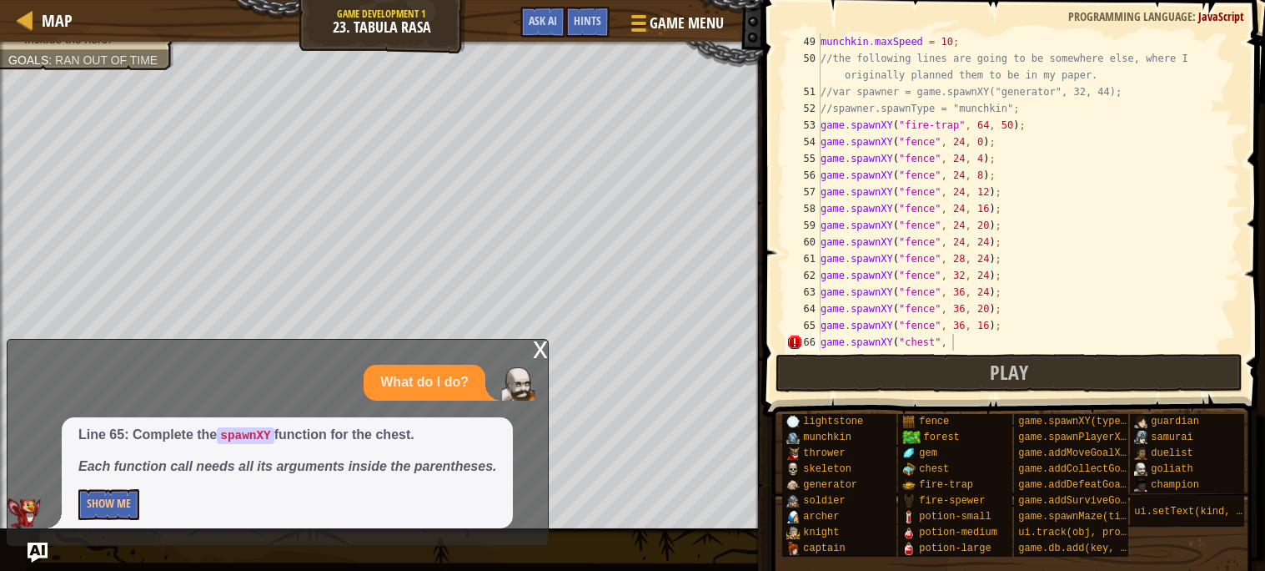
click at [538, 356] on div "x" at bounding box center [540, 348] width 15 height 17
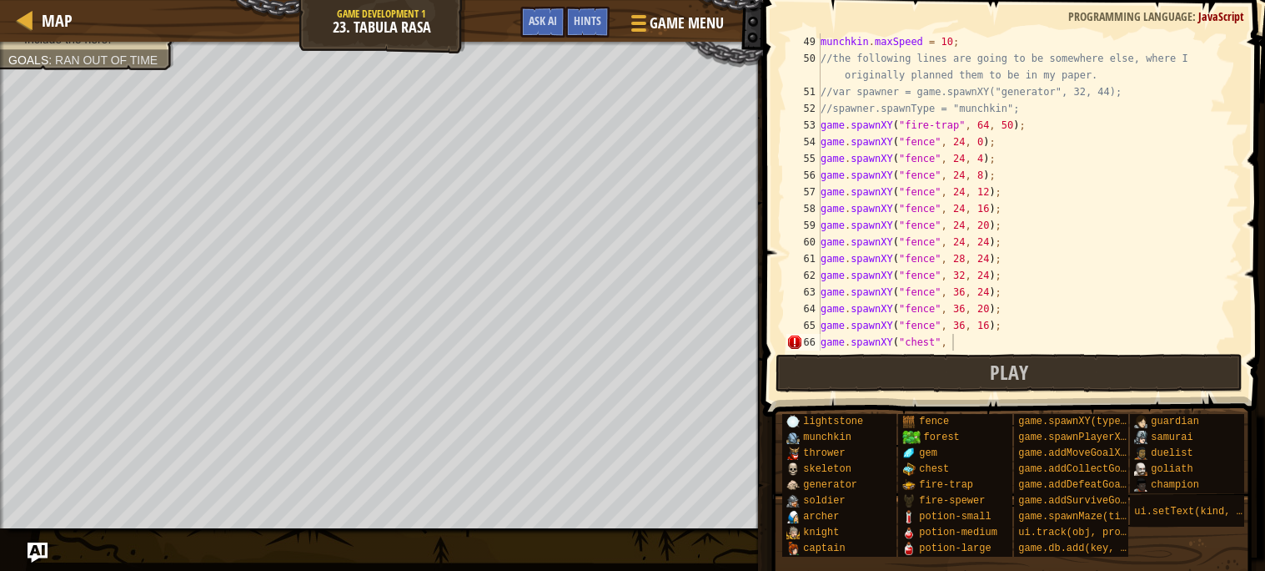
click at [1009, 343] on div "munchkin . maxSpeed = 10 ; //the following lines are going to be somewhere else…" at bounding box center [1028, 208] width 423 height 350
type textarea "game.spawnXY("chest", 30, 20);"
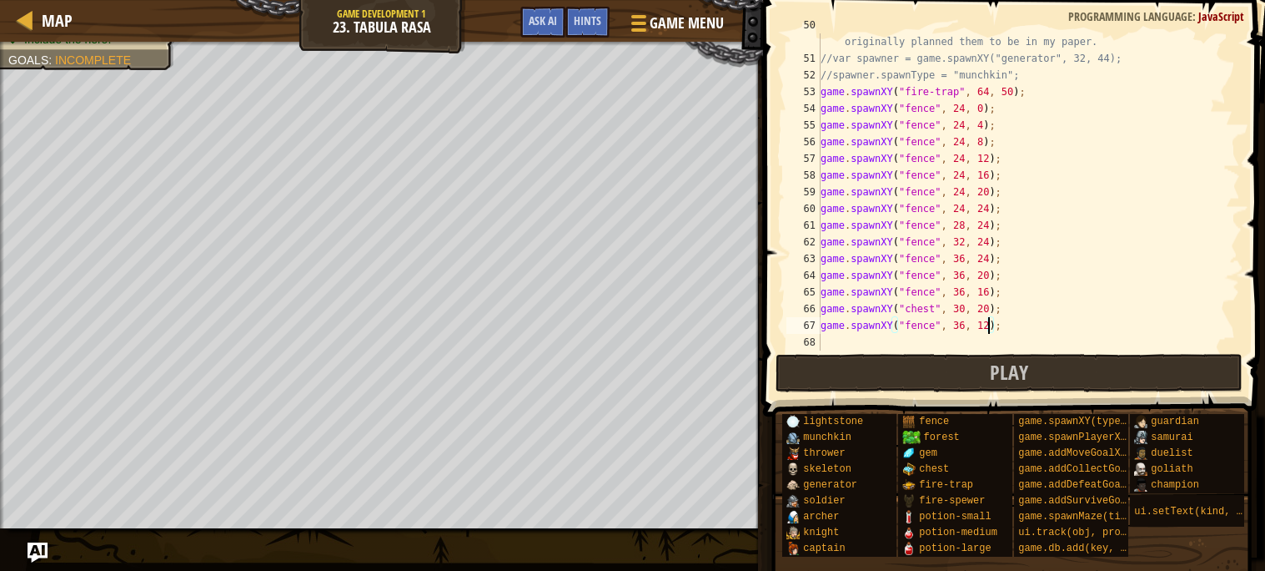
type textarea "game.spawnXY("fence", 36, 12);"
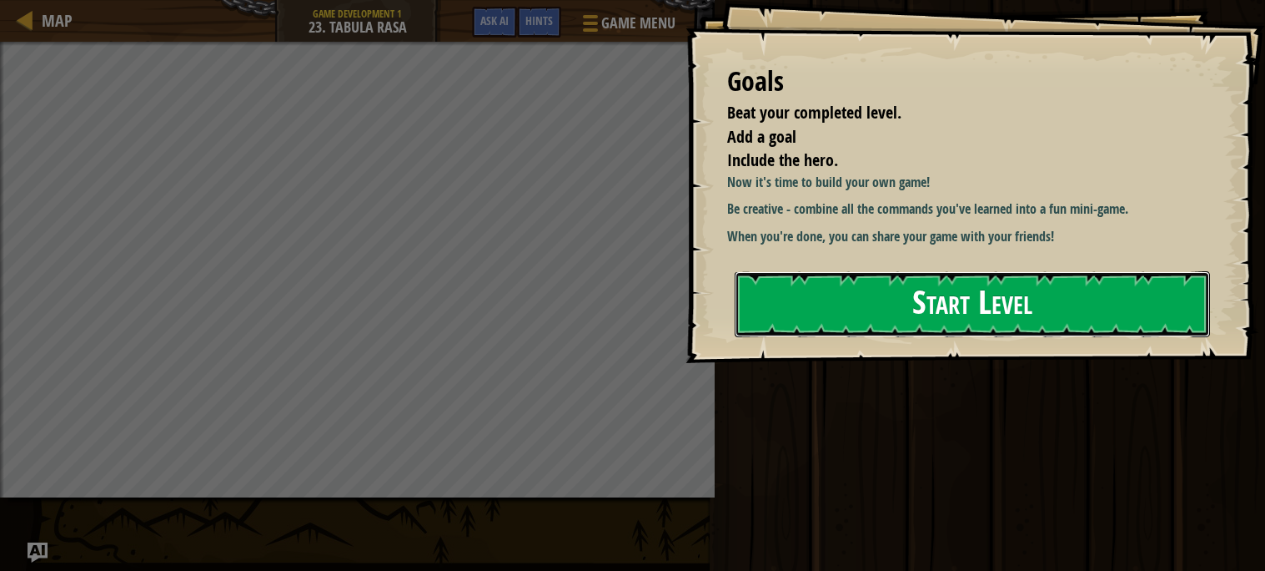
click at [923, 299] on button "Start Level" at bounding box center [972, 304] width 475 height 66
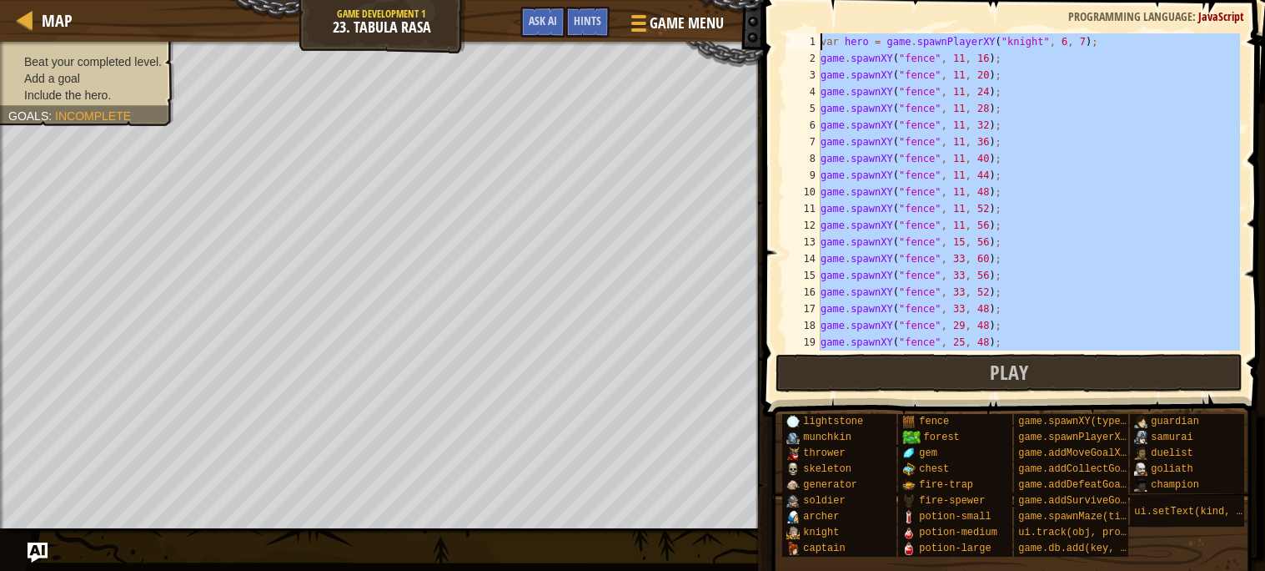
drag, startPoint x: 848, startPoint y: 338, endPoint x: 655, endPoint y: -101, distance: 479.2
click at [655, 0] on html "Map Game Development 1 23. Tabula Rasa Game Menu Done Hints Ask AI 1 הההההההההה…" at bounding box center [632, 0] width 1265 height 0
type textarea "var hero = game.spawnPlayerXY("knight", 6, 7); game.spawnXY("fence", 11, 16);"
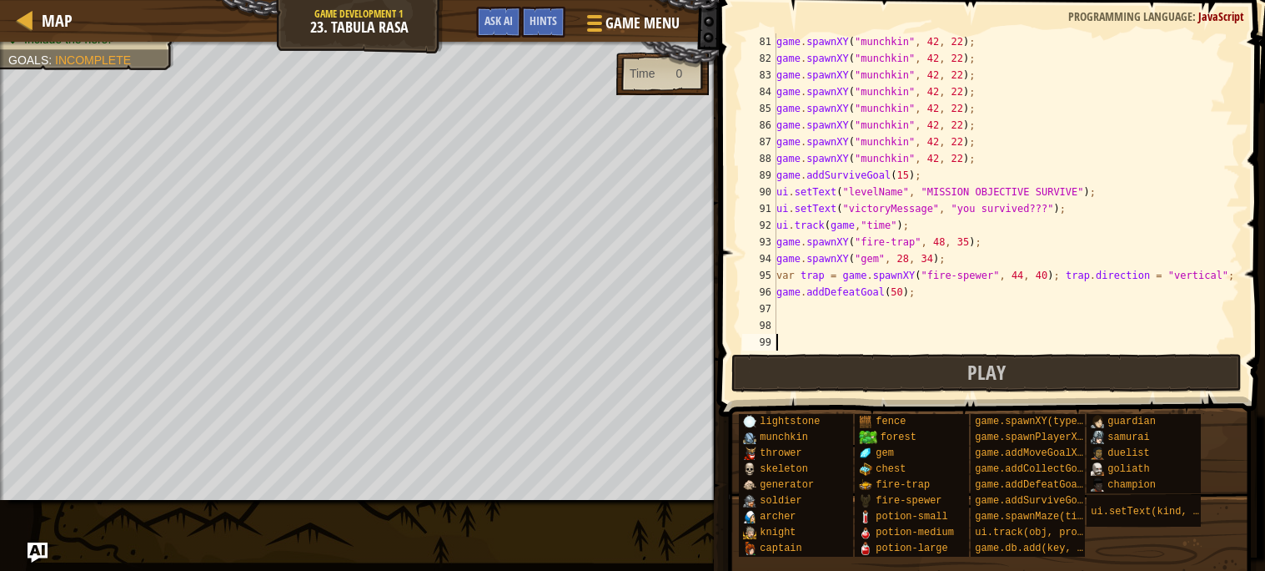
scroll to position [1334, 0]
click at [912, 362] on button "Play" at bounding box center [987, 373] width 511 height 38
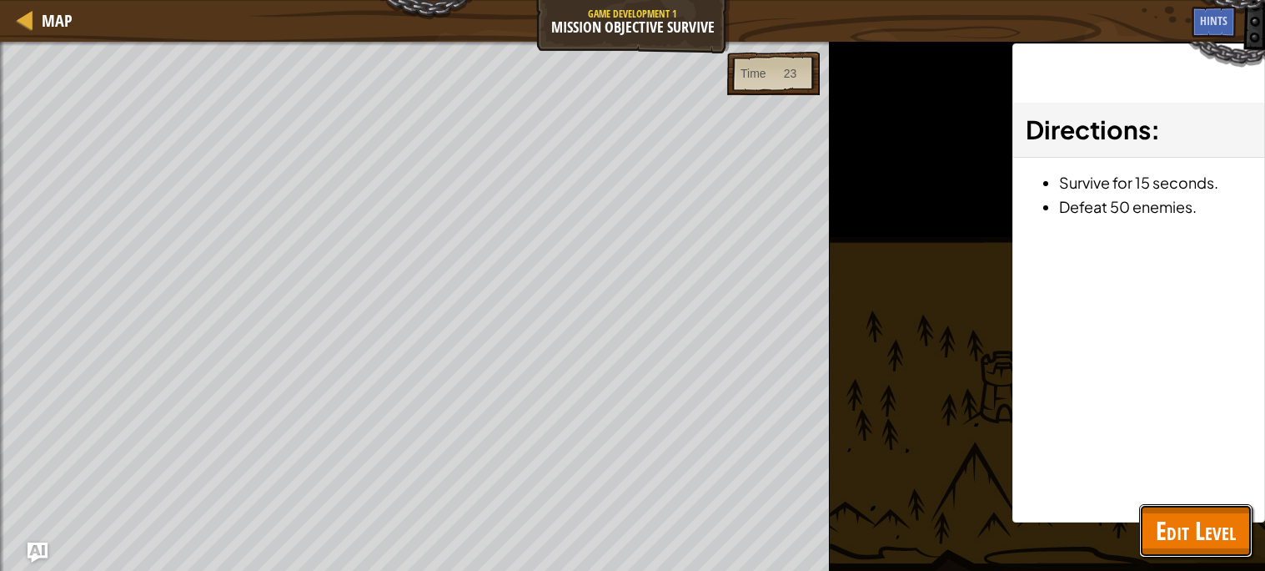
click at [1164, 521] on span "Edit Level" at bounding box center [1196, 530] width 80 height 34
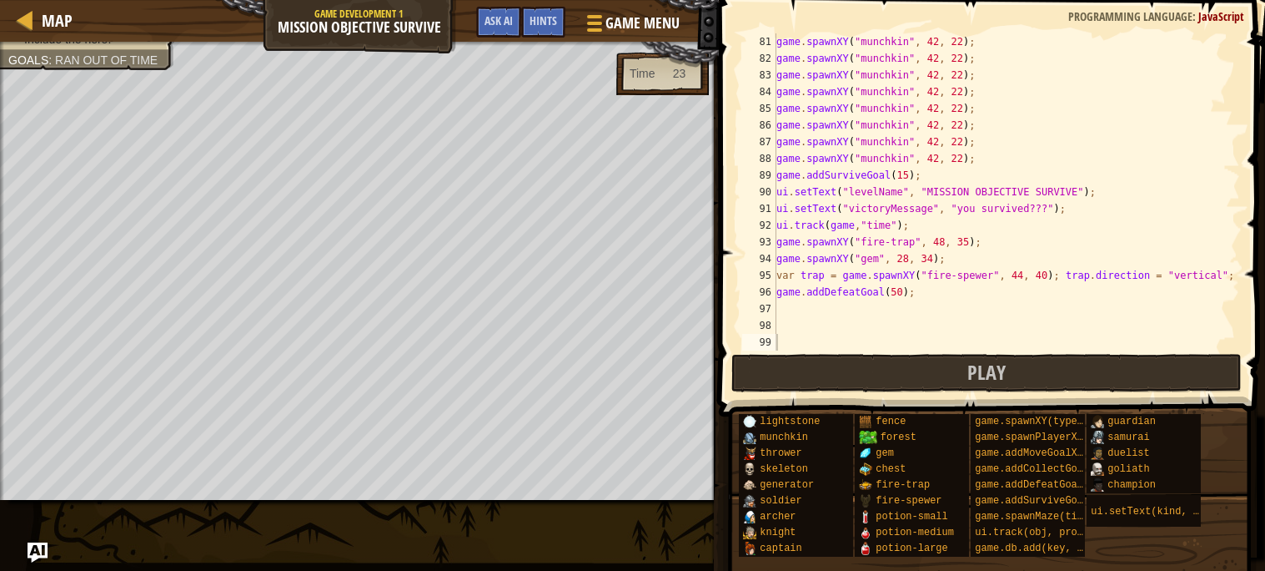
click at [867, 309] on div "game . spawnXY ( "munchkin" , 42 , 22 ) ; game . spawnXY ( "munchkin" , 42 , 22…" at bounding box center [1006, 208] width 467 height 350
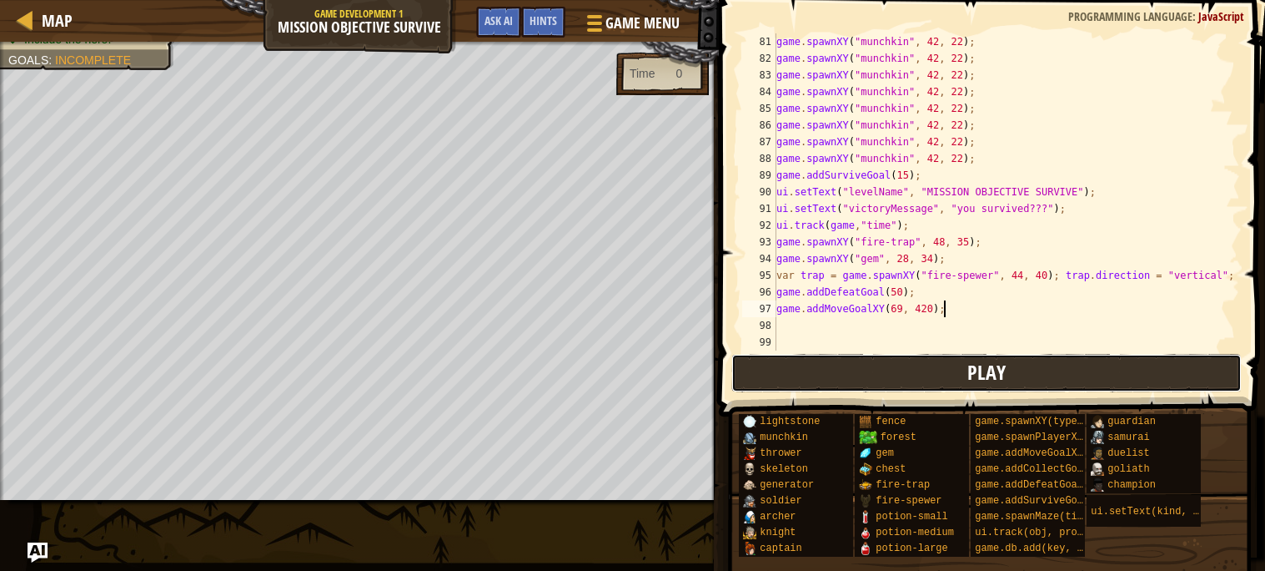
click at [953, 370] on button "Play" at bounding box center [987, 373] width 511 height 38
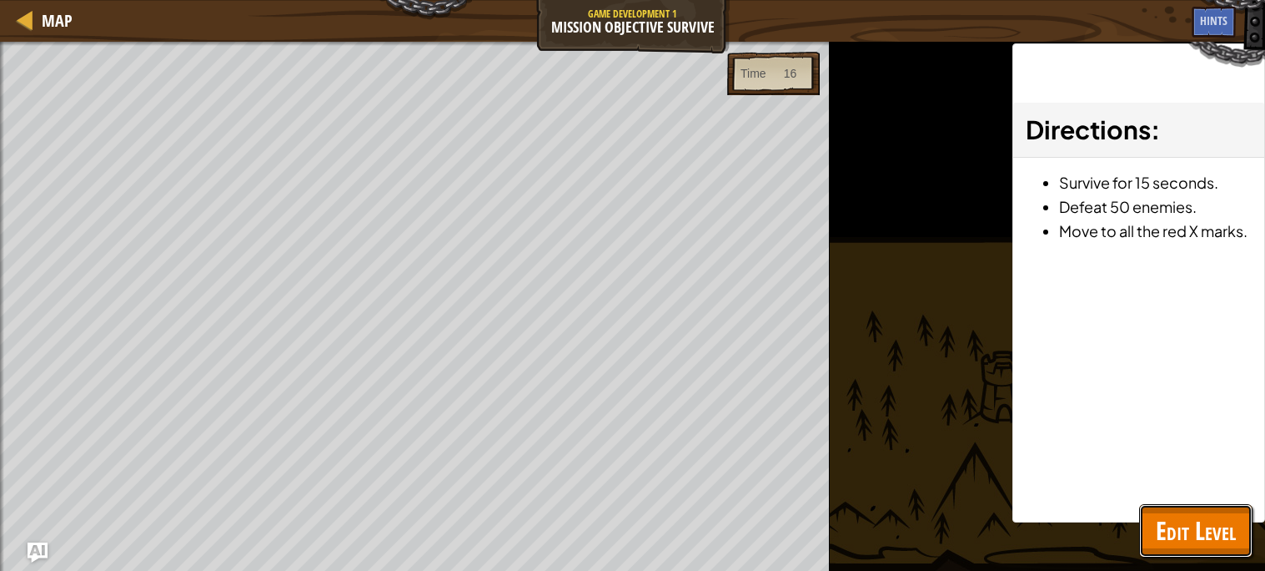
click at [1187, 523] on span "Edit Level" at bounding box center [1196, 530] width 80 height 34
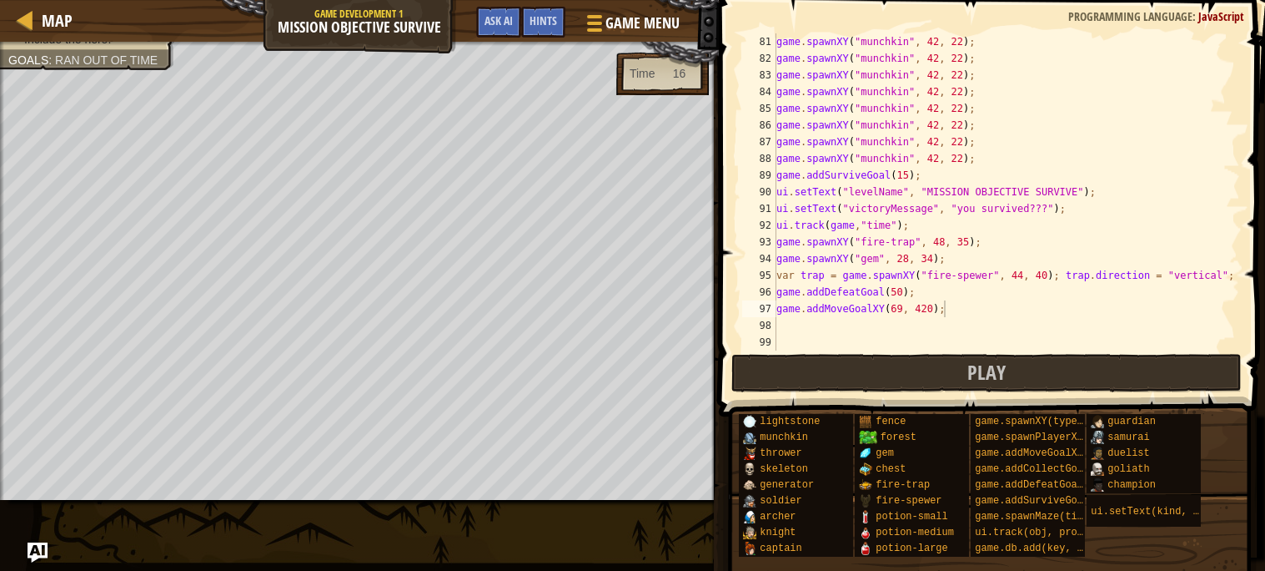
click at [1008, 314] on div "game . spawnXY ( "munchkin" , 42 , 22 ) ; game . spawnXY ( "munchkin" , 42 , 22…" at bounding box center [1006, 208] width 467 height 350
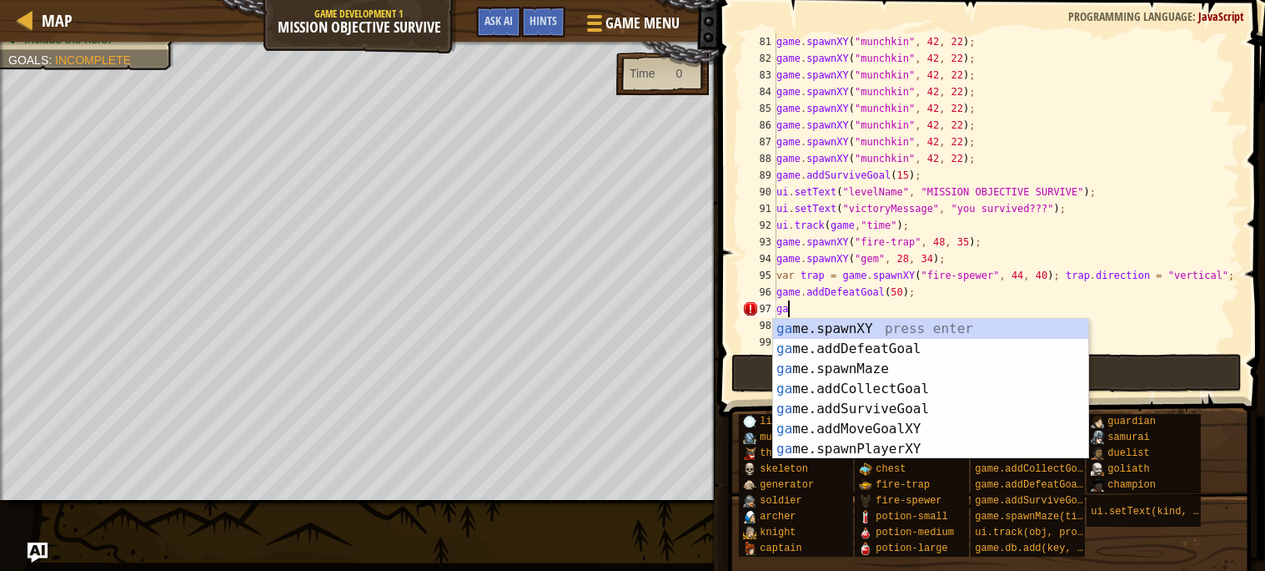
scroll to position [7, 0]
type textarea "g"
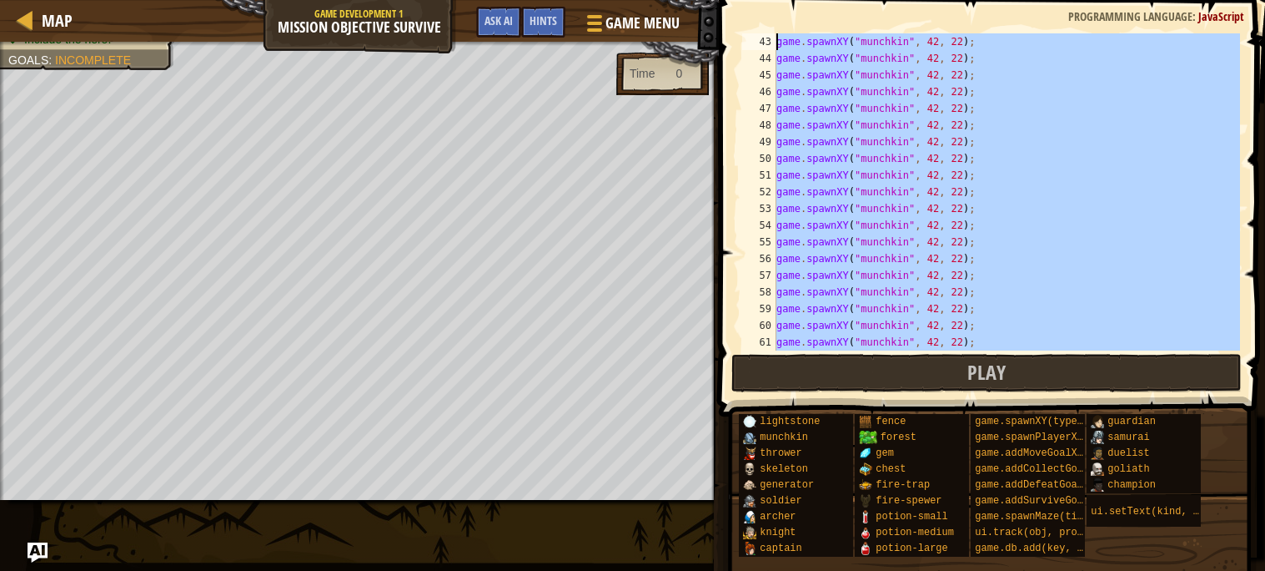
scroll to position [600, 0]
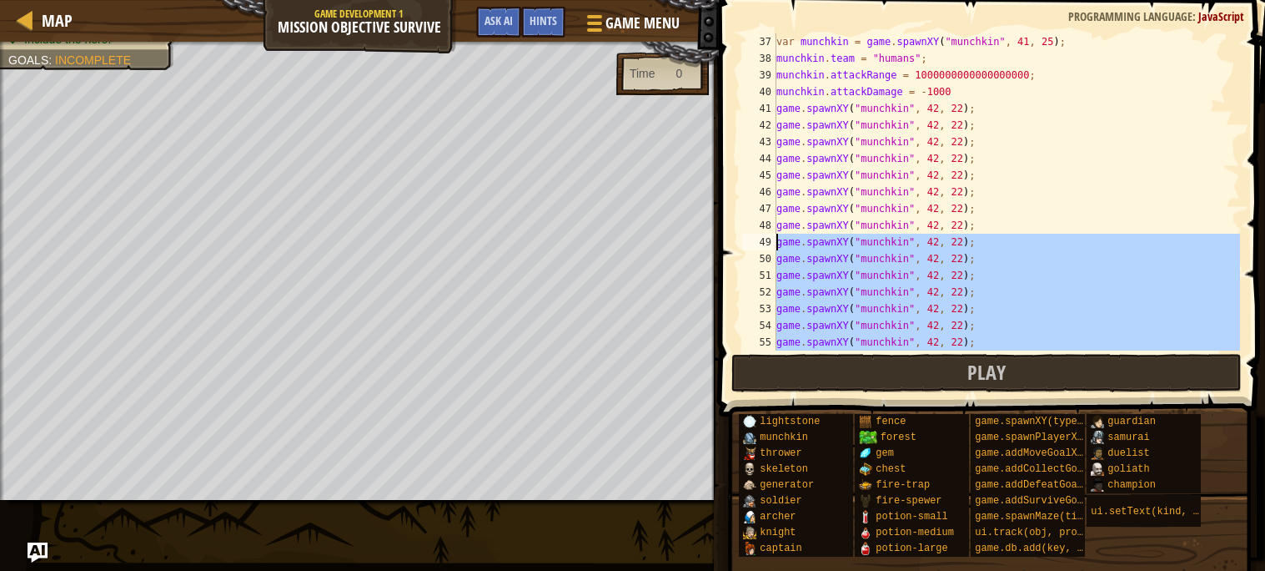
drag, startPoint x: 993, startPoint y: 338, endPoint x: 757, endPoint y: 249, distance: 251.6
click at [757, 249] on div "game.addDefeatGoal(50); 37 38 39 40 41 42 43 44 45 46 47 48 49 50 51 52 53 54 5…" at bounding box center [989, 191] width 501 height 317
type textarea "game.spawnXY("munchkin", 42, 22); game.spawnXY("munchkin", 42, 22);"
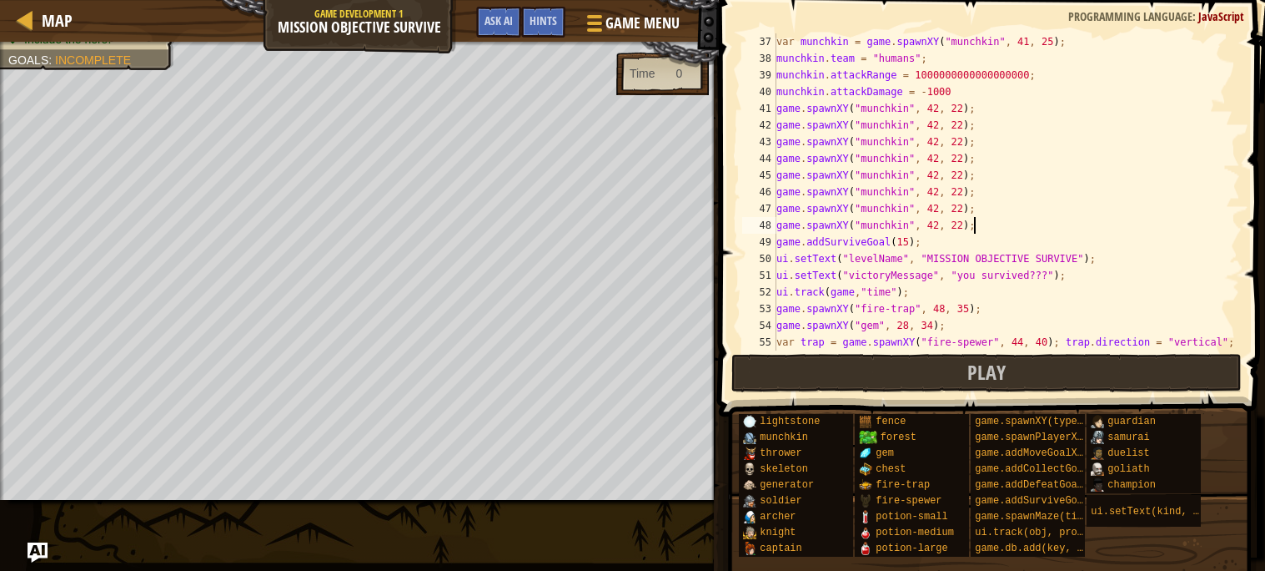
scroll to position [650, 0]
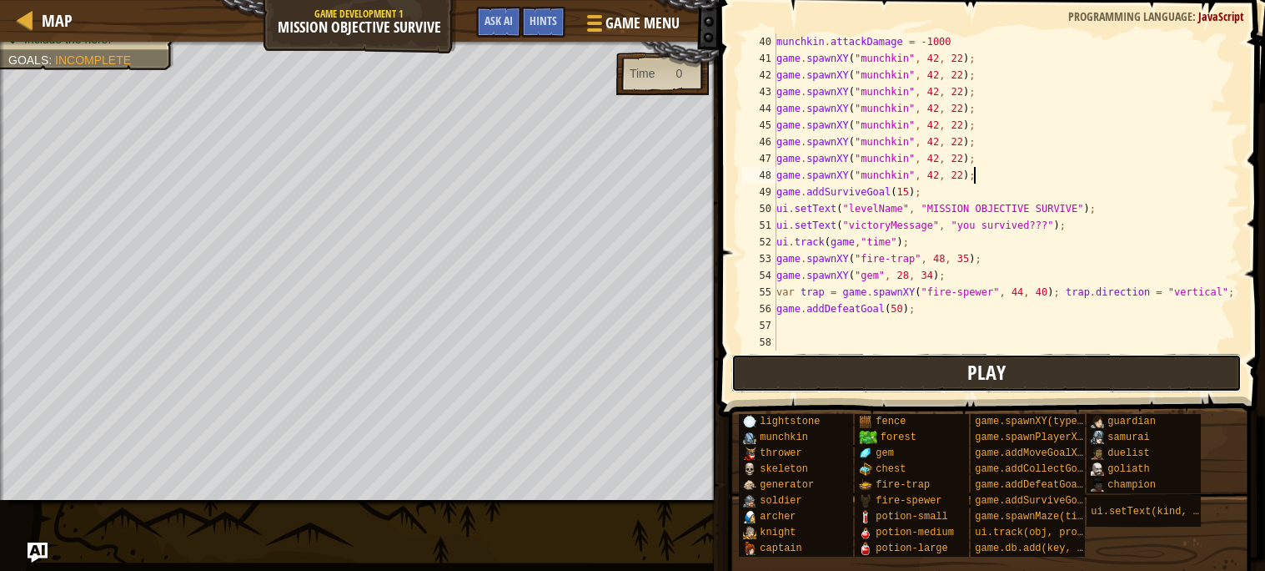
click at [928, 375] on button "Play" at bounding box center [987, 373] width 511 height 38
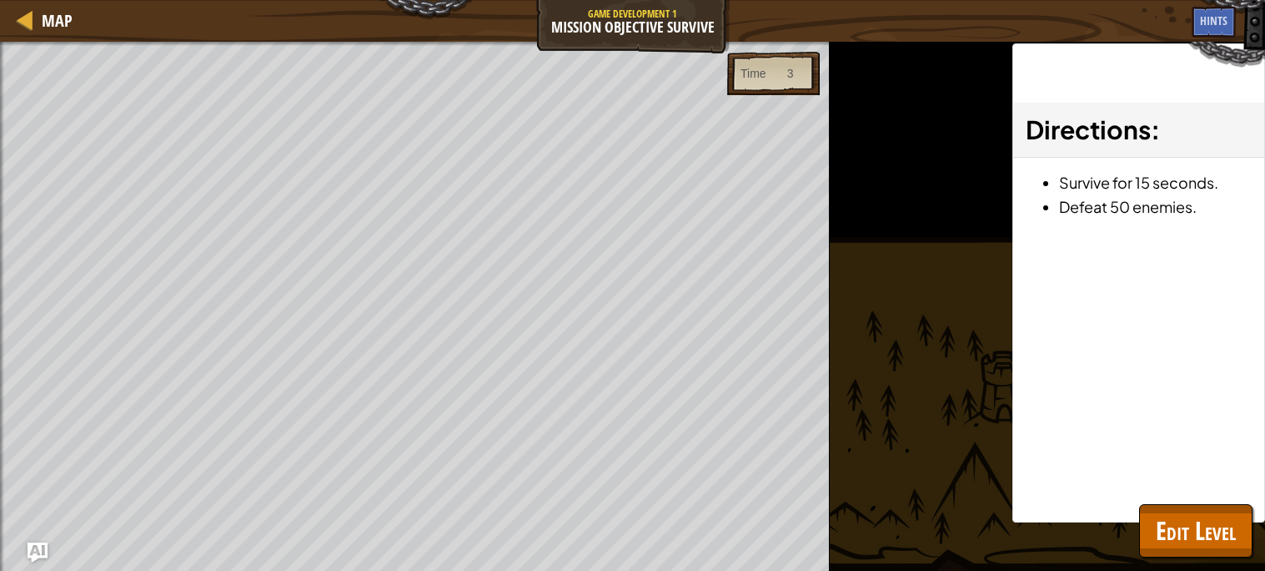
click at [1180, 560] on div "Beat your completed level. Add a goal Include the hero. Goals : Ran out of time…" at bounding box center [632, 306] width 1265 height 529
click at [1180, 545] on span "Edit Level" at bounding box center [1196, 530] width 80 height 34
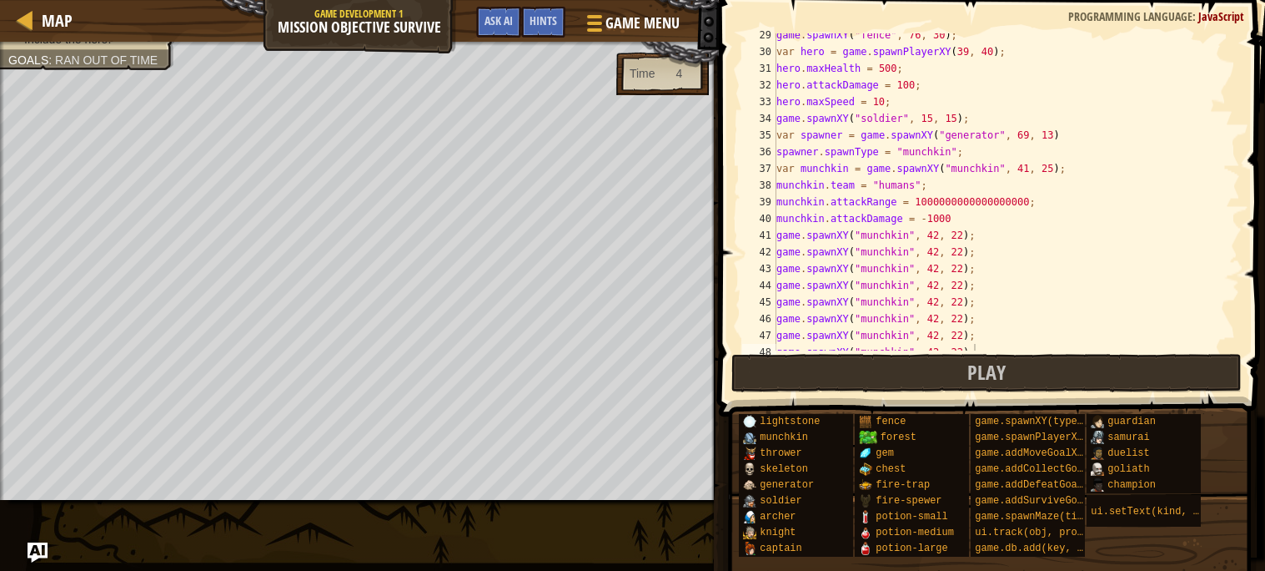
scroll to position [481, 0]
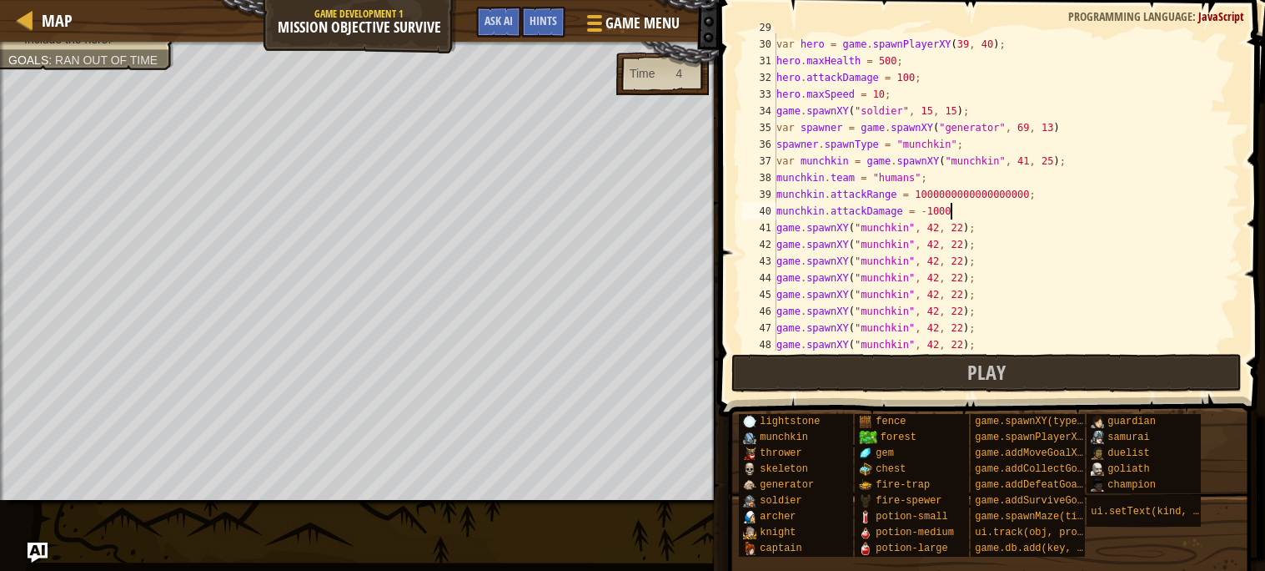
click at [970, 209] on div "game . spawnXY ( "fence" , 76 , 30 ) ; var hero = game . spawnPlayerXY ( 39 , 4…" at bounding box center [1006, 194] width 467 height 350
type textarea "m"
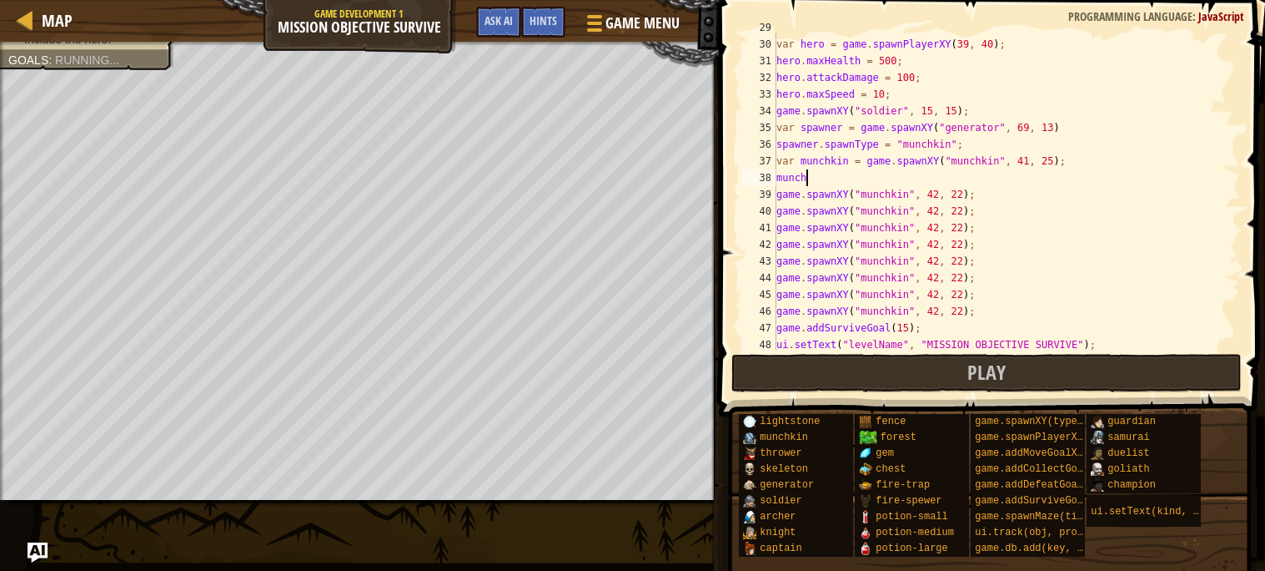
type textarea "m"
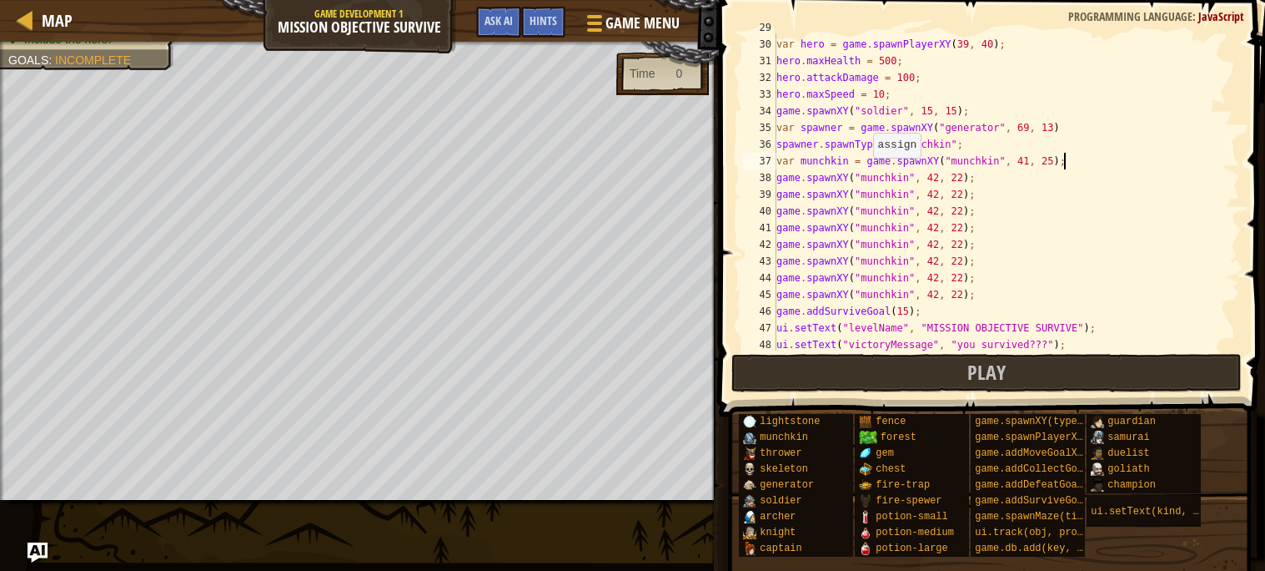
click at [865, 159] on div "game . spawnXY ( "fence" , 76 , 30 ) ; var hero = game . spawnPlayerXY ( 39 , 4…" at bounding box center [1006, 194] width 467 height 350
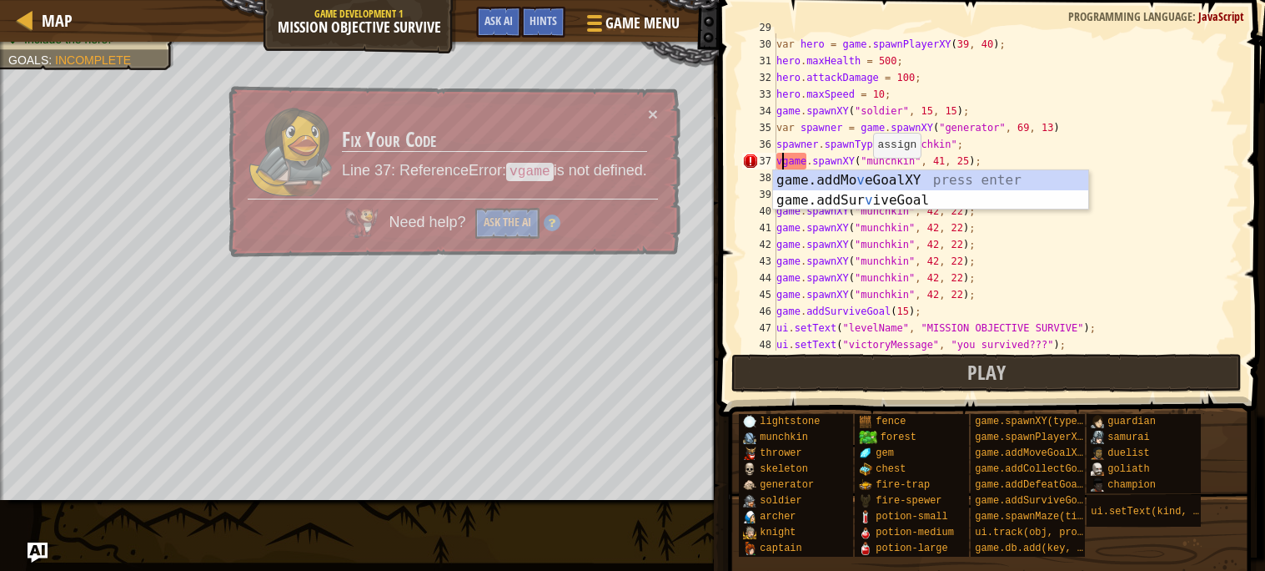
type textarea "game.spawnXY("munchkin", 41, 25);"
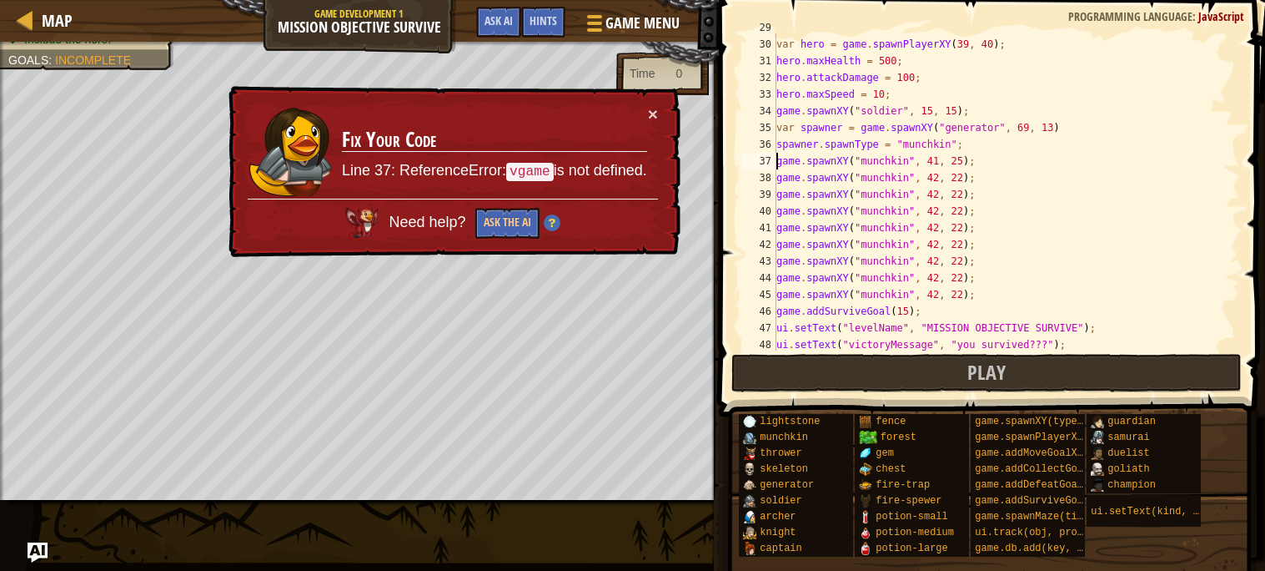
click at [992, 158] on div "game . spawnXY ( "fence" , 76 , 30 ) ; var hero = game . spawnPlayerXY ( 39 , 4…" at bounding box center [1006, 194] width 467 height 350
click at [660, 109] on div "× Fix Your Code Line 37: ReferenceError: vgame is not defined. Need help? Ask t…" at bounding box center [452, 171] width 456 height 174
click at [660, 111] on div "× Fix Your Code Line 37: ReferenceError: vgame is not defined. Need help? Ask t…" at bounding box center [453, 171] width 459 height 179
click at [651, 116] on button "×" at bounding box center [653, 117] width 11 height 18
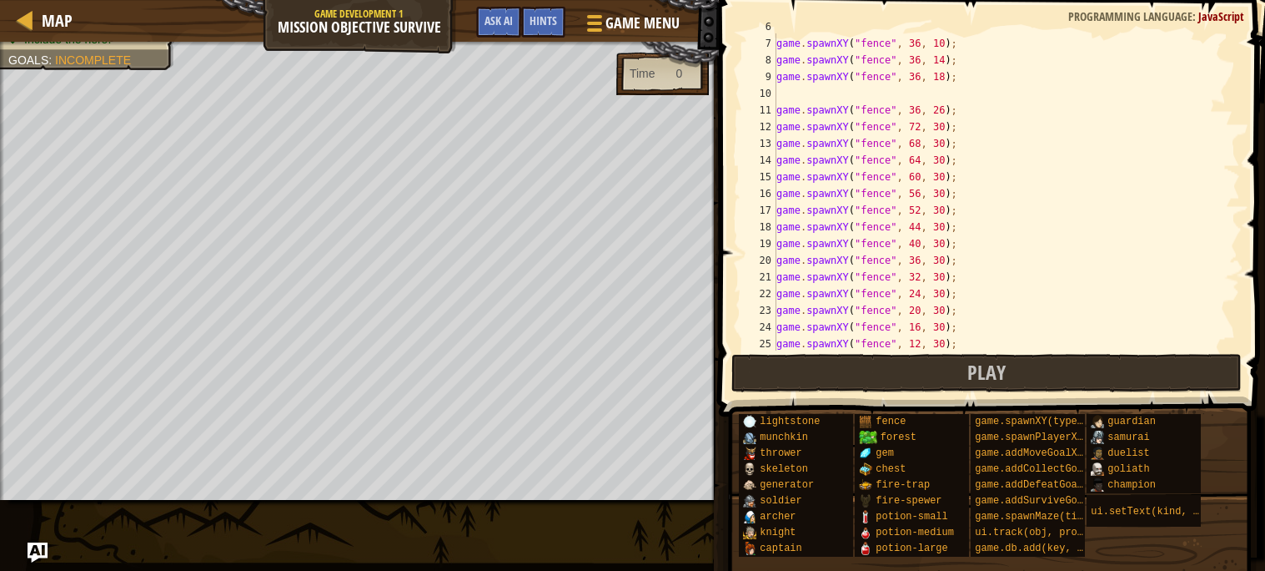
scroll to position [98, 0]
click at [846, 88] on div "game . spawnXY ( "fence" , 36 , 6 ) ; game . spawnXY ( "fence" , 36 , 10 ) ; ga…" at bounding box center [1006, 193] width 467 height 350
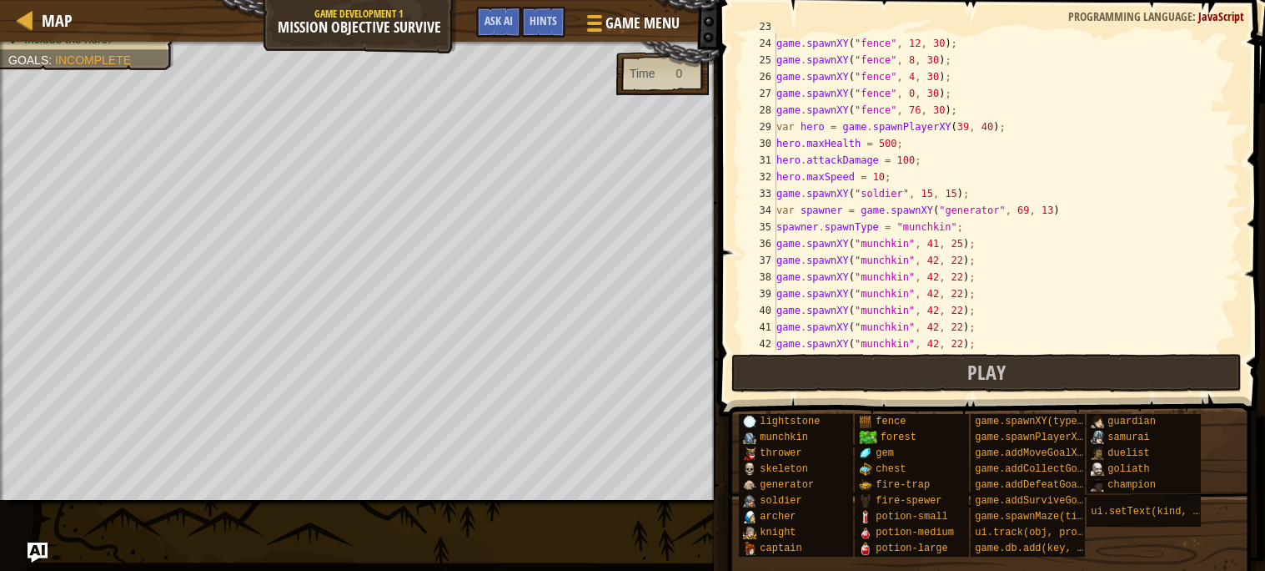
scroll to position [383, 0]
click at [914, 159] on div "game . spawnXY ( "fence" , 12 , 30 ) ; game . spawnXY ( "fence" , 8 , 30 ) ; ga…" at bounding box center [1006, 208] width 467 height 350
click at [898, 141] on div "game . spawnXY ( "fence" , 12 , 30 ) ; game . spawnXY ( "fence" , 8 , 30 ) ; ga…" at bounding box center [1006, 208] width 467 height 350
click at [909, 158] on div "game . spawnXY ( "fence" , 12 , 30 ) ; game . spawnXY ( "fence" , 8 , 30 ) ; ga…" at bounding box center [1006, 208] width 467 height 350
type textarea "hero.attackDamage = 0;"
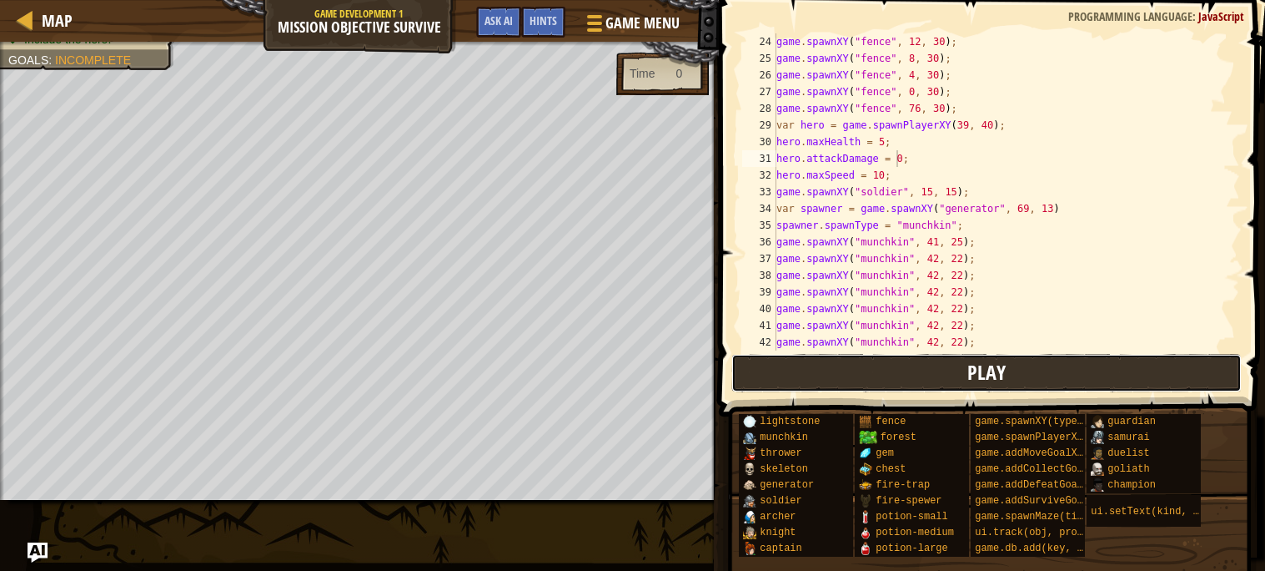
click at [965, 385] on button "Play" at bounding box center [987, 373] width 511 height 38
